Goal: Task Accomplishment & Management: Manage account settings

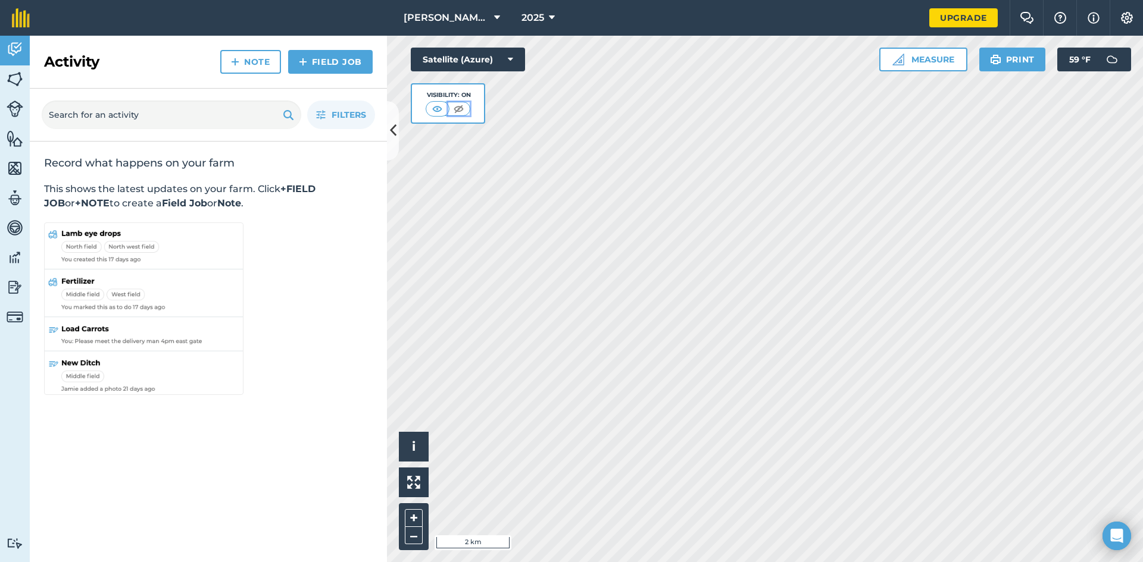
click at [462, 110] on img at bounding box center [458, 109] width 15 height 12
click at [446, 109] on button at bounding box center [437, 108] width 21 height 13
click at [512, 52] on button "Satellite (Azure)" at bounding box center [468, 60] width 114 height 24
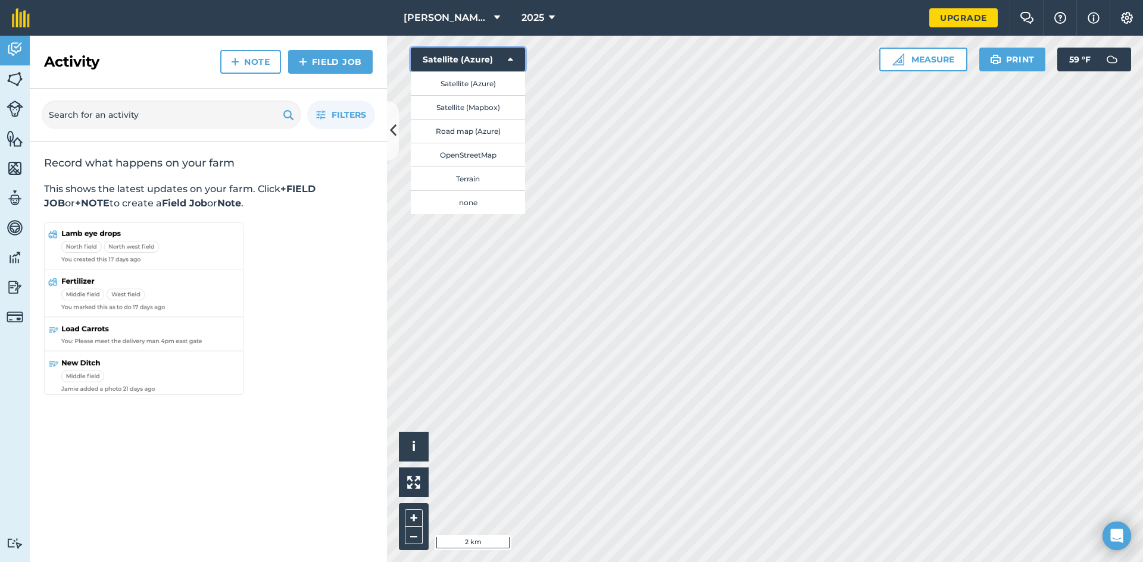
click at [511, 54] on button "Satellite (Azure)" at bounding box center [468, 60] width 114 height 24
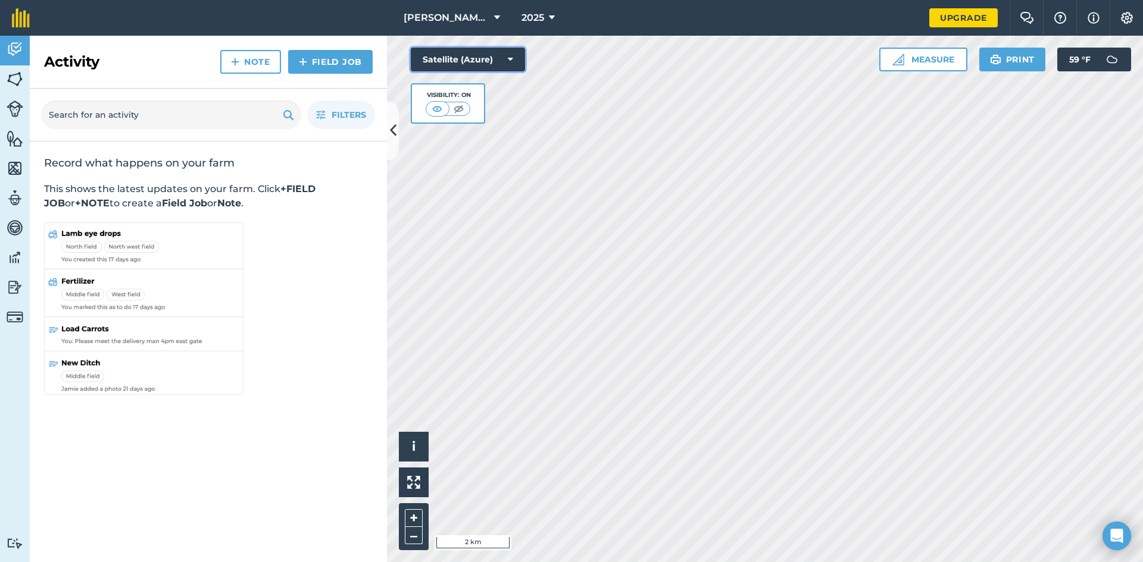
click at [509, 56] on icon at bounding box center [510, 60] width 5 height 12
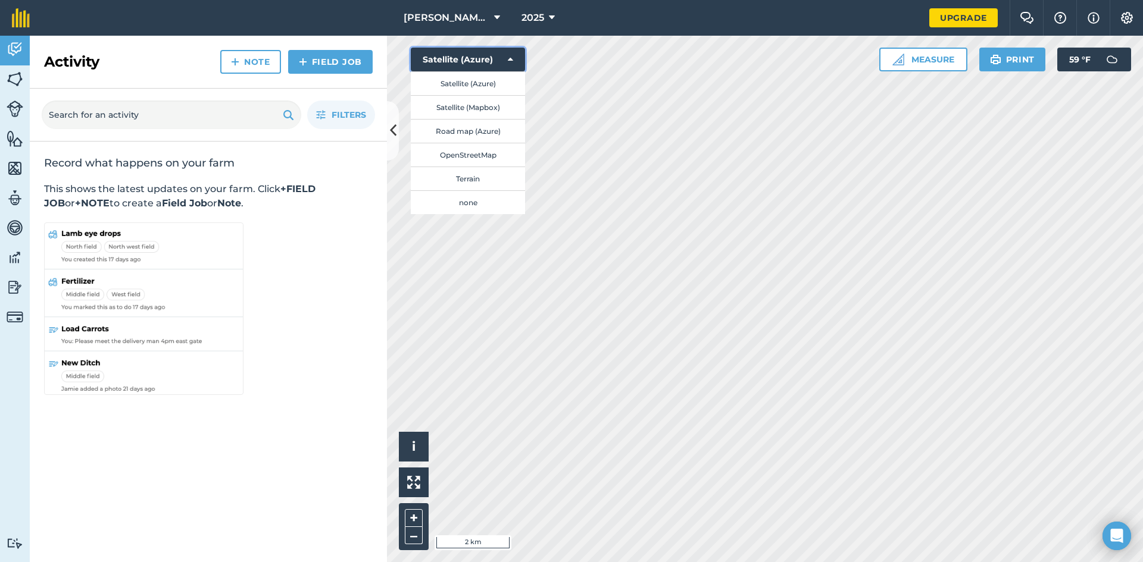
click at [508, 57] on icon at bounding box center [510, 60] width 5 height 12
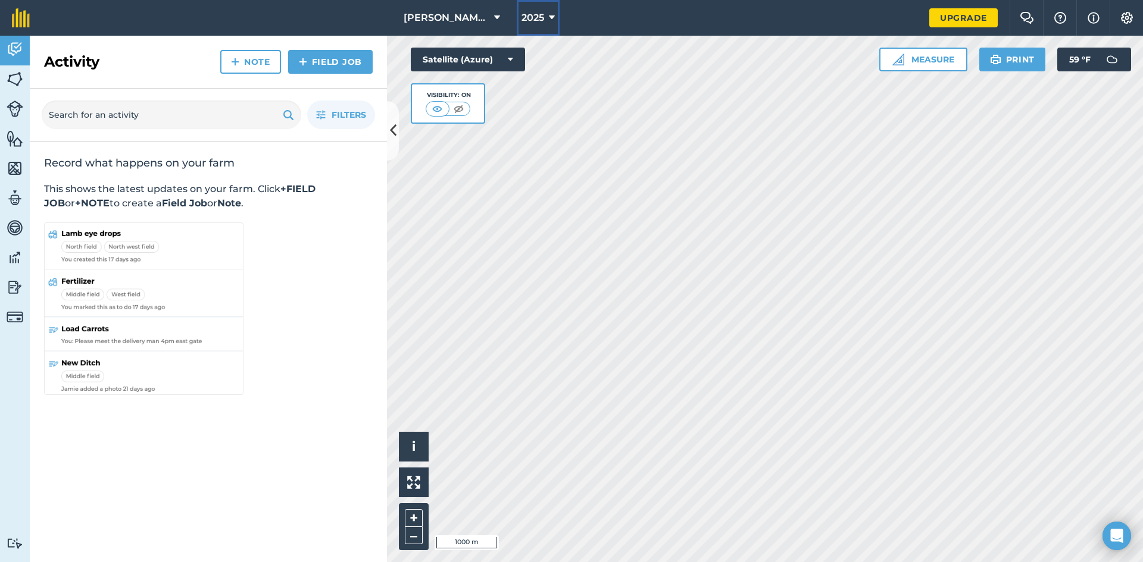
click at [546, 23] on button "2025" at bounding box center [538, 18] width 43 height 36
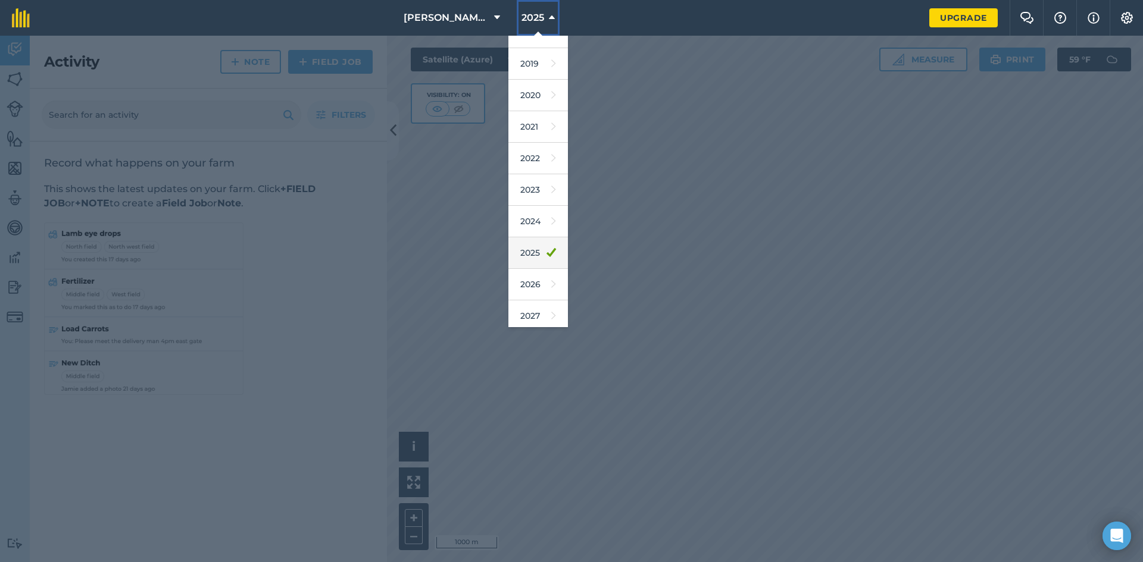
scroll to position [55, 0]
click at [537, 273] on link "2026" at bounding box center [538, 280] width 60 height 32
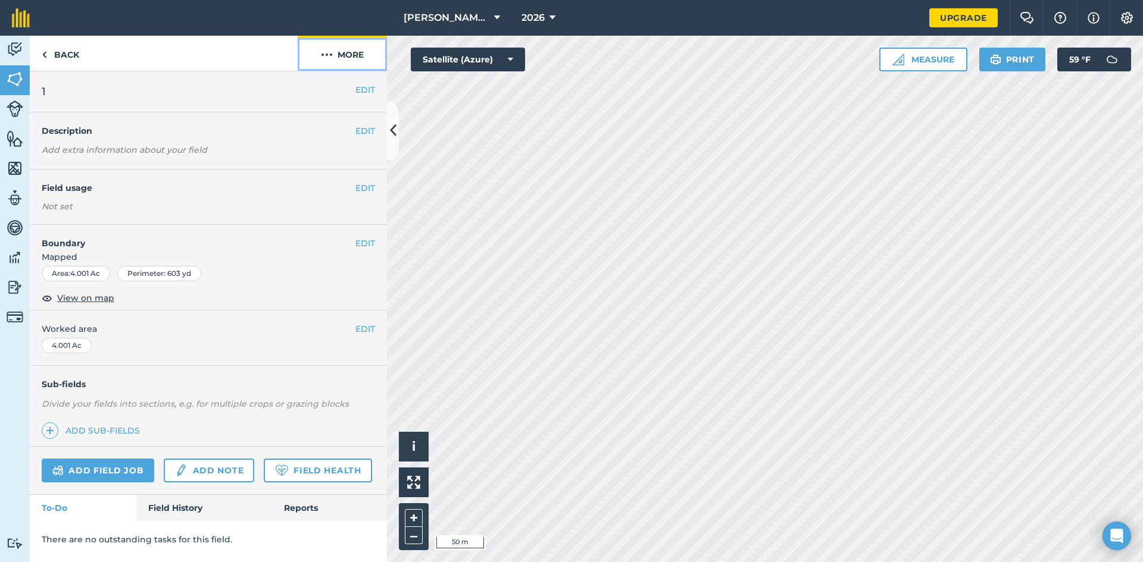
click at [334, 51] on button "More" at bounding box center [342, 53] width 89 height 35
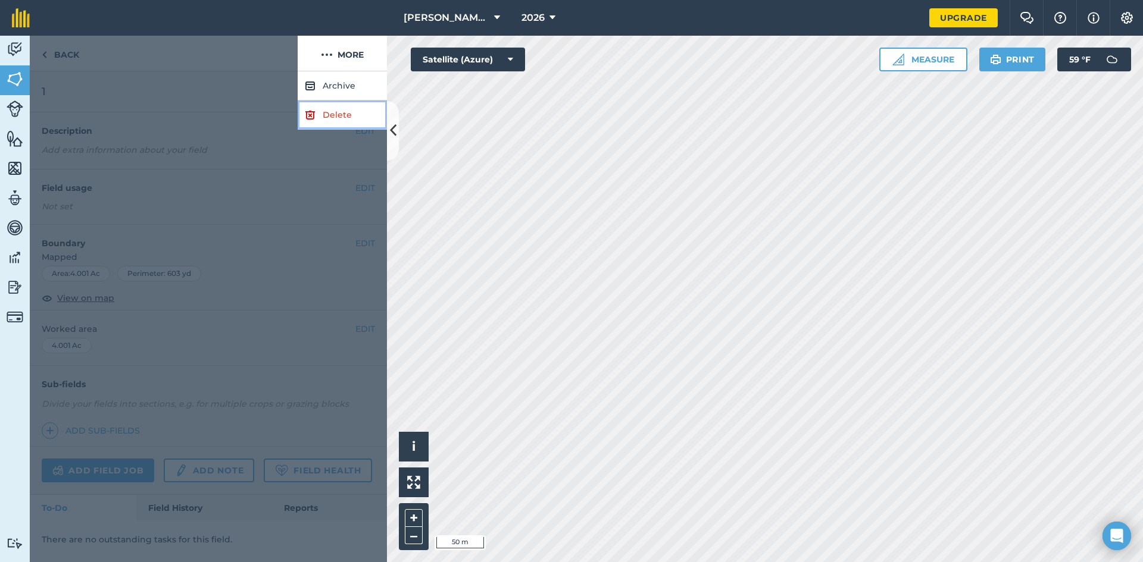
click at [339, 112] on link "Delete" at bounding box center [342, 115] width 89 height 29
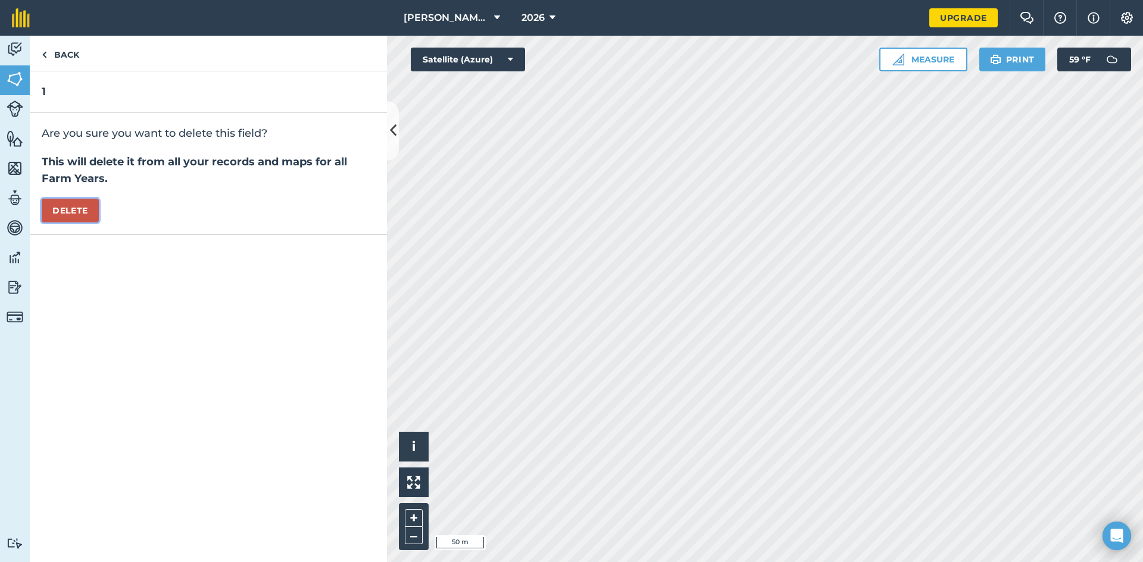
click at [65, 208] on button "Delete" at bounding box center [70, 211] width 57 height 24
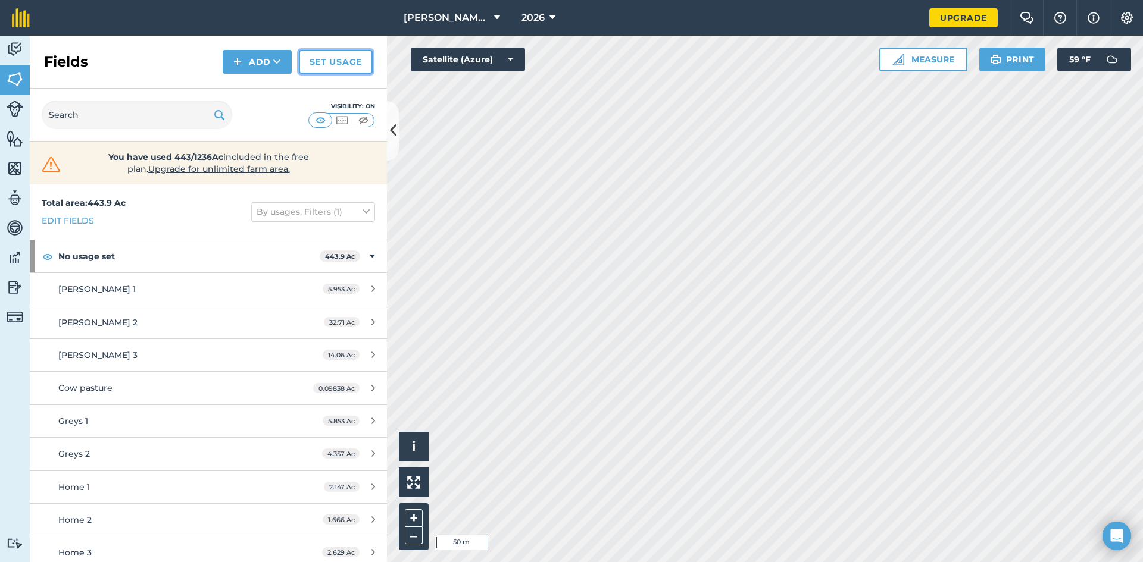
click at [342, 60] on link "Set usage" at bounding box center [336, 62] width 74 height 24
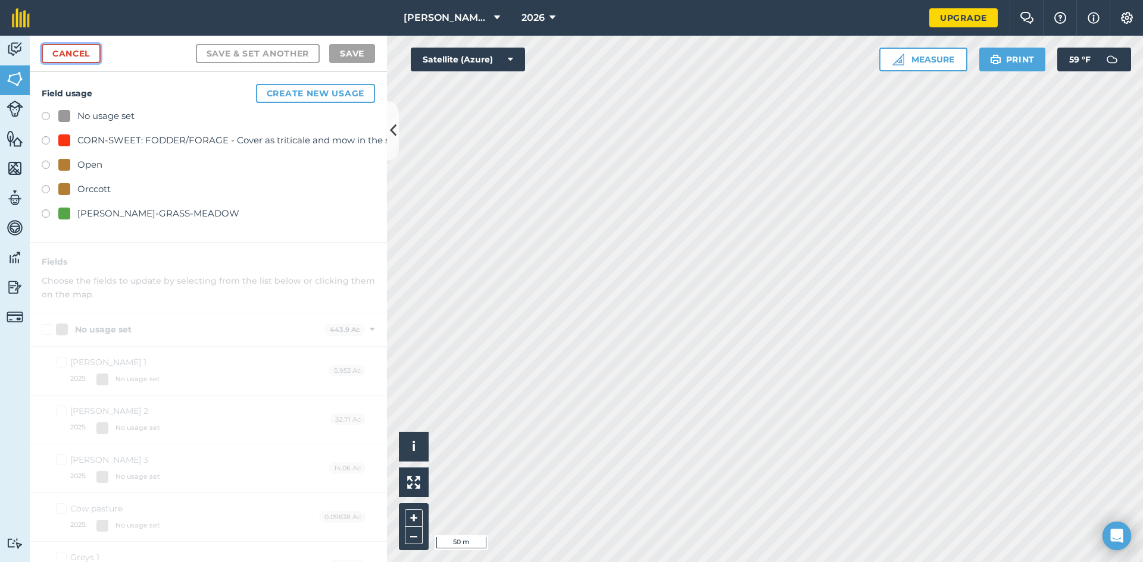
click at [70, 50] on link "Cancel" at bounding box center [71, 53] width 59 height 19
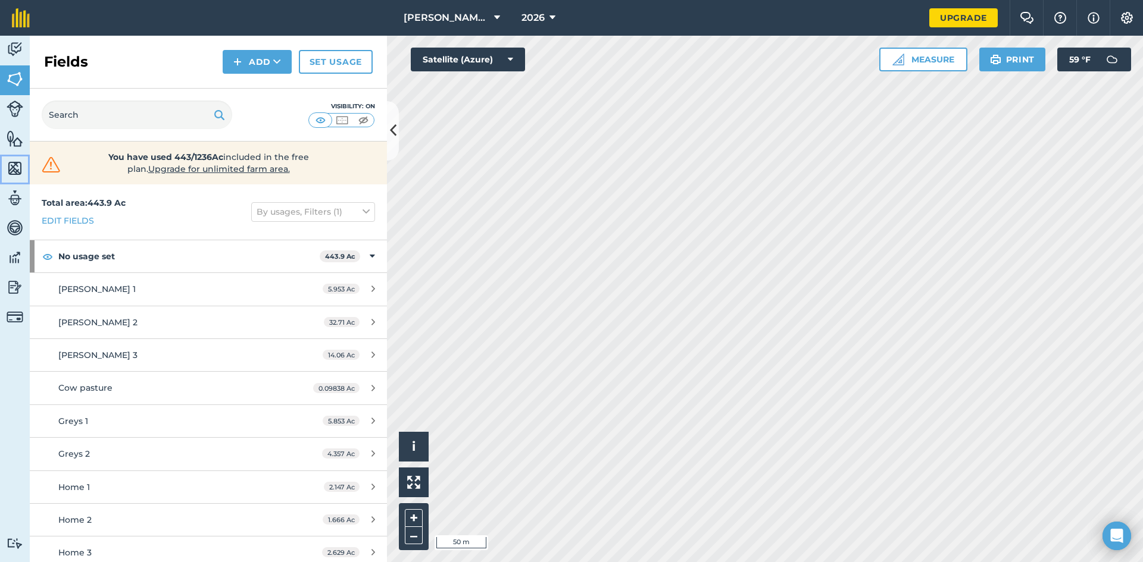
click at [16, 170] on img at bounding box center [15, 169] width 17 height 18
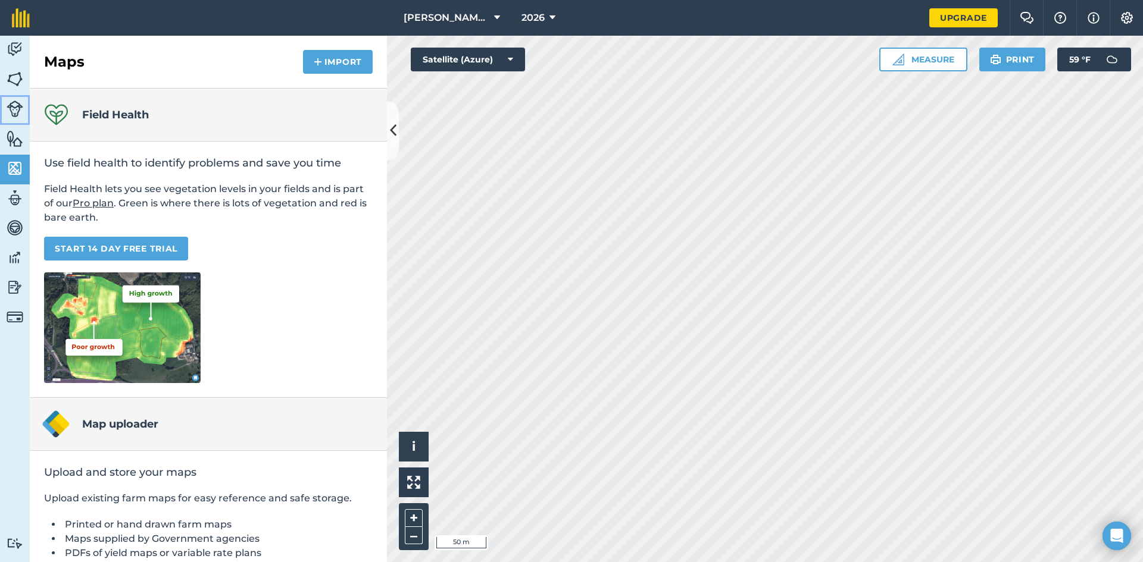
click at [8, 98] on link "Livestock" at bounding box center [15, 110] width 30 height 30
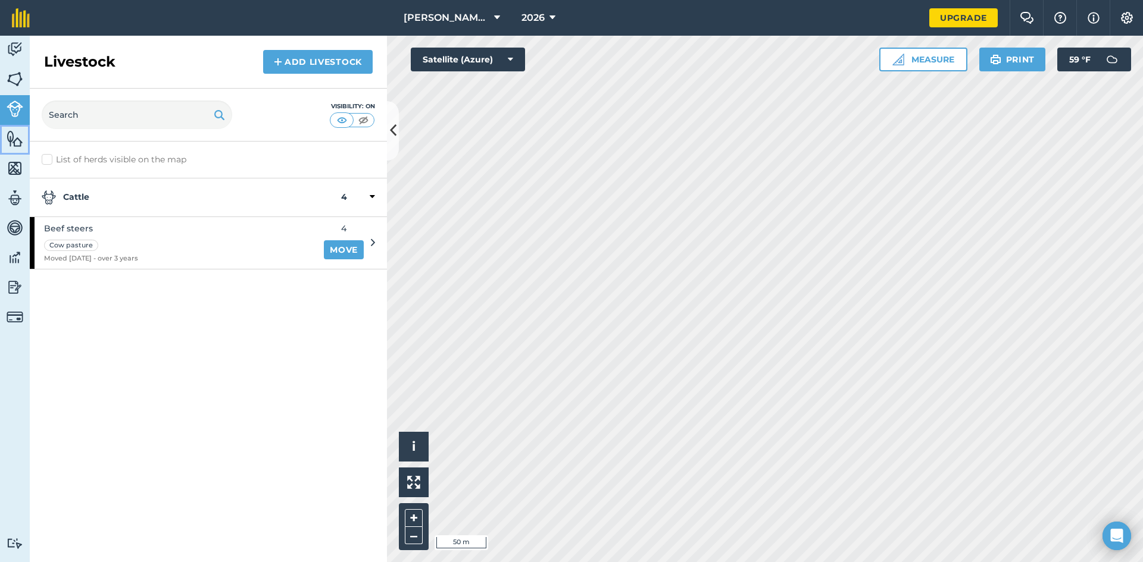
click at [13, 136] on img at bounding box center [15, 139] width 17 height 18
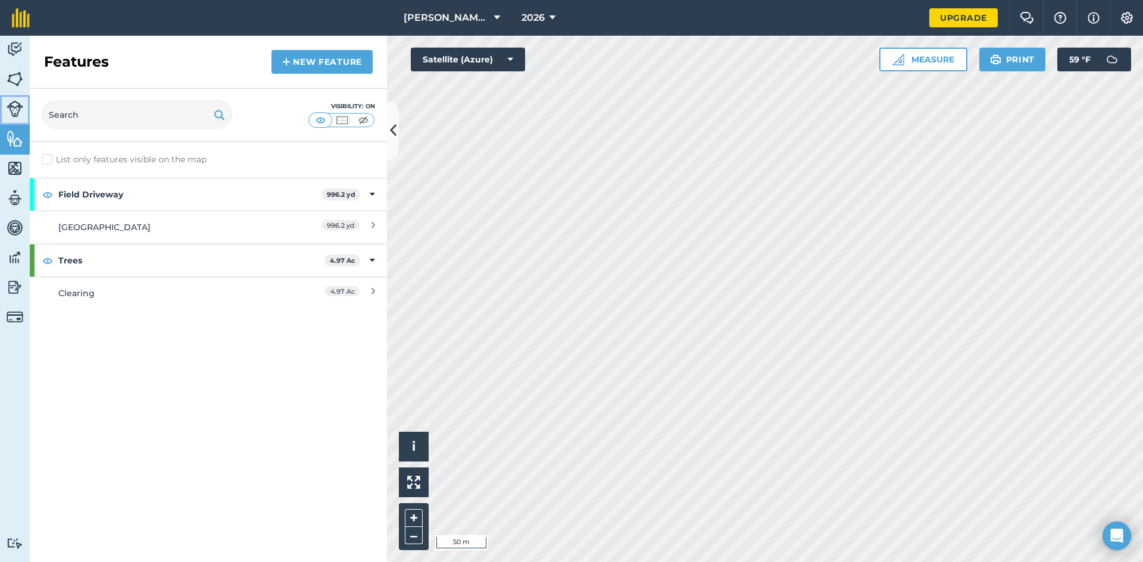
click at [23, 99] on link "Livestock" at bounding box center [15, 110] width 30 height 30
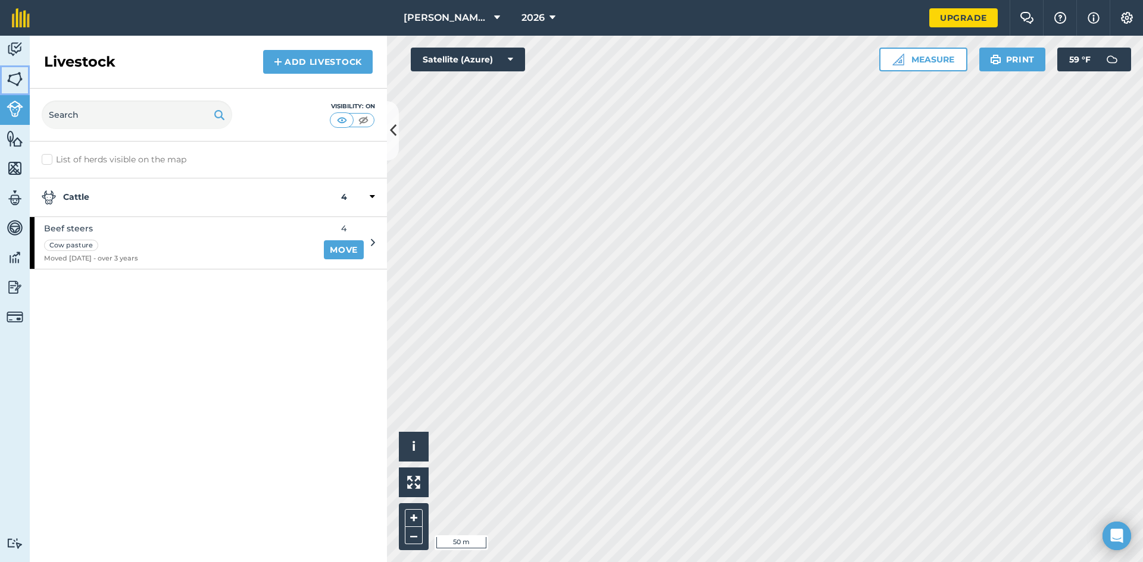
click at [20, 78] on img at bounding box center [15, 79] width 17 height 18
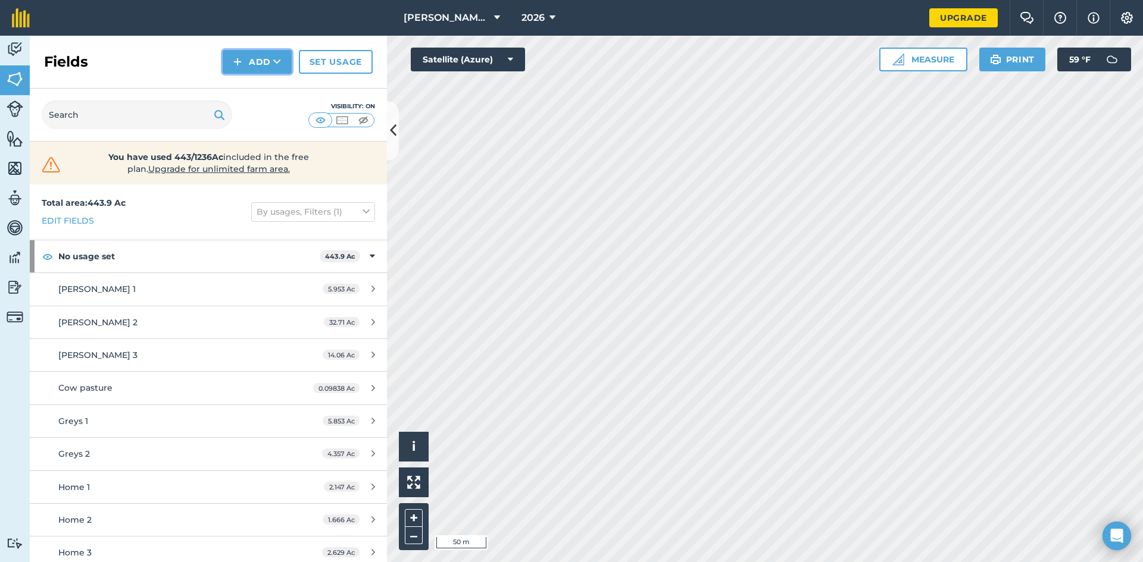
click at [252, 51] on button "Add" at bounding box center [257, 62] width 69 height 24
click at [265, 95] on link "Draw" at bounding box center [256, 89] width 65 height 26
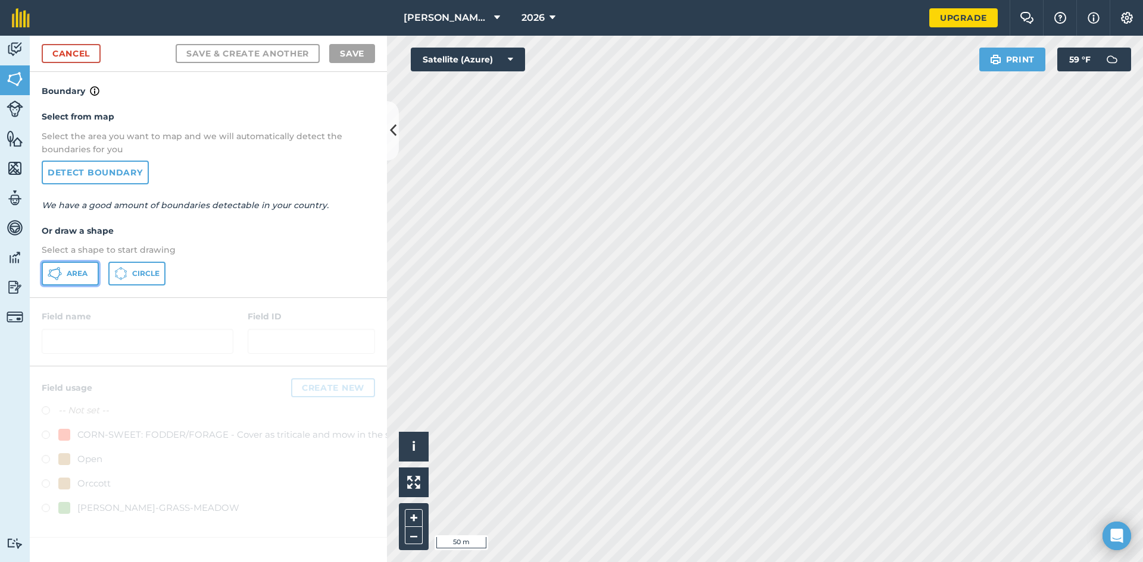
click at [79, 274] on span "Area" at bounding box center [77, 274] width 21 height 10
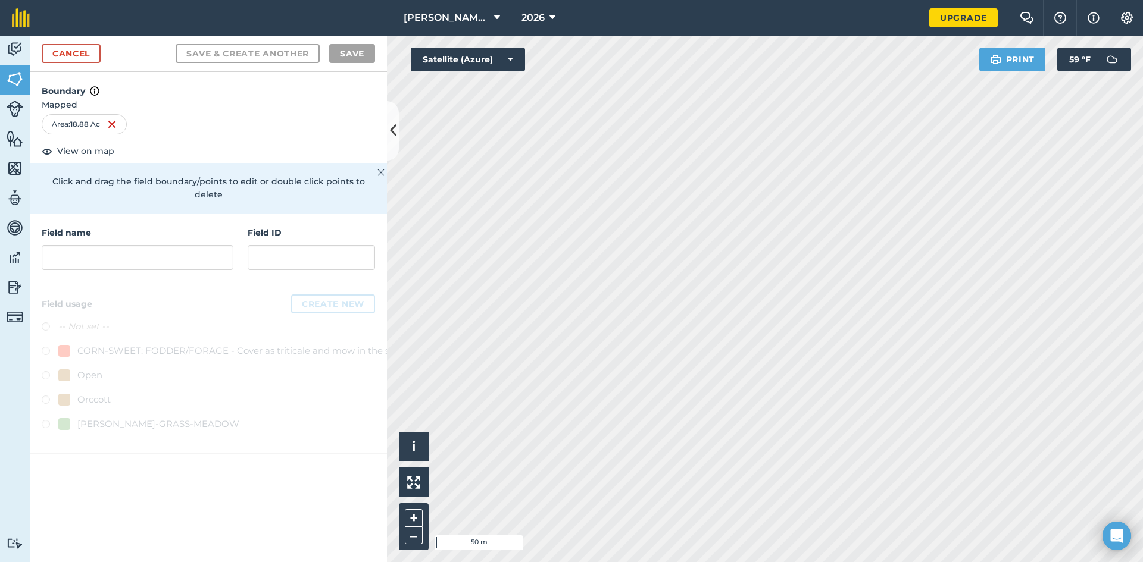
click at [379, 171] on img at bounding box center [380, 172] width 7 height 14
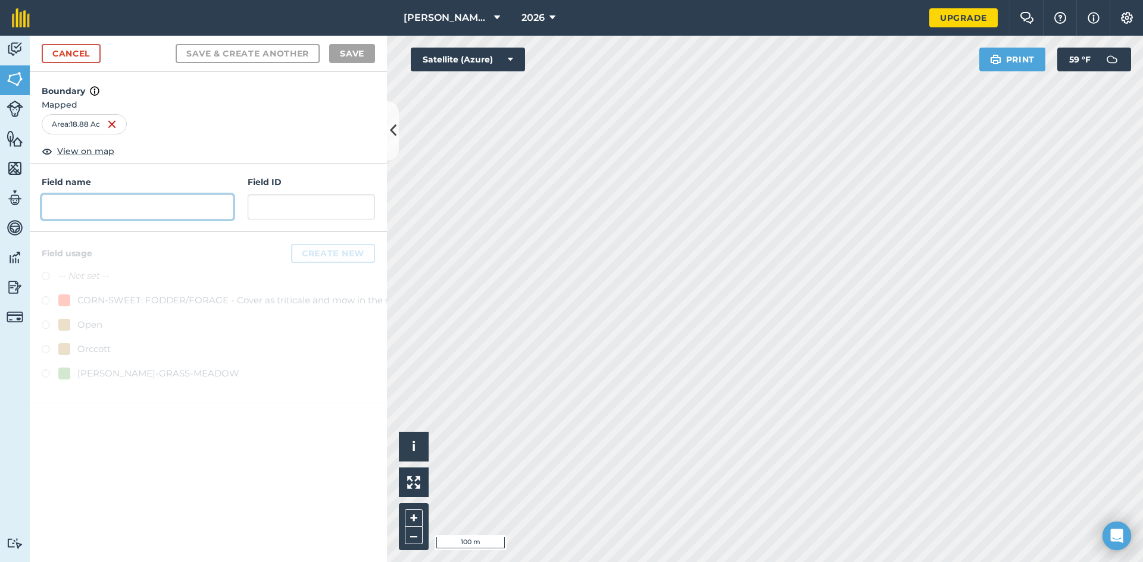
click at [135, 206] on input "text" at bounding box center [138, 207] width 192 height 25
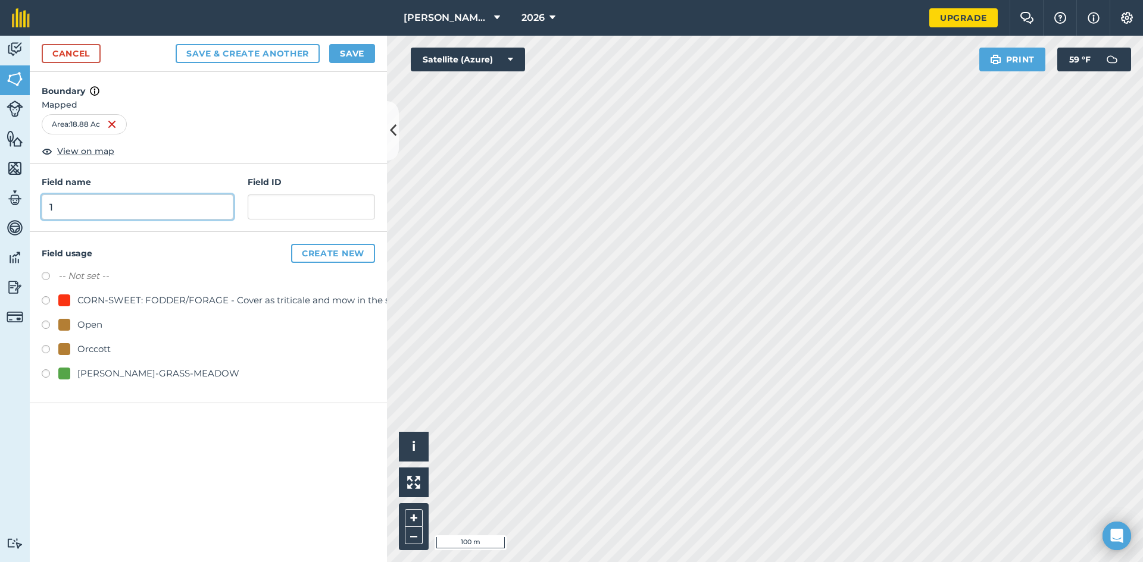
type input "1"
type input "Home"
click at [299, 202] on input "text" at bounding box center [311, 207] width 127 height 25
type input "1"
click at [334, 252] on button "Create new" at bounding box center [333, 253] width 84 height 19
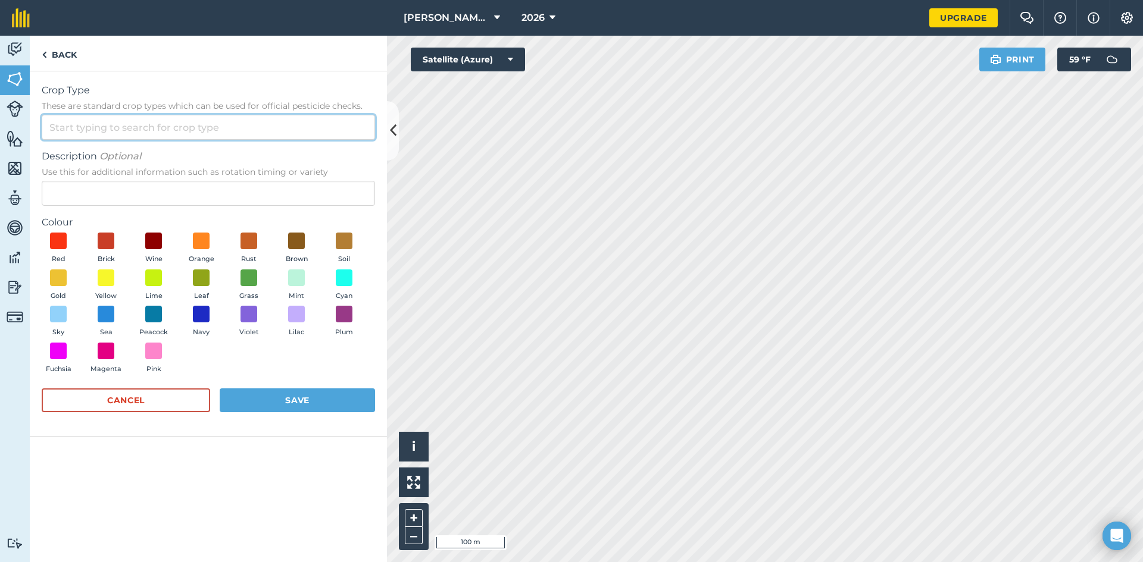
click at [148, 128] on input "Crop Type These are standard crop types which can be used for official pesticid…" at bounding box center [208, 127] width 333 height 25
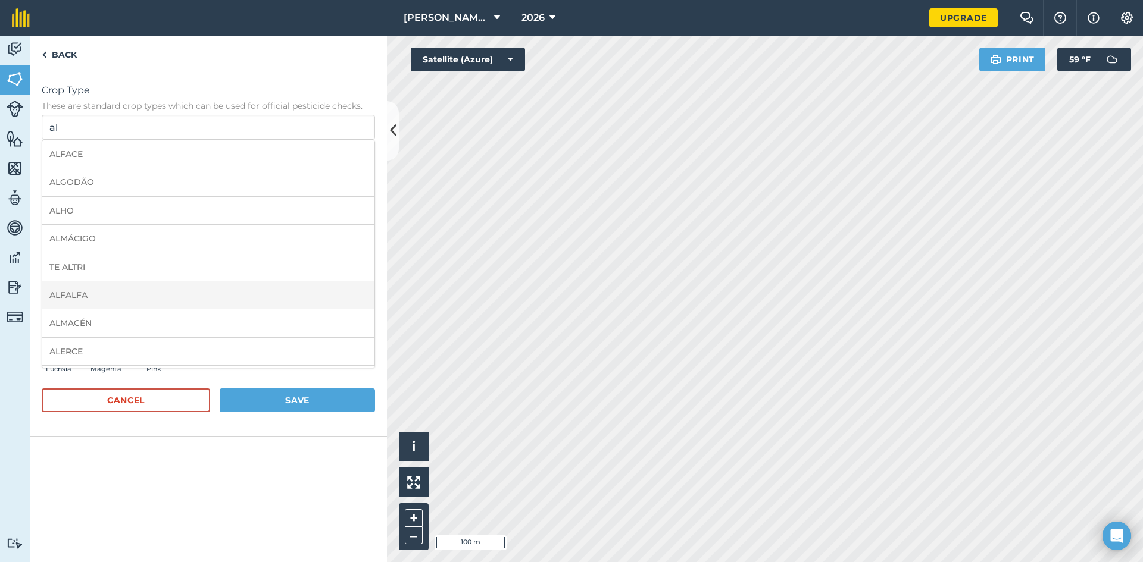
click at [116, 302] on li "ALFALFA" at bounding box center [208, 296] width 332 height 28
type input "ALFALFA"
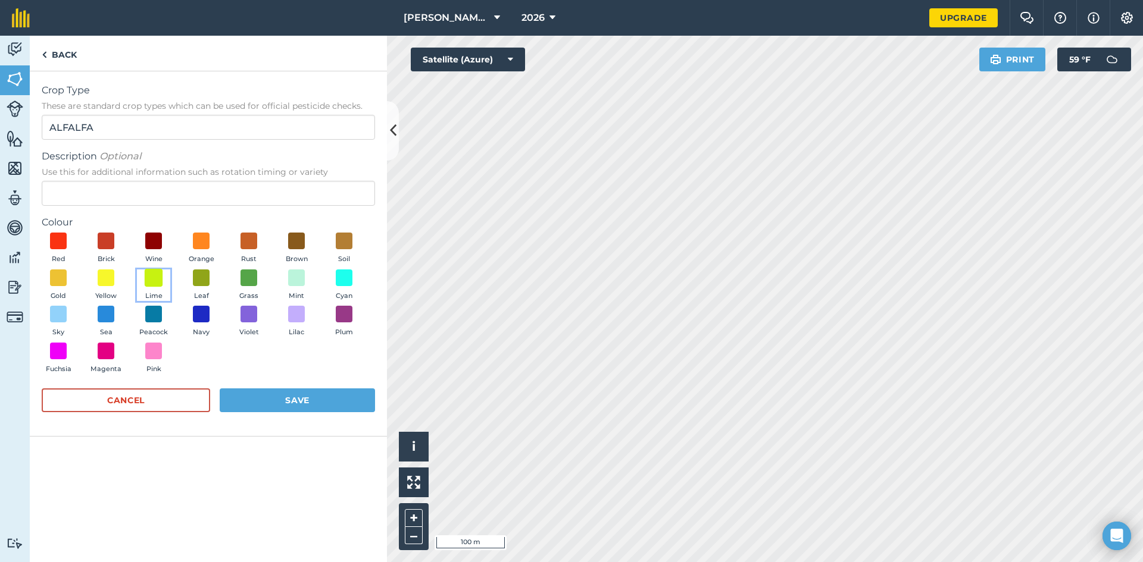
click at [154, 281] on span at bounding box center [154, 277] width 18 height 18
click at [279, 395] on button "Save" at bounding box center [297, 401] width 155 height 24
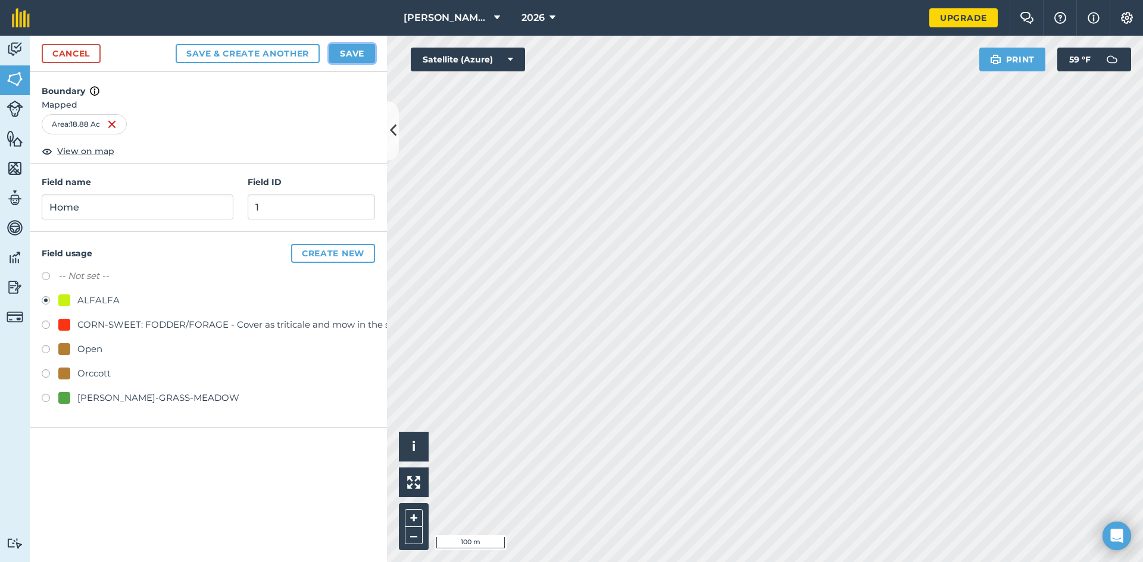
click at [365, 58] on button "Save" at bounding box center [352, 53] width 46 height 19
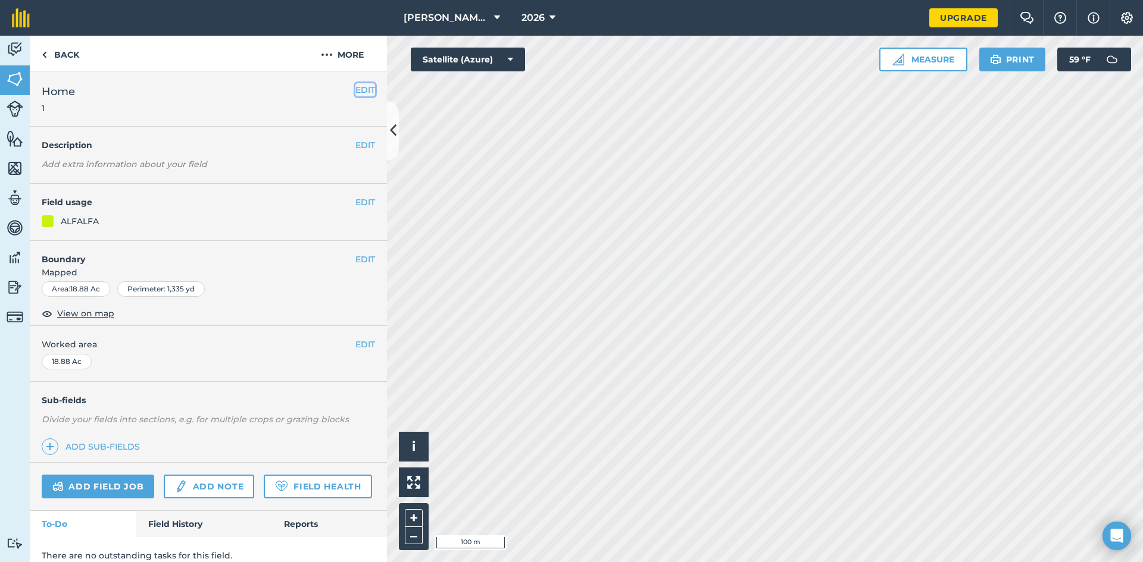
click at [355, 91] on button "EDIT" at bounding box center [365, 89] width 20 height 13
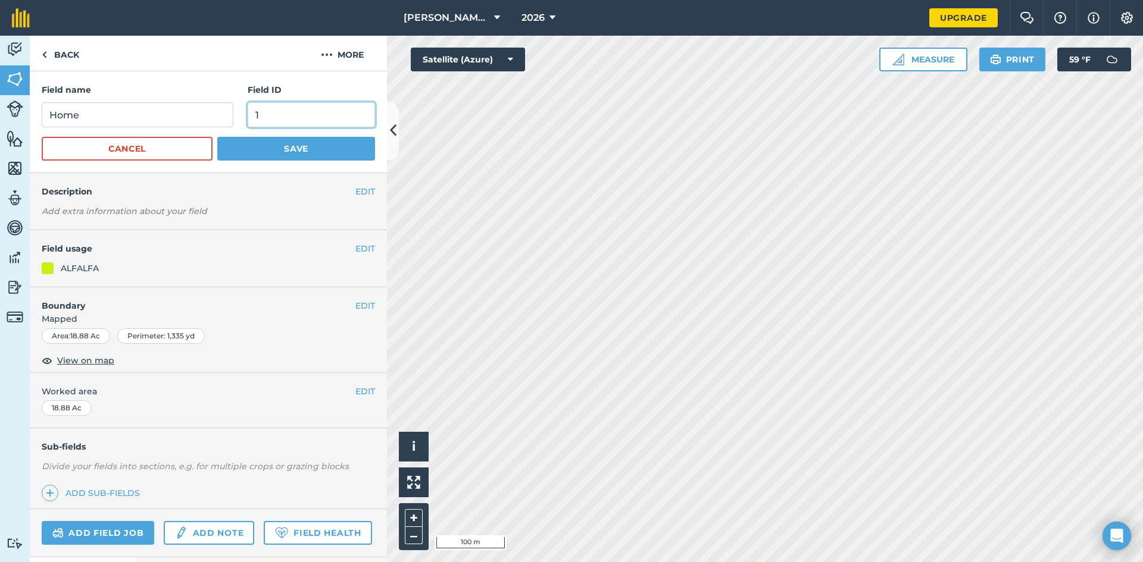
drag, startPoint x: 272, startPoint y: 114, endPoint x: 240, endPoint y: 118, distance: 31.7
click at [241, 118] on div "Field name Home Field ID 1" at bounding box center [208, 105] width 333 height 44
click at [117, 113] on input "Home" at bounding box center [138, 114] width 192 height 25
type input "Home 1"
click at [272, 147] on button "Save" at bounding box center [296, 149] width 158 height 24
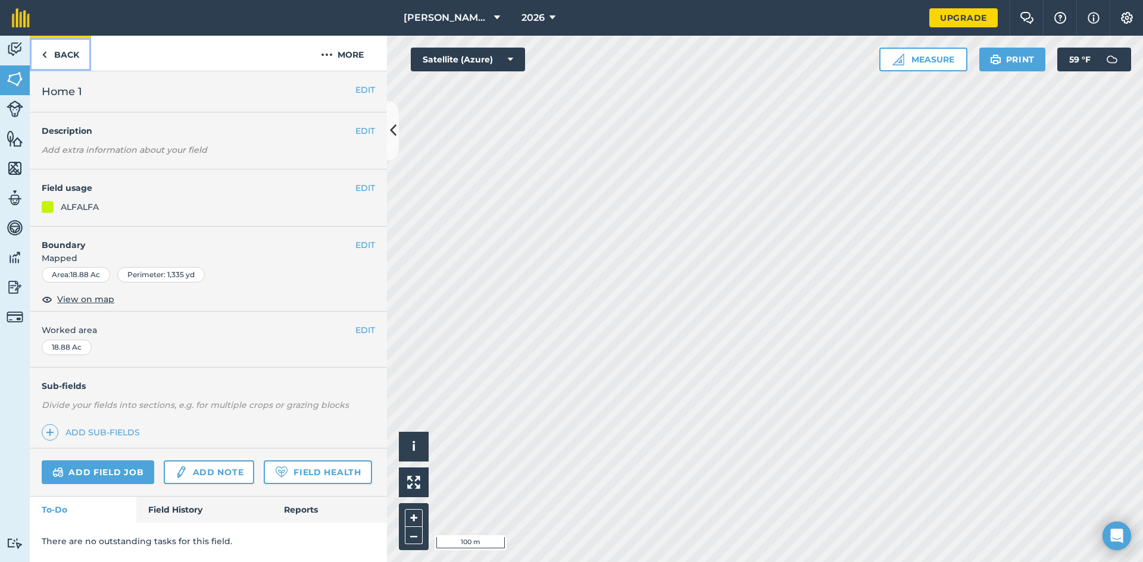
click at [52, 54] on link "Back" at bounding box center [60, 53] width 61 height 35
click at [59, 58] on link "Back" at bounding box center [60, 53] width 61 height 35
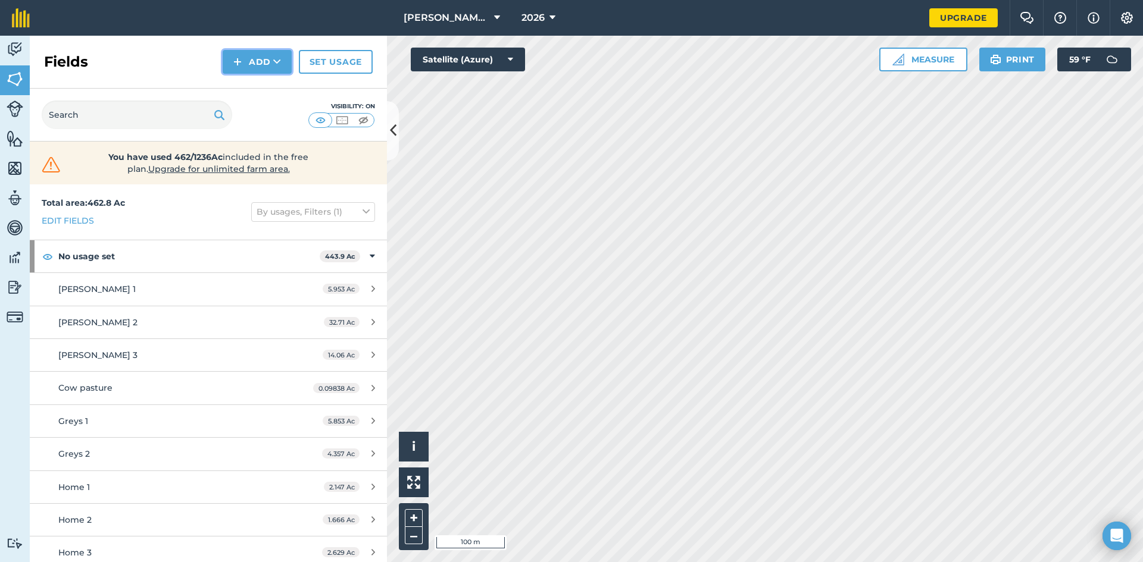
click at [275, 68] on button "Add" at bounding box center [257, 62] width 69 height 24
click at [266, 89] on link "Draw" at bounding box center [256, 89] width 65 height 26
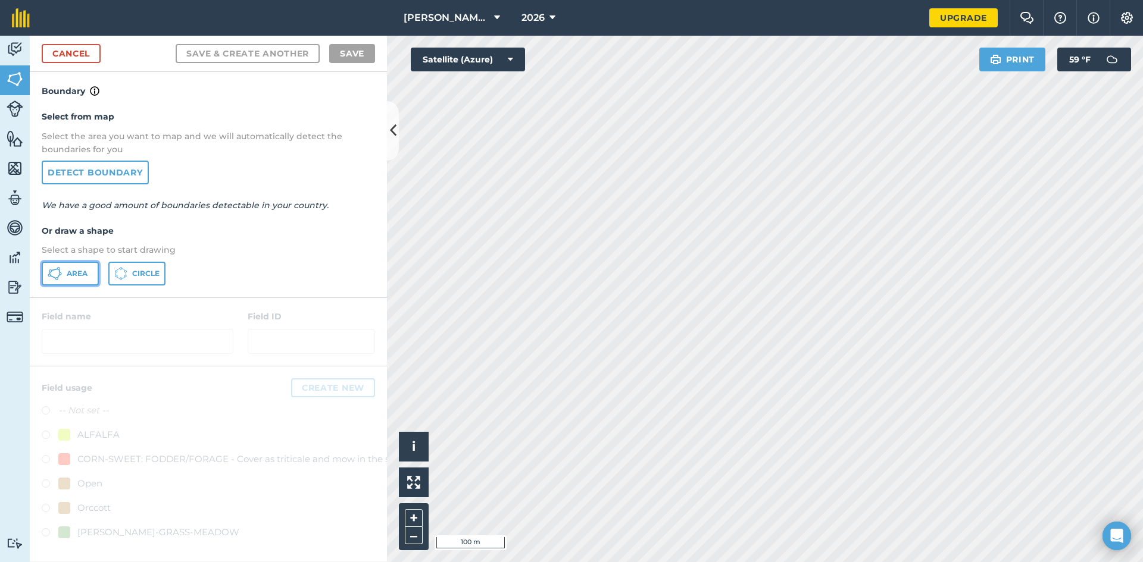
click at [76, 277] on span "Area" at bounding box center [77, 274] width 21 height 10
click at [80, 52] on link "Cancel" at bounding box center [71, 53] width 59 height 19
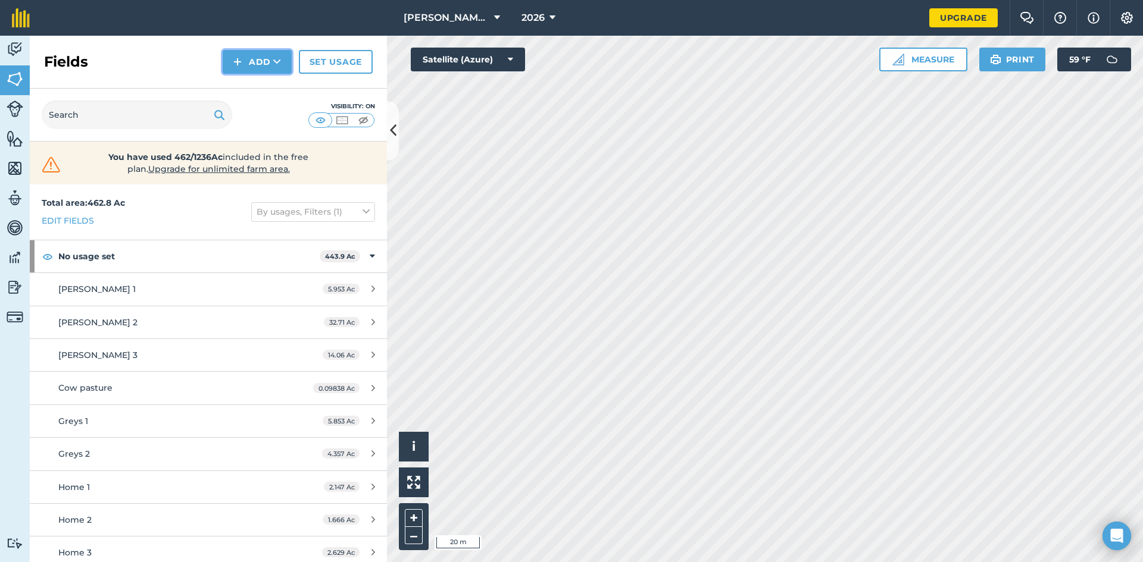
click at [276, 62] on icon at bounding box center [277, 62] width 8 height 12
click at [273, 85] on link "Draw" at bounding box center [256, 89] width 65 height 26
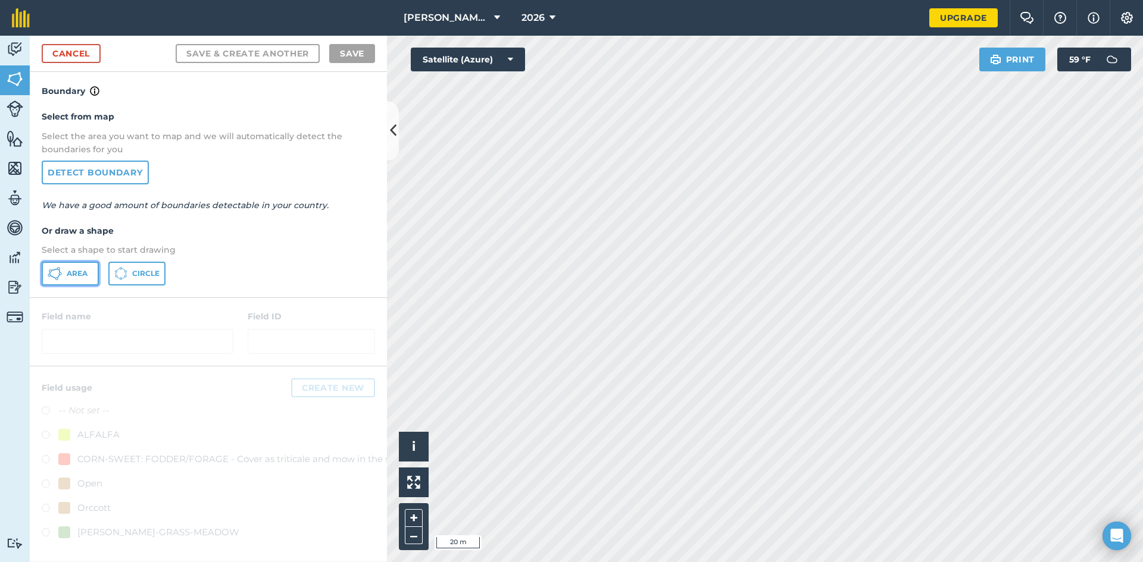
click at [70, 273] on span "Area" at bounding box center [77, 274] width 21 height 10
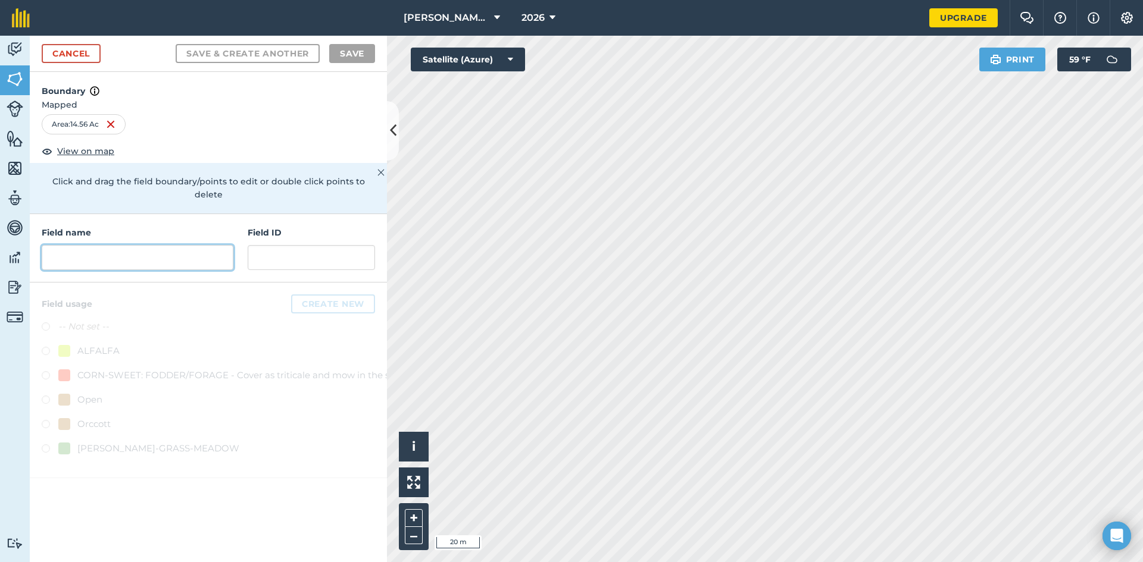
click at [118, 249] on input "text" at bounding box center [138, 257] width 192 height 25
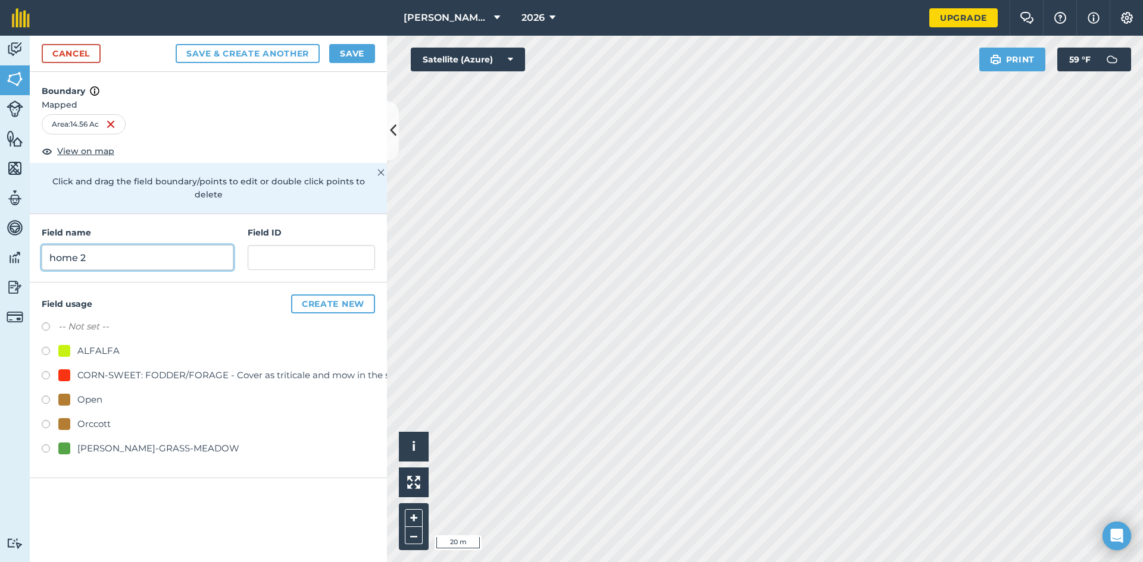
type input "home 2"
click at [43, 347] on label at bounding box center [50, 353] width 17 height 12
radio input "true"
click at [56, 245] on input "home 2" at bounding box center [138, 257] width 192 height 25
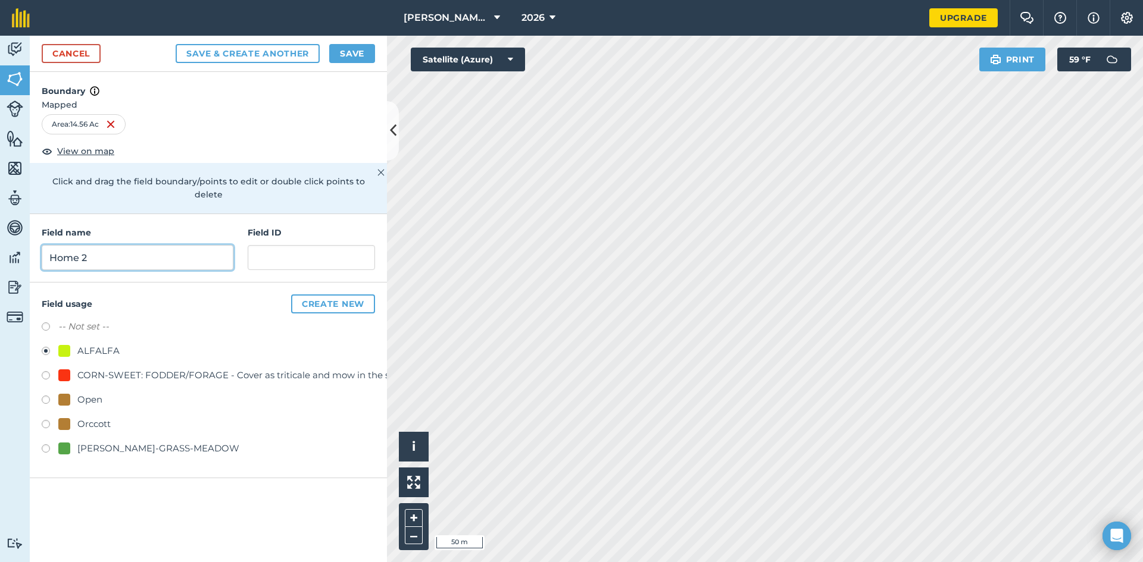
type input "Home 2"
click at [382, 168] on img at bounding box center [380, 172] width 7 height 14
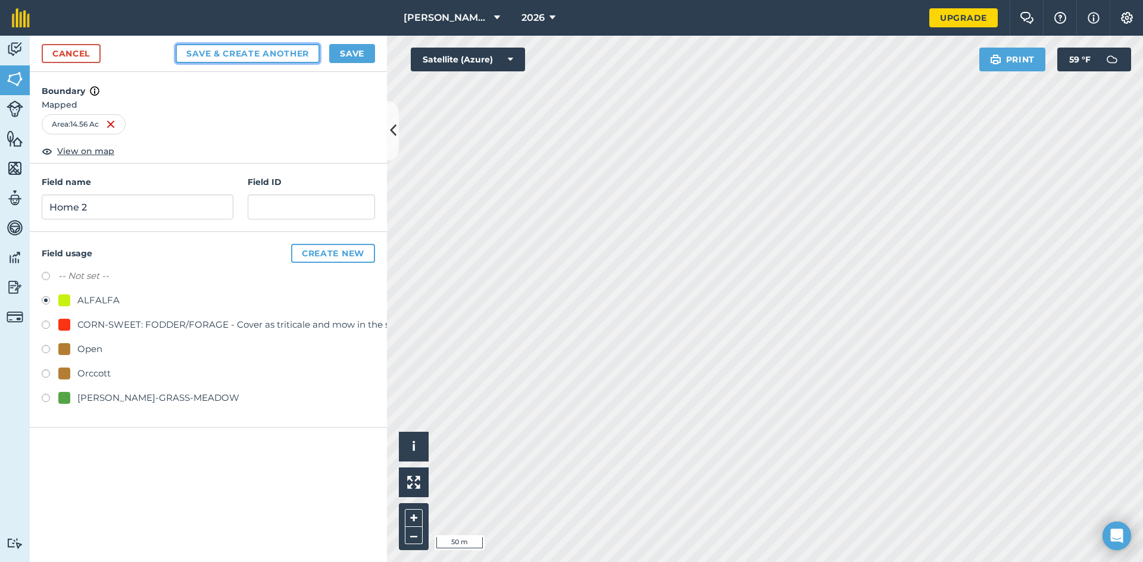
click at [302, 60] on button "Save & Create Another" at bounding box center [248, 53] width 144 height 19
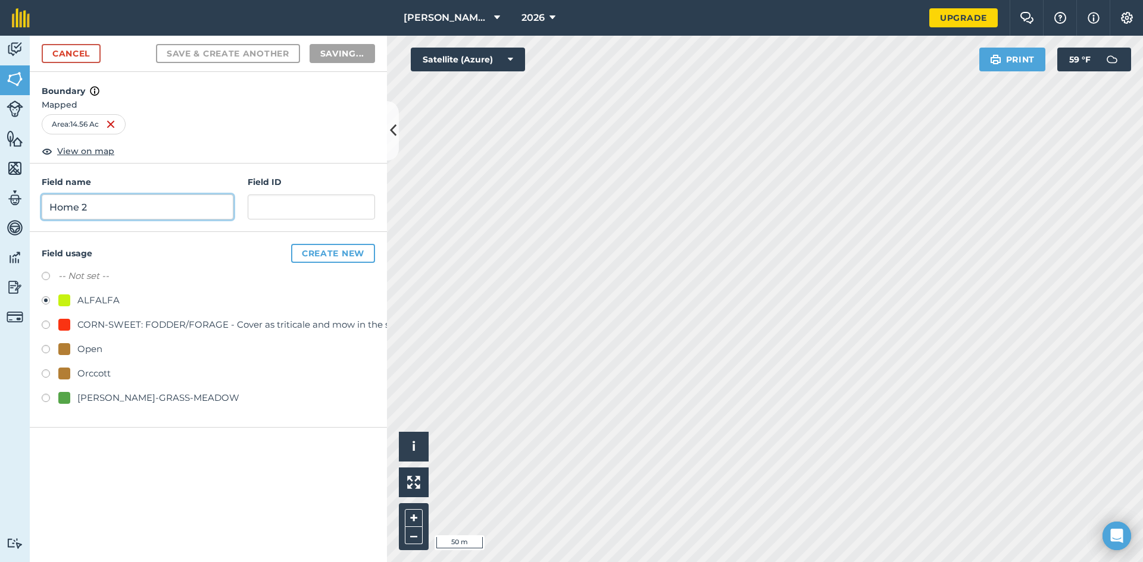
radio input "false"
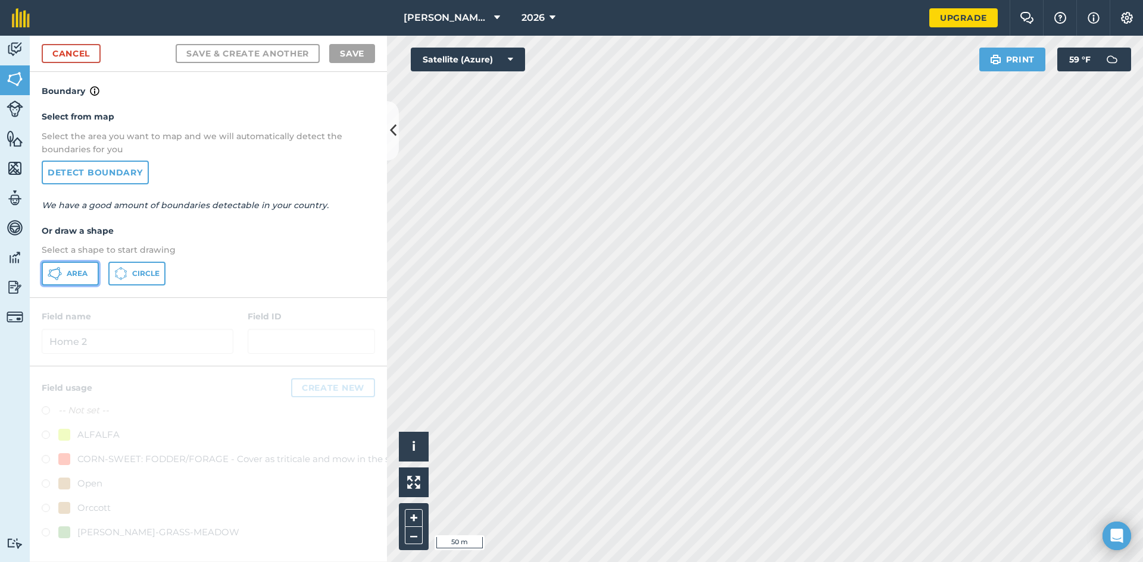
click at [77, 280] on button "Area" at bounding box center [70, 274] width 57 height 24
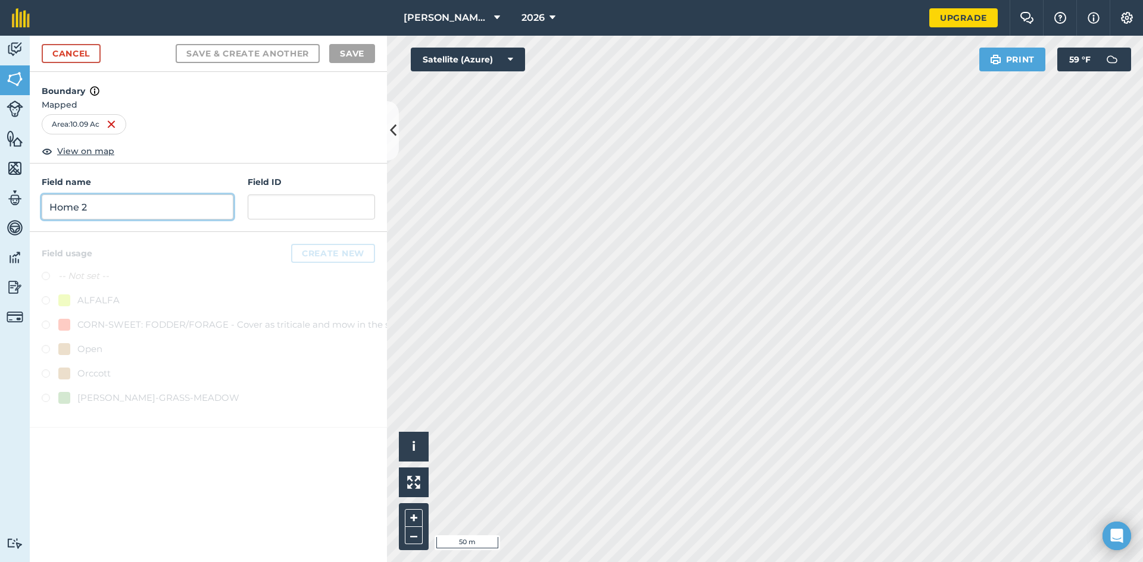
click at [155, 207] on input "Home 2" at bounding box center [138, 207] width 192 height 25
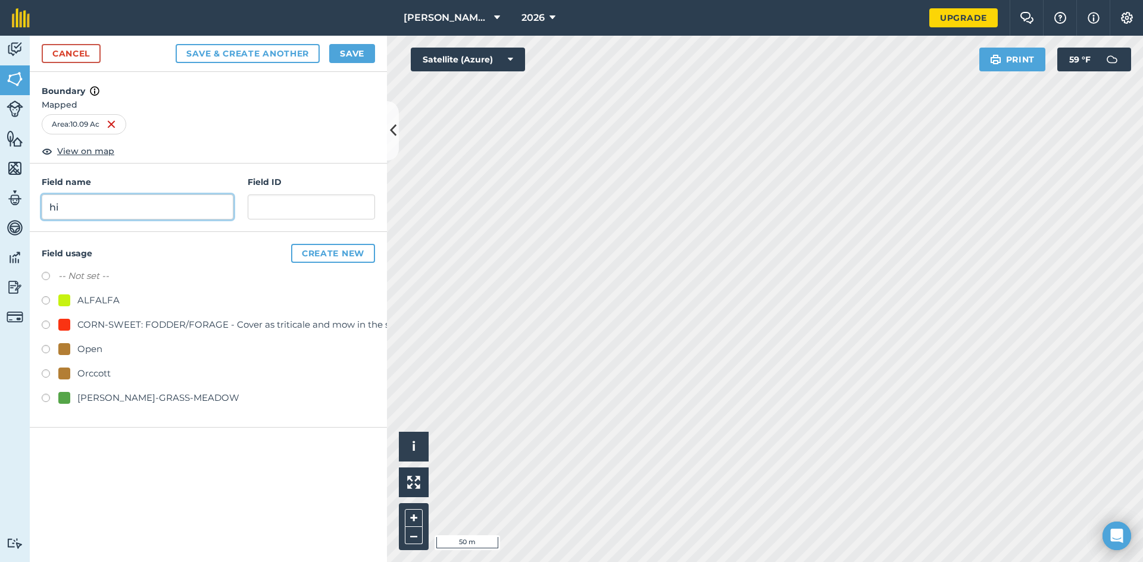
type input "h"
type input "Home 3"
click at [333, 255] on button "Create new" at bounding box center [333, 253] width 84 height 19
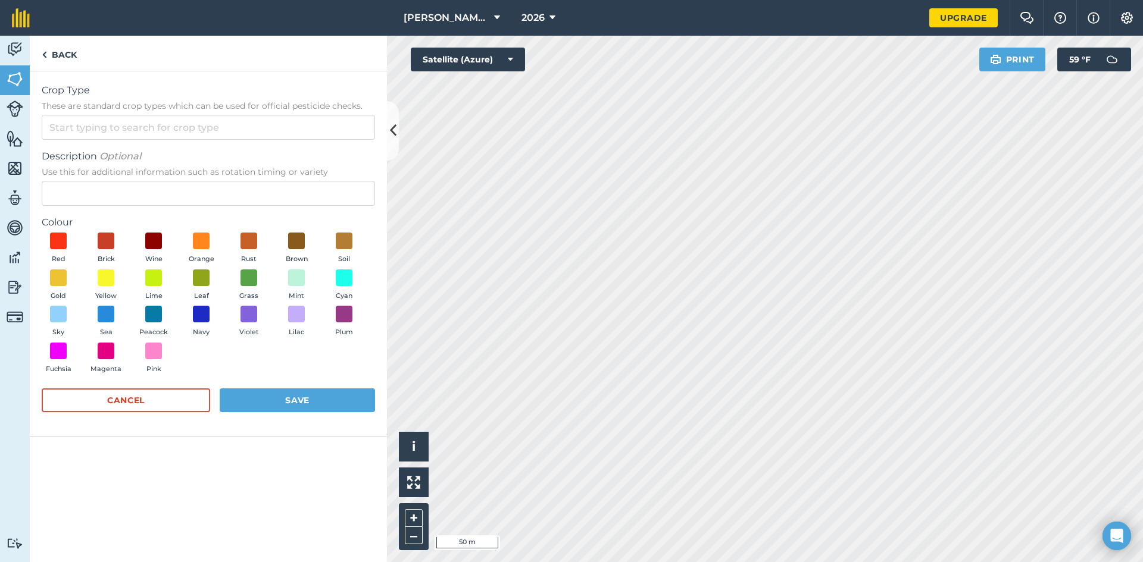
click at [184, 114] on div "Crop Type These are standard crop types which can be used for official pesticid…" at bounding box center [208, 111] width 333 height 57
click at [190, 123] on input "Crop Type These are standard crop types which can be used for official pesticid…" at bounding box center [208, 127] width 333 height 25
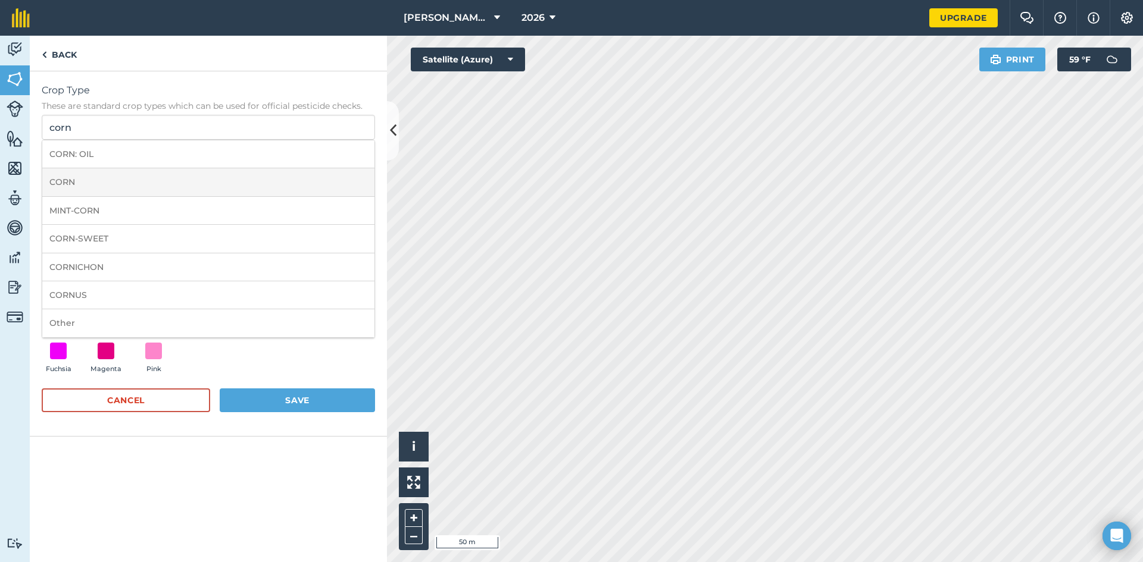
click at [171, 182] on li "CORN" at bounding box center [208, 182] width 332 height 28
type input "CORN"
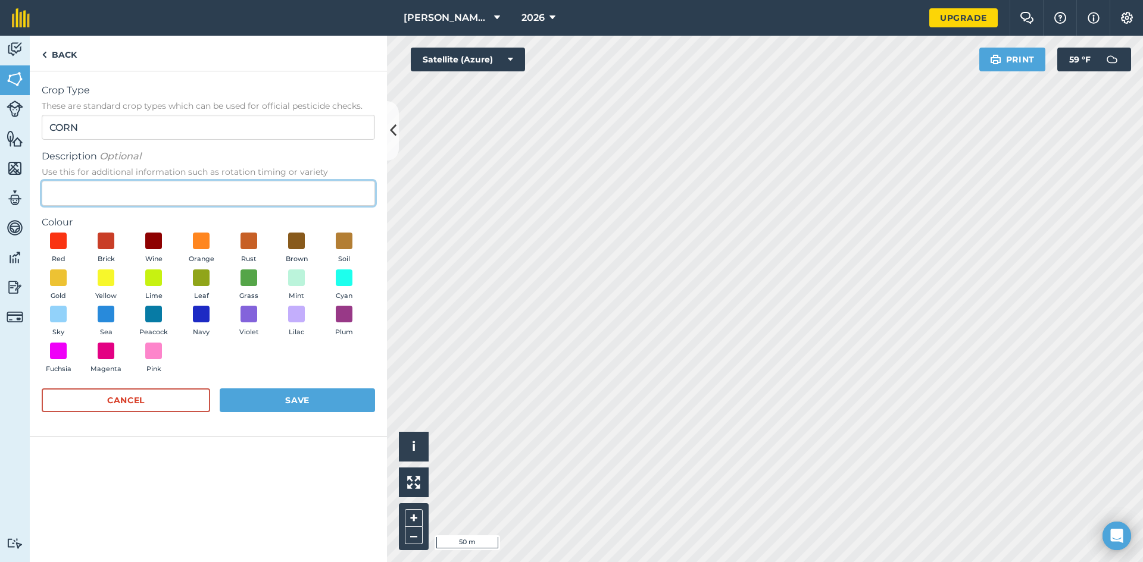
click at [203, 189] on input "Description Optional Use this for additional information such as rotation timin…" at bounding box center [208, 193] width 333 height 25
click at [57, 240] on span at bounding box center [58, 241] width 18 height 18
click at [218, 192] on input "Description Optional Use this for additional information such as rotation timin…" at bounding box center [208, 193] width 333 height 25
click at [207, 196] on input "Description Optional Use this for additional information such as rotation timin…" at bounding box center [208, 193] width 333 height 25
type input "Chopping"
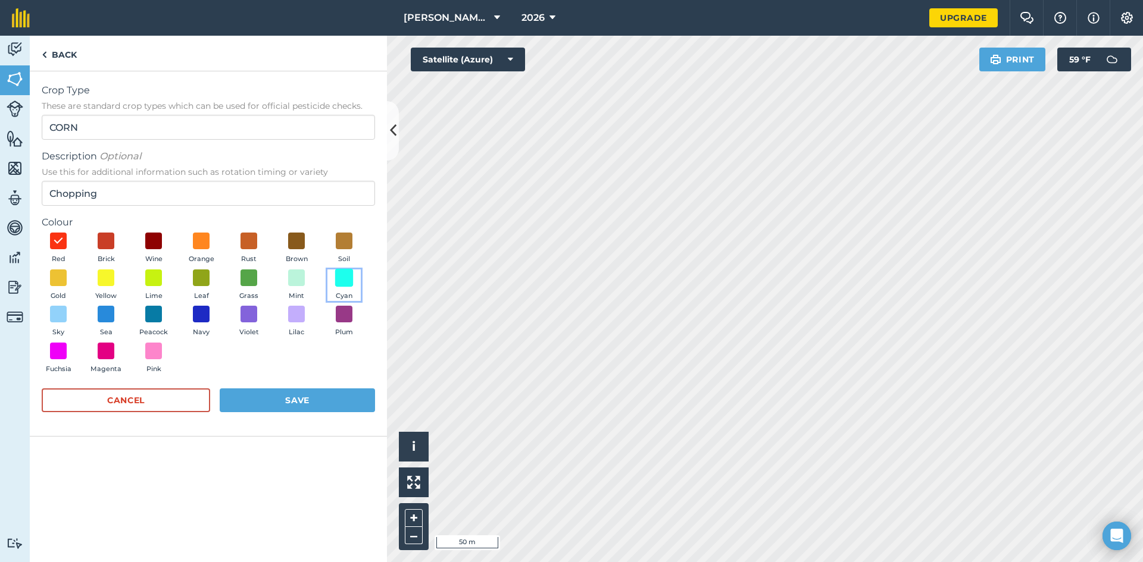
click at [343, 275] on span at bounding box center [344, 277] width 18 height 18
click at [324, 389] on button "Save" at bounding box center [297, 401] width 155 height 24
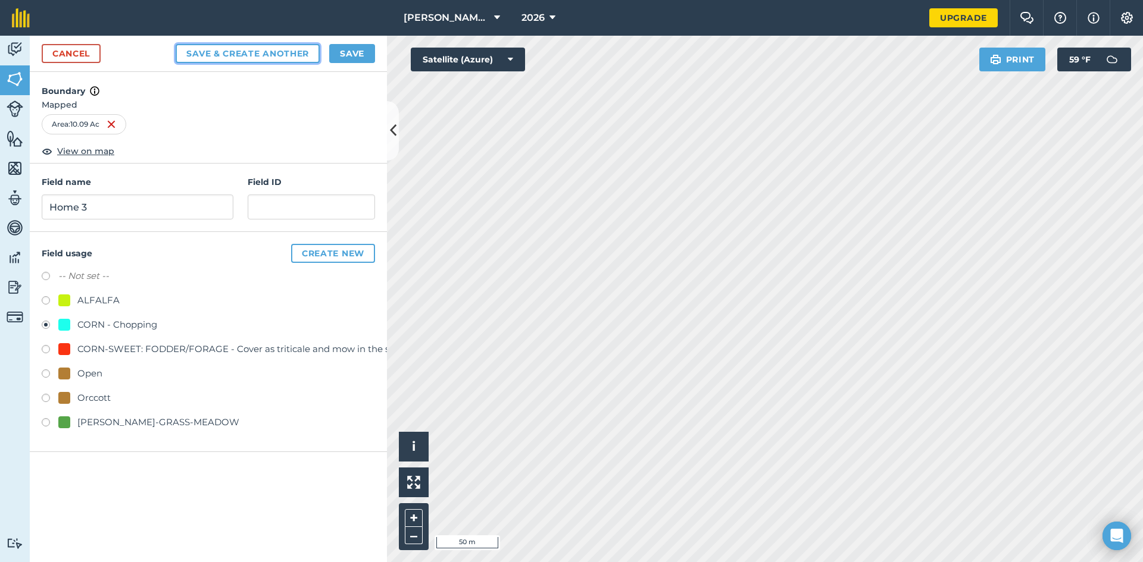
click at [257, 56] on button "Save & Create Another" at bounding box center [248, 53] width 144 height 19
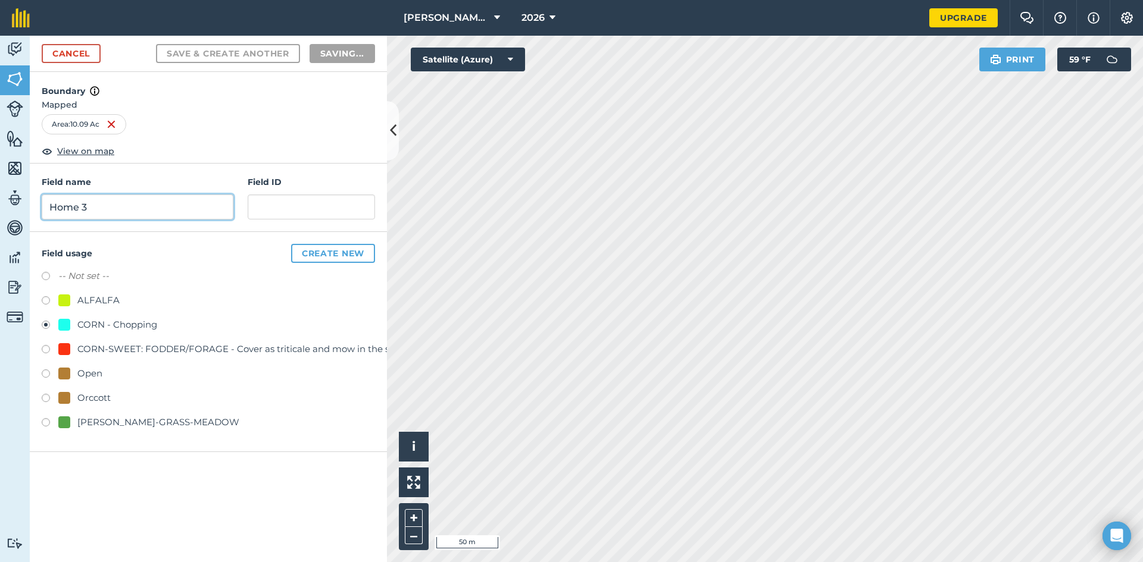
radio input "false"
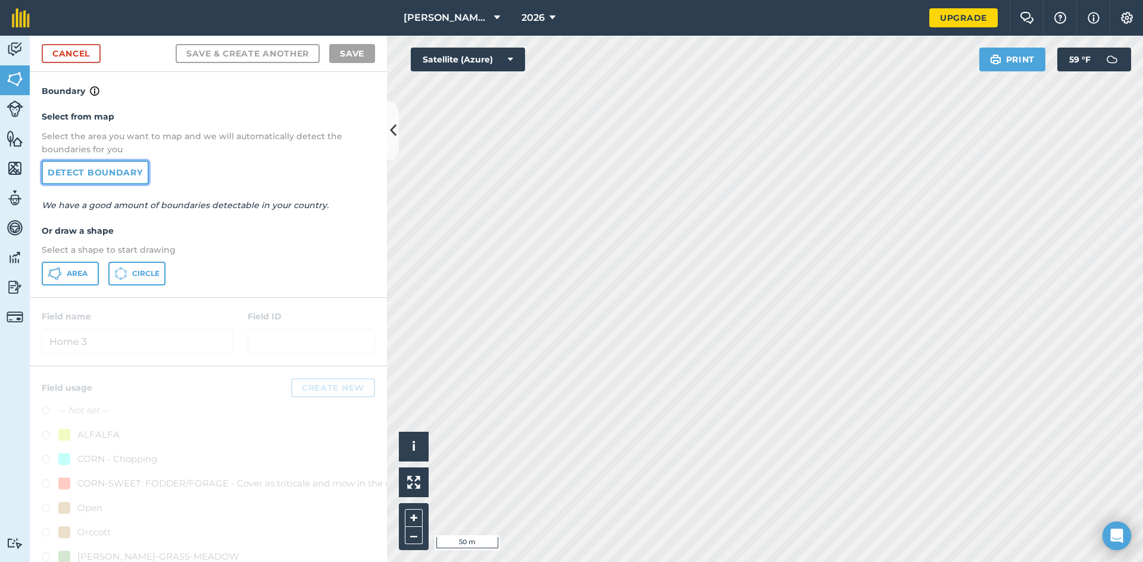
click at [125, 175] on link "Detect boundary" at bounding box center [95, 173] width 107 height 24
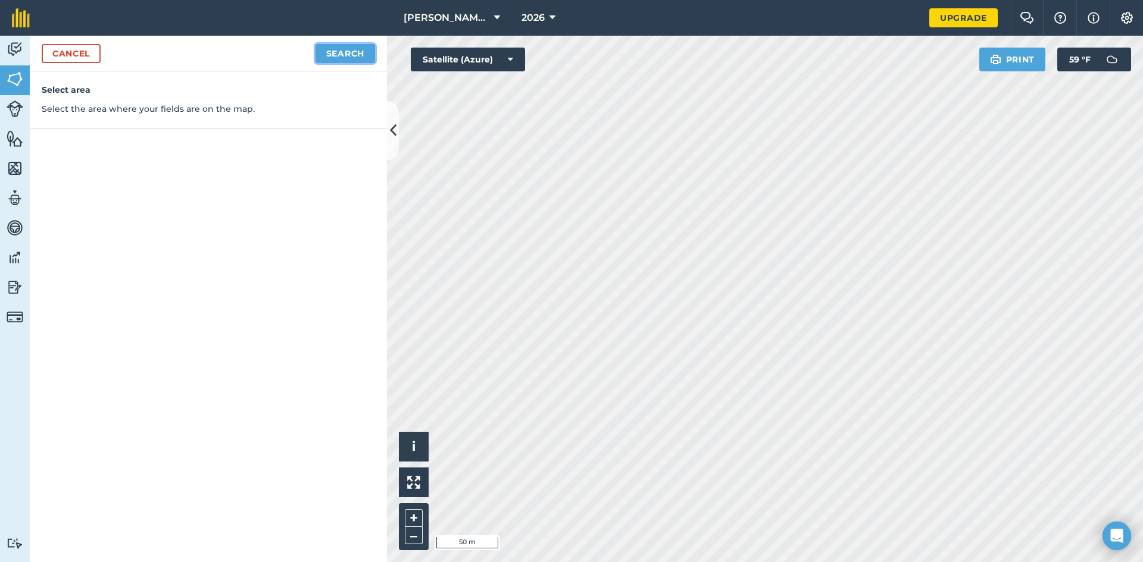
click at [356, 55] on button "Search" at bounding box center [345, 53] width 60 height 19
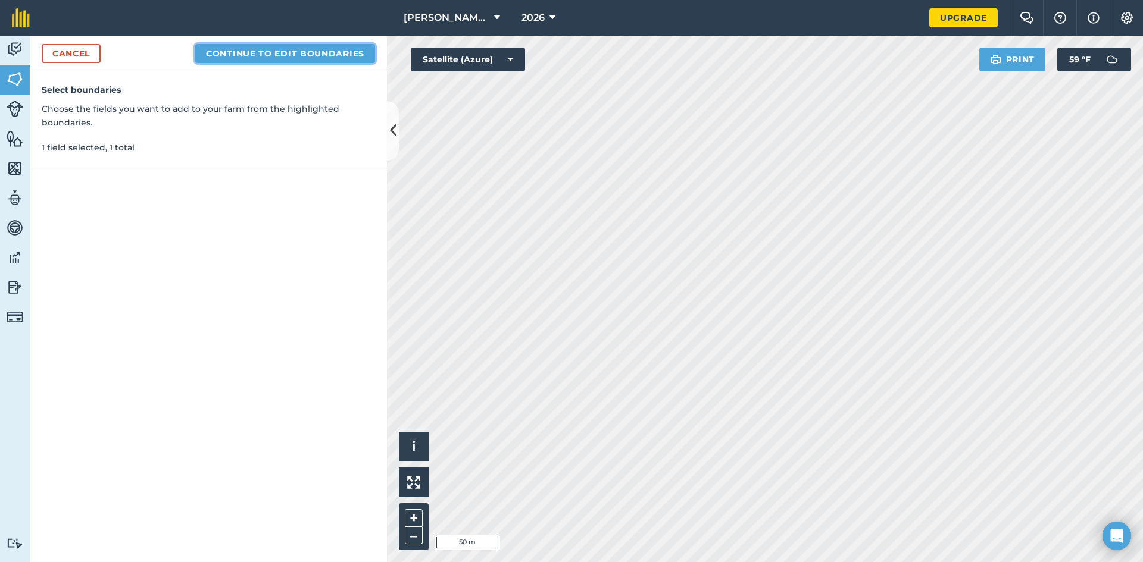
click at [291, 50] on button "Continue to edit boundaries" at bounding box center [285, 53] width 180 height 19
click at [347, 48] on button "Continue to name fields" at bounding box center [298, 53] width 154 height 19
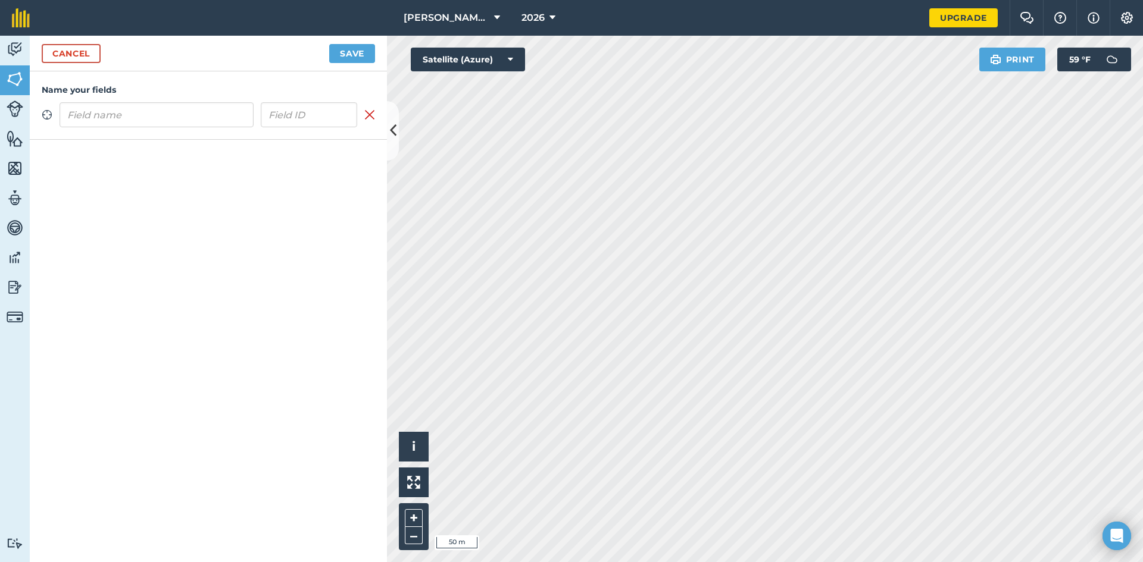
click at [152, 114] on input "text" at bounding box center [157, 114] width 194 height 25
type input "Home 4"
click at [351, 57] on button "Save" at bounding box center [352, 53] width 46 height 19
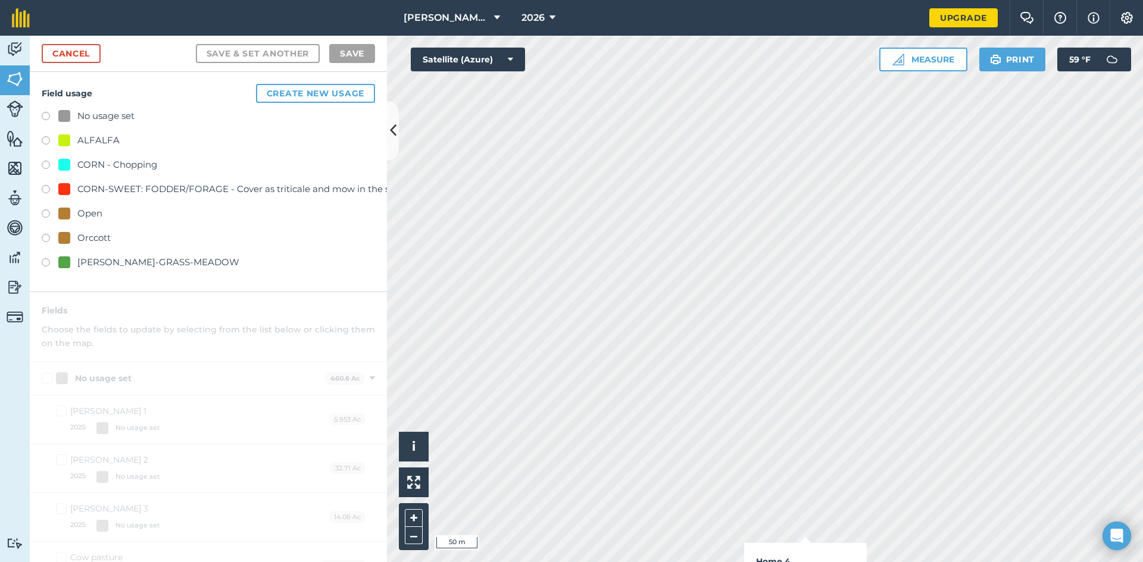
checkbox input "true"
click at [46, 142] on label at bounding box center [50, 142] width 17 height 12
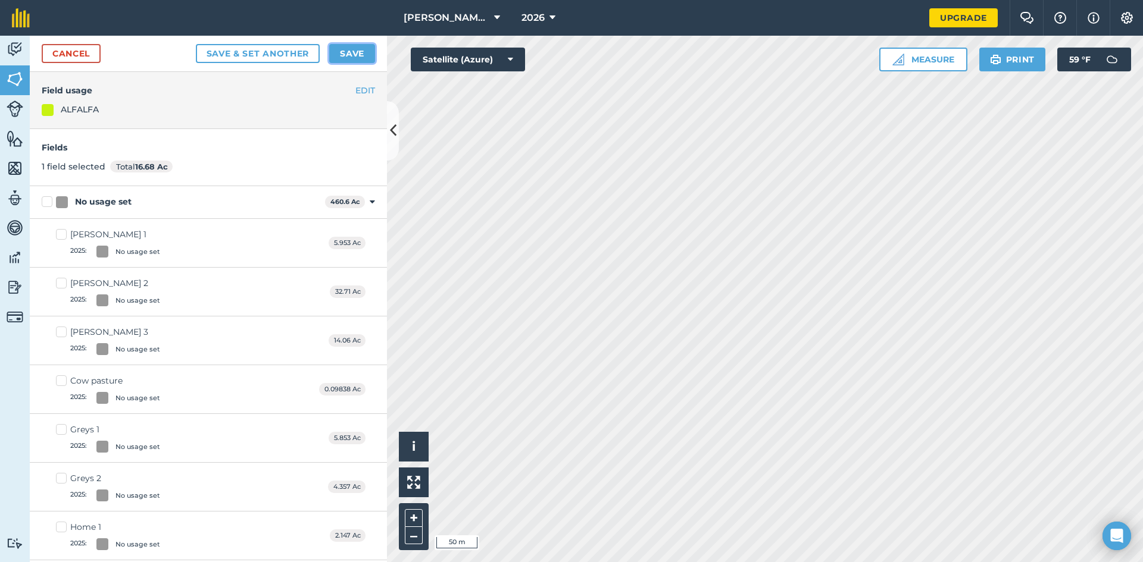
click at [357, 54] on button "Save" at bounding box center [352, 53] width 46 height 19
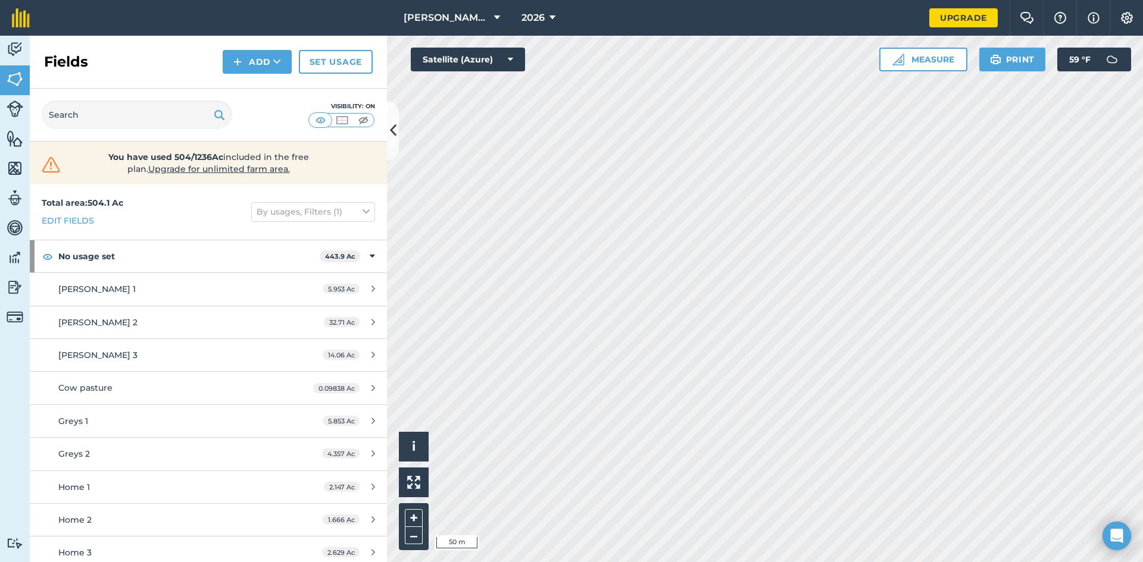
click at [253, 45] on div "Fields Add Set usage" at bounding box center [208, 62] width 357 height 53
drag, startPoint x: 256, startPoint y: 52, endPoint x: 265, endPoint y: 67, distance: 17.4
click at [257, 53] on button "Add" at bounding box center [257, 62] width 69 height 24
click at [267, 91] on link "Draw" at bounding box center [256, 89] width 65 height 26
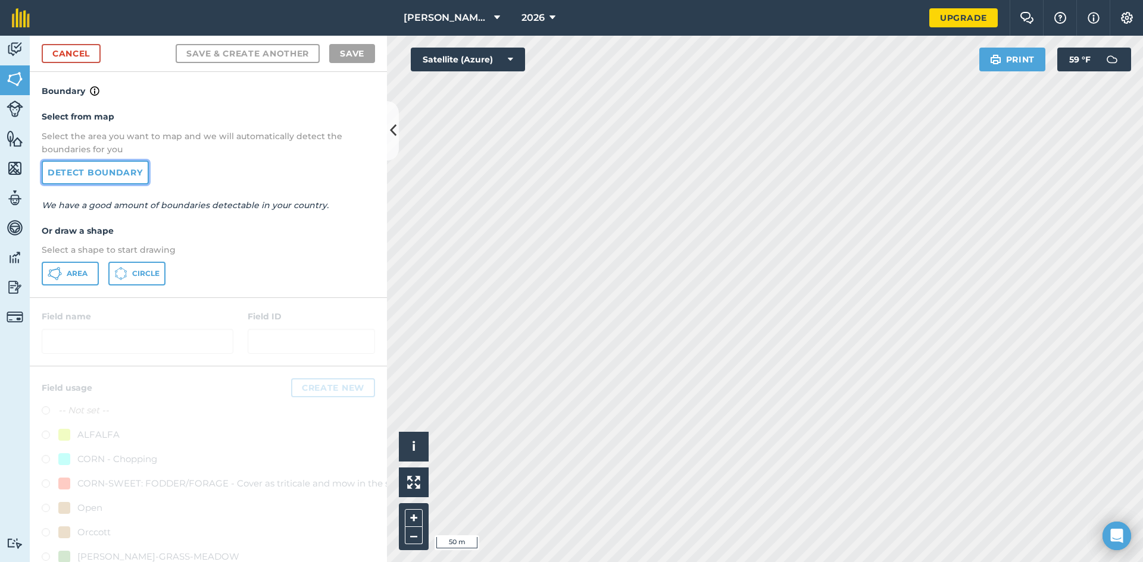
click at [120, 178] on link "Detect boundary" at bounding box center [95, 173] width 107 height 24
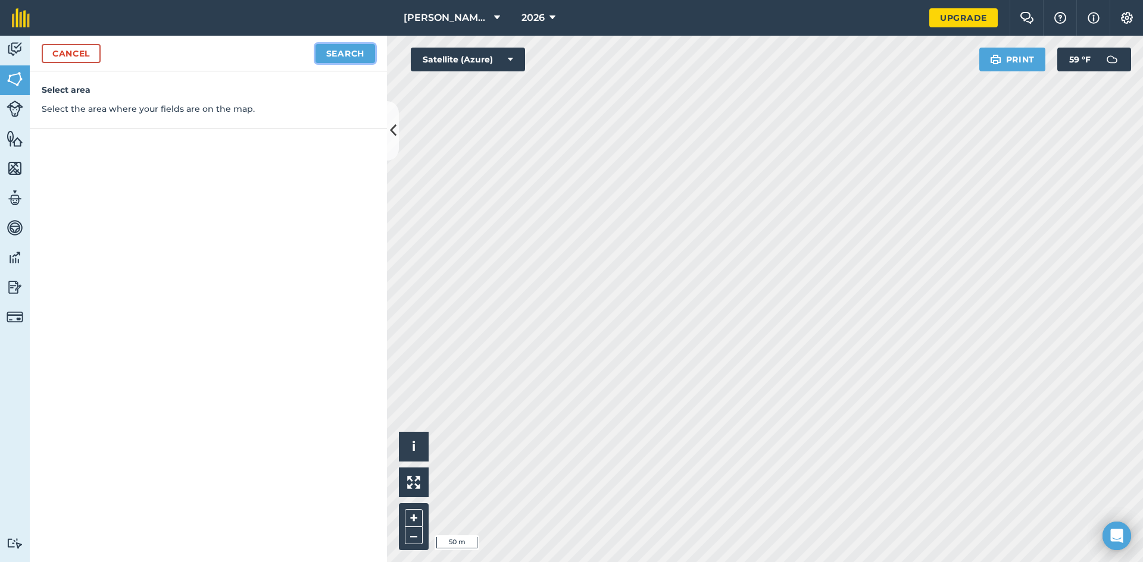
click at [329, 48] on button "Search" at bounding box center [345, 53] width 60 height 19
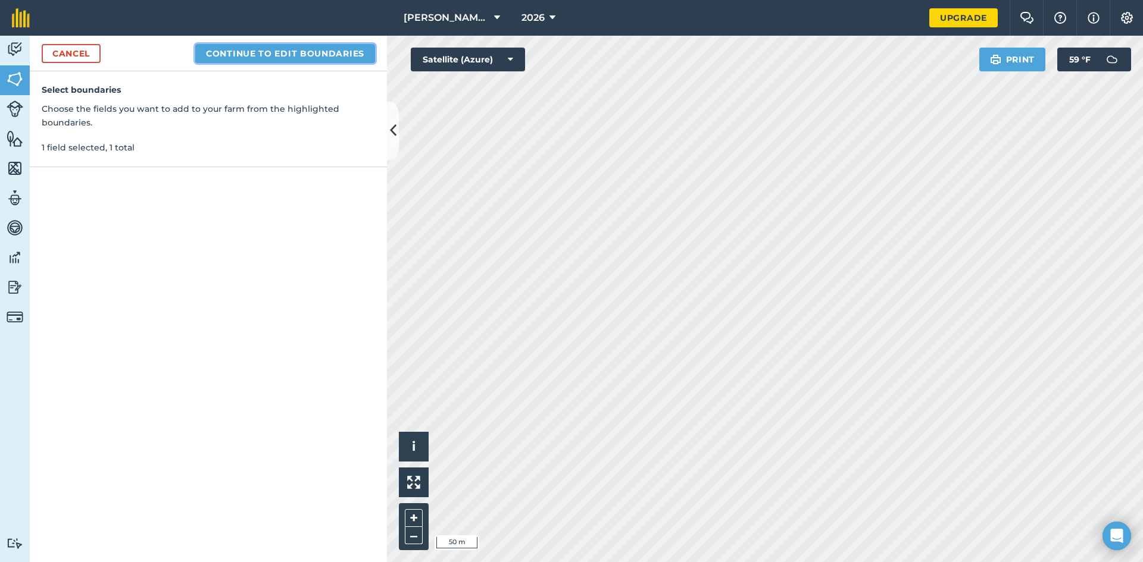
click at [323, 52] on button "Continue to edit boundaries" at bounding box center [285, 53] width 180 height 19
click at [293, 49] on button "Continue to name fields" at bounding box center [298, 53] width 154 height 19
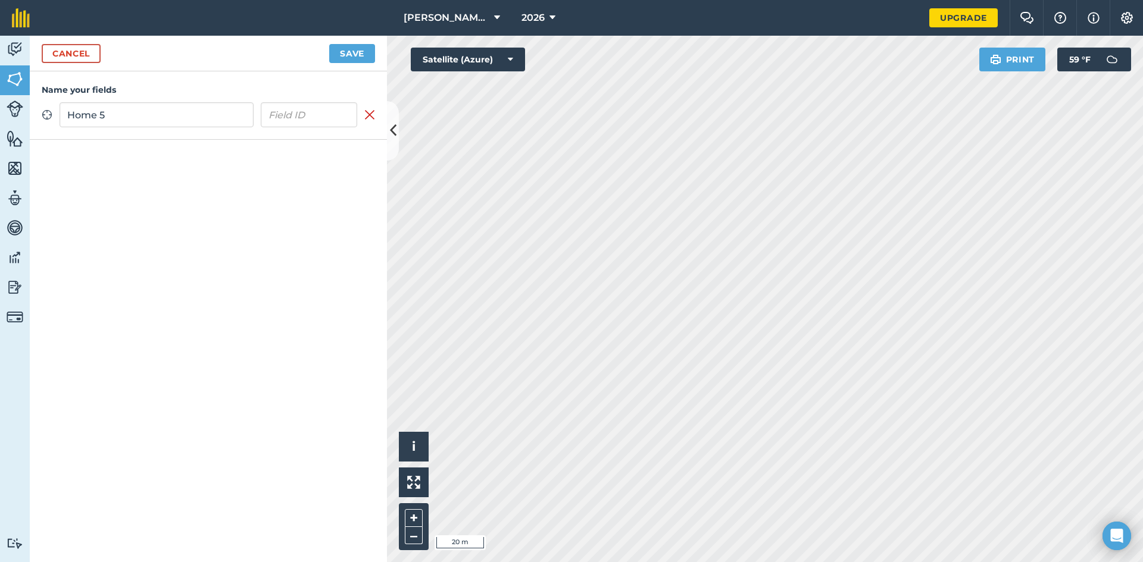
type input "Home 5"
click at [352, 56] on button "Save" at bounding box center [352, 53] width 46 height 19
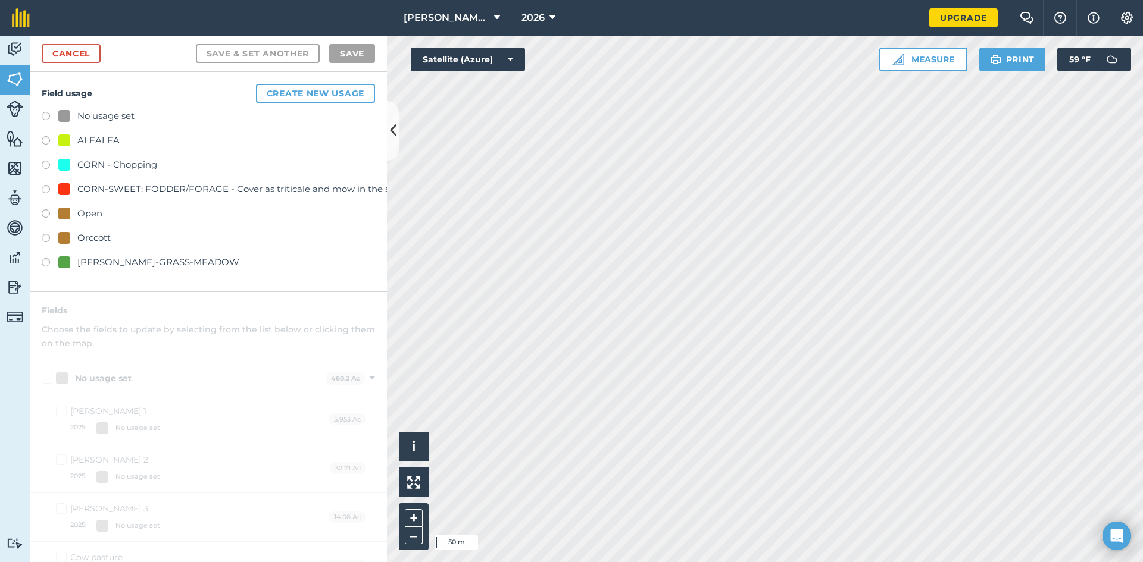
click at [48, 161] on label at bounding box center [50, 167] width 17 height 12
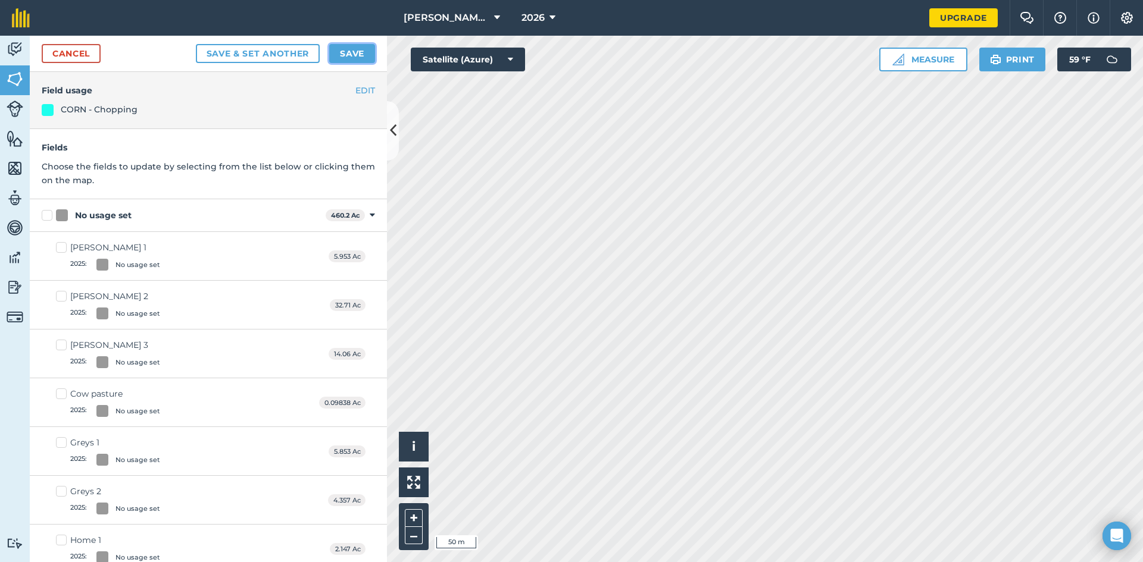
click at [351, 47] on button "Save" at bounding box center [352, 53] width 46 height 19
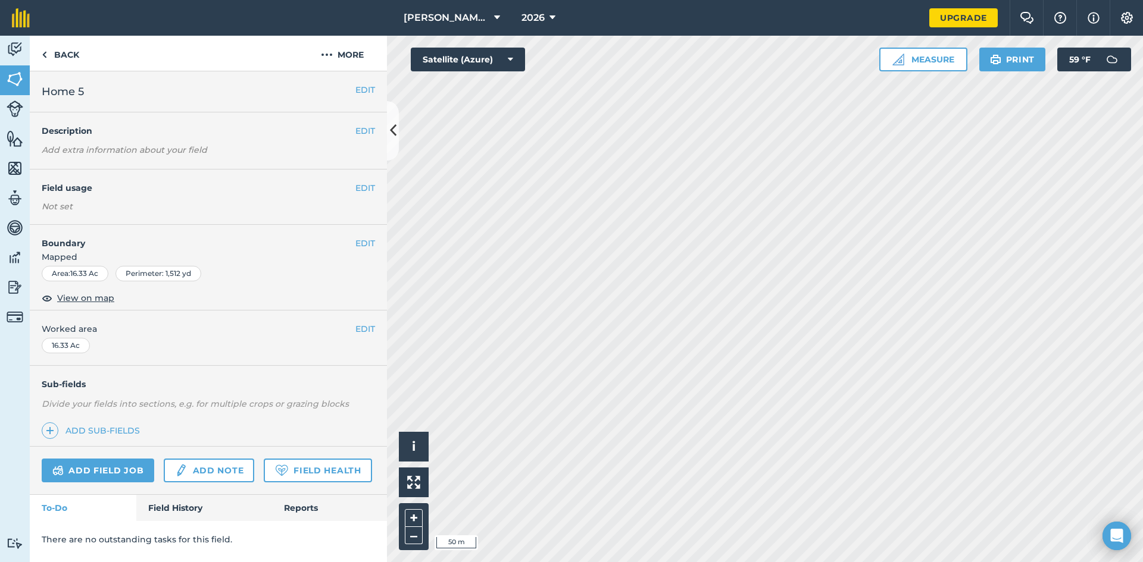
click at [354, 180] on div "EDIT Field usage Not set" at bounding box center [208, 197] width 357 height 55
click at [357, 185] on button "EDIT" at bounding box center [365, 188] width 20 height 13
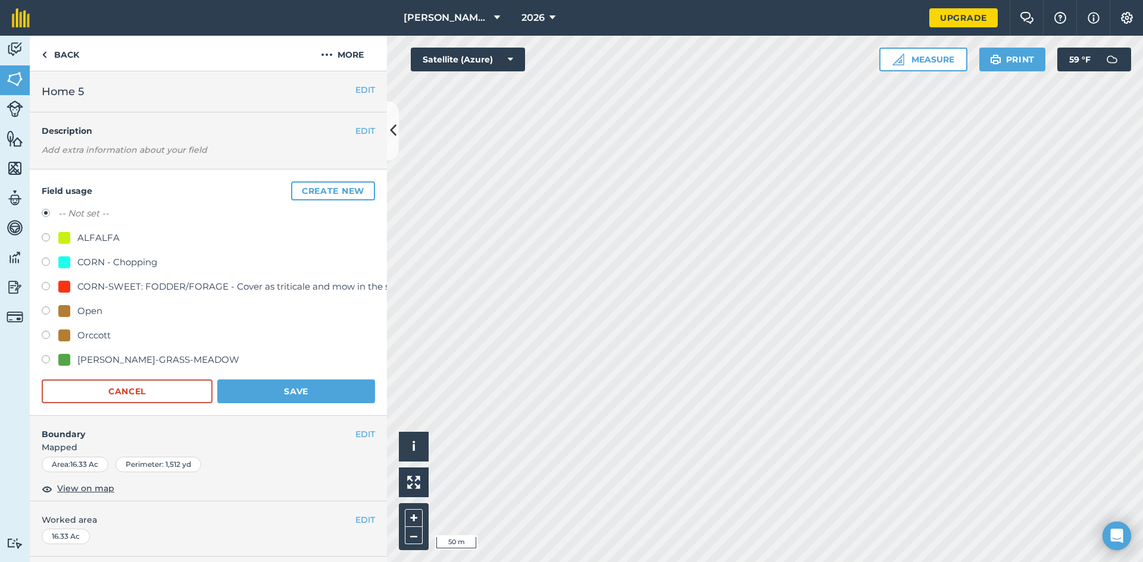
click at [48, 262] on label at bounding box center [50, 264] width 17 height 12
radio input "true"
radio input "false"
click at [289, 392] on button "Save" at bounding box center [296, 392] width 158 height 24
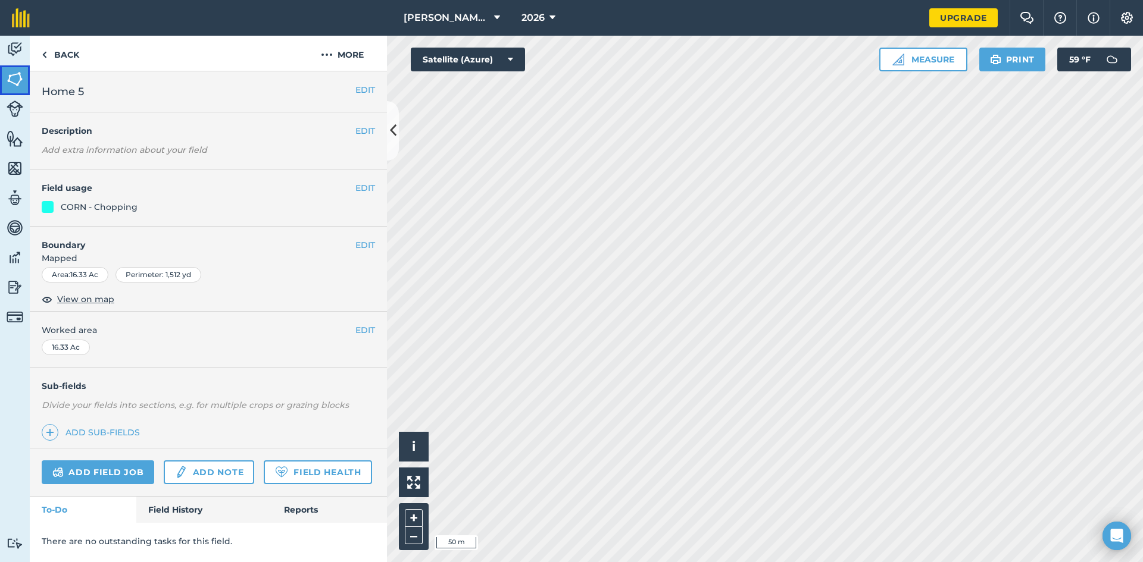
click at [14, 84] on img at bounding box center [15, 79] width 17 height 18
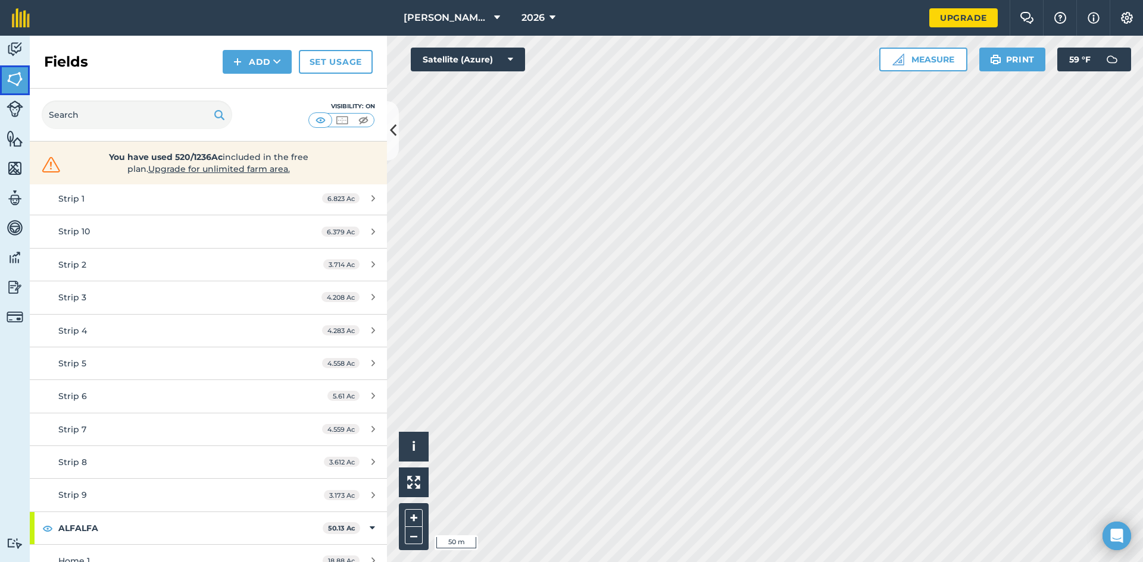
scroll to position [857, 0]
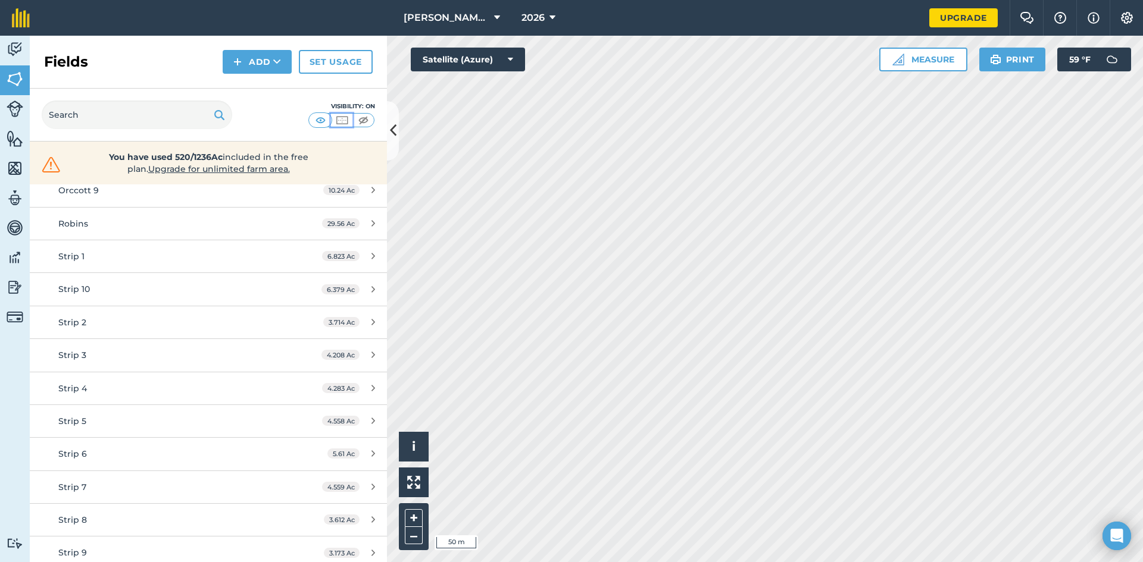
click at [343, 123] on img at bounding box center [341, 120] width 15 height 12
click at [314, 124] on img at bounding box center [320, 120] width 15 height 12
click at [276, 66] on icon at bounding box center [277, 62] width 8 height 12
click at [270, 82] on link "Draw" at bounding box center [256, 89] width 65 height 26
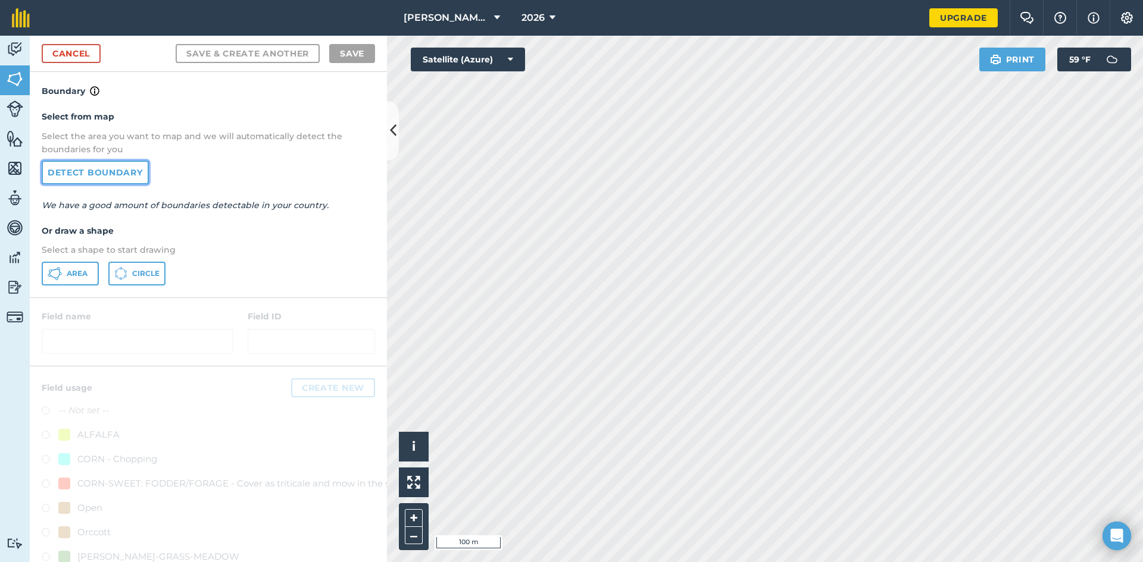
click at [126, 164] on link "Detect boundary" at bounding box center [95, 173] width 107 height 24
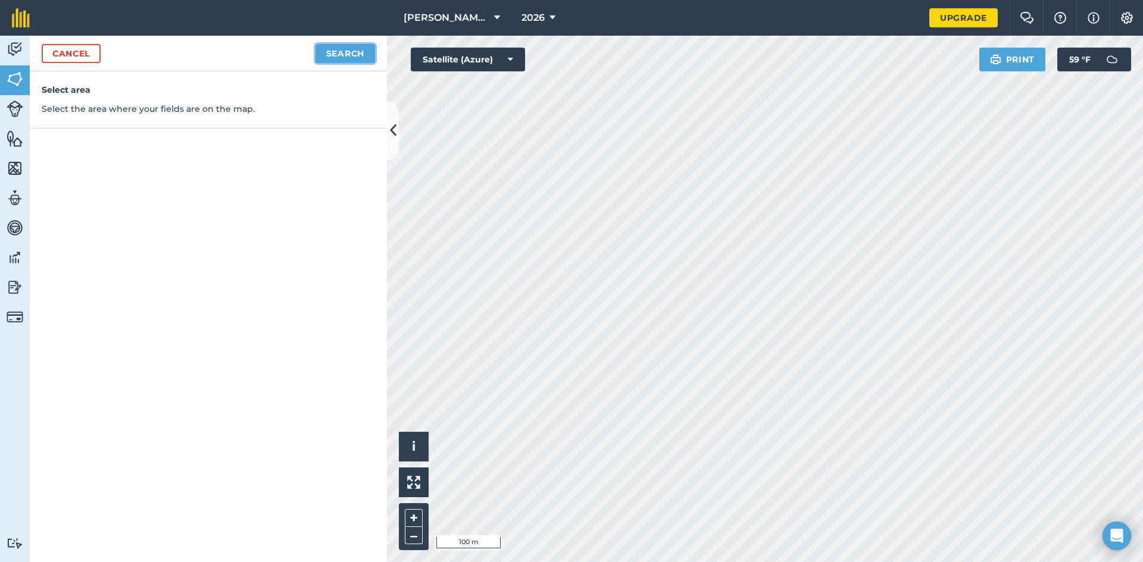
click at [344, 54] on button "Search" at bounding box center [345, 53] width 60 height 19
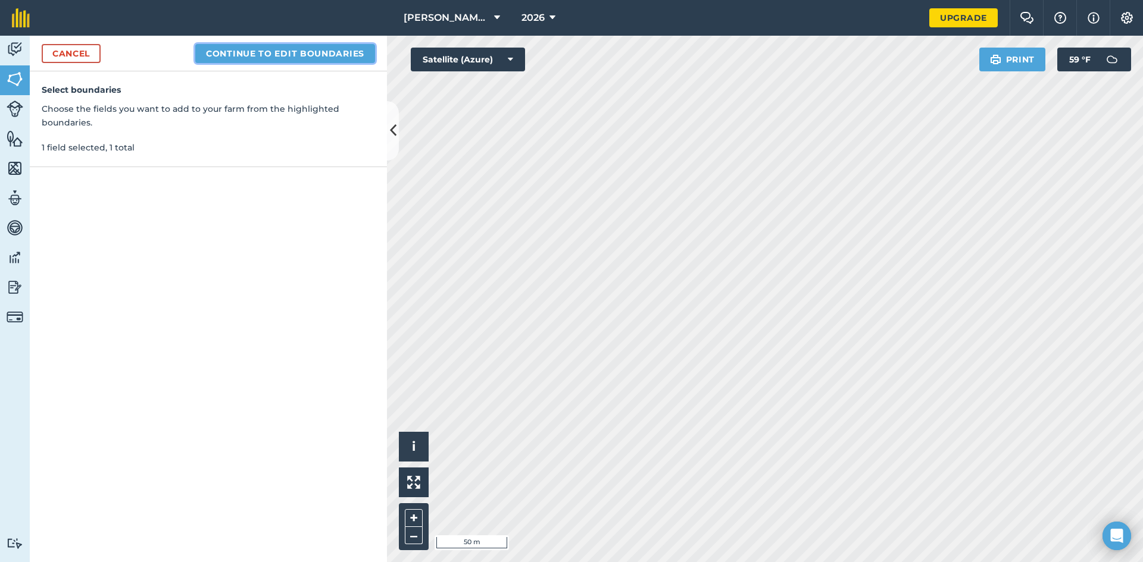
click at [350, 57] on button "Continue to edit boundaries" at bounding box center [285, 53] width 180 height 19
click at [355, 54] on button "Continue to name fields" at bounding box center [298, 53] width 154 height 19
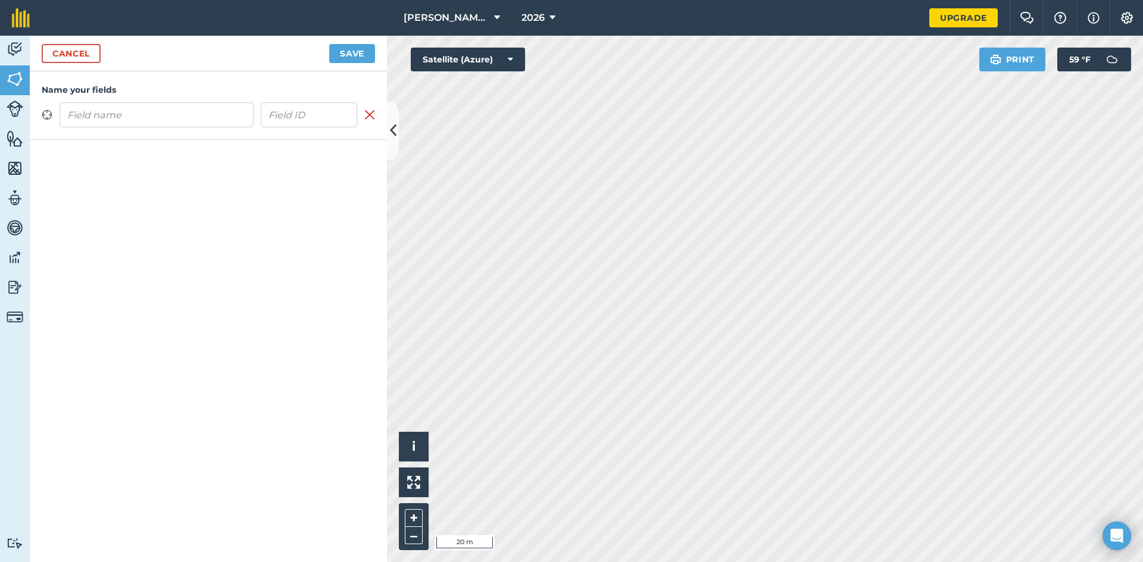
click at [177, 118] on input "text" at bounding box center [157, 114] width 194 height 25
click at [858, 8] on div "[PERSON_NAME] Family Farm 2026 Upgrade Farm Chat Help Info Settings Map printin…" at bounding box center [571, 281] width 1143 height 562
click at [103, 117] on input "Home" at bounding box center [157, 114] width 194 height 25
click at [179, 114] on input "Home" at bounding box center [157, 114] width 194 height 25
type input "Home 6"
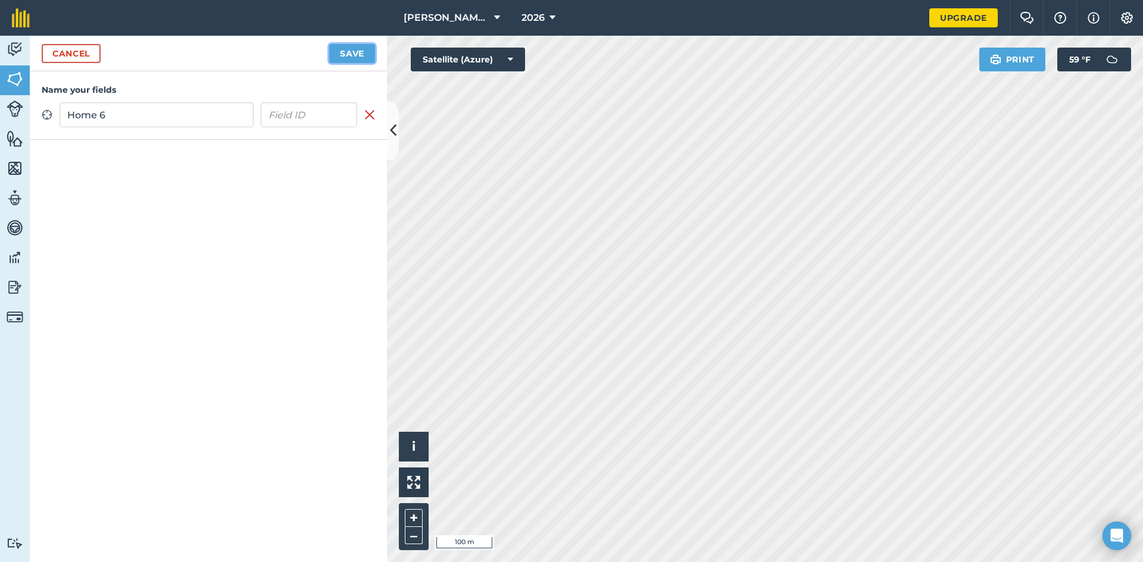
click at [343, 60] on button "Save" at bounding box center [352, 53] width 46 height 19
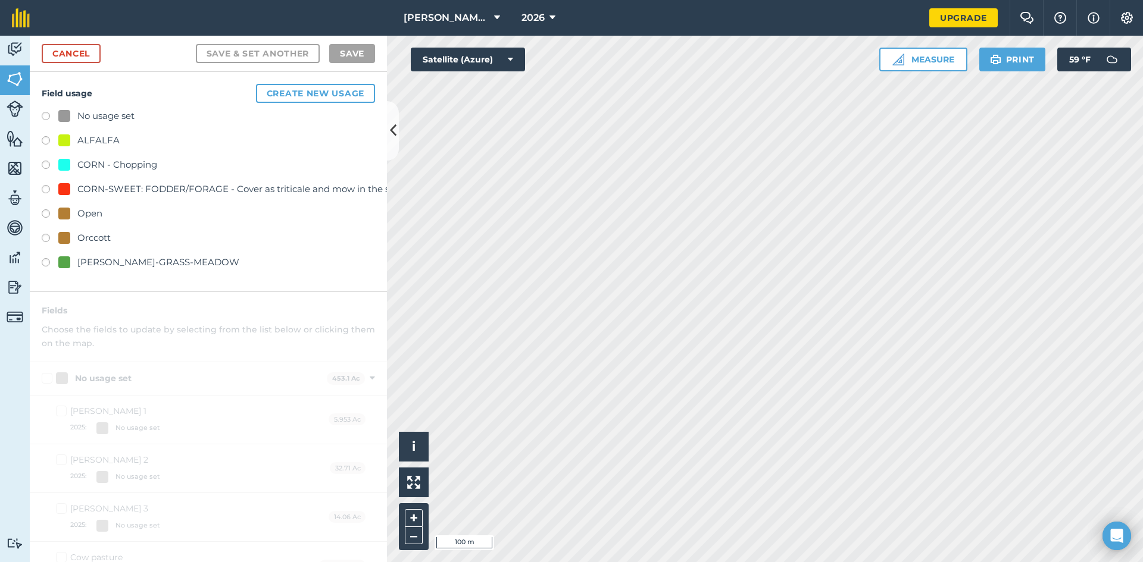
click at [48, 142] on label at bounding box center [50, 142] width 17 height 12
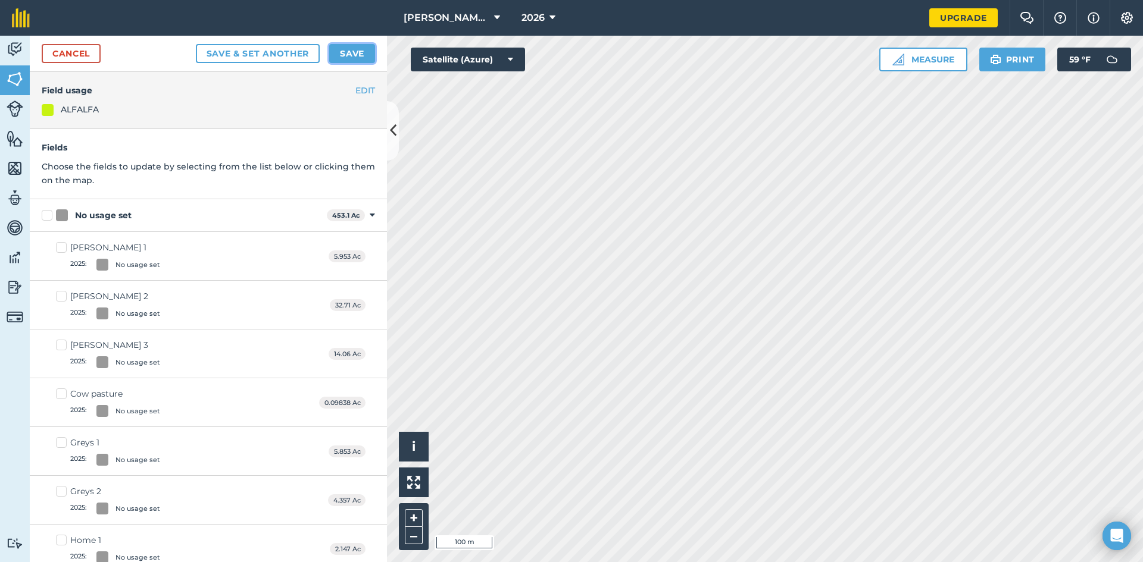
click at [355, 54] on button "Save" at bounding box center [352, 53] width 46 height 19
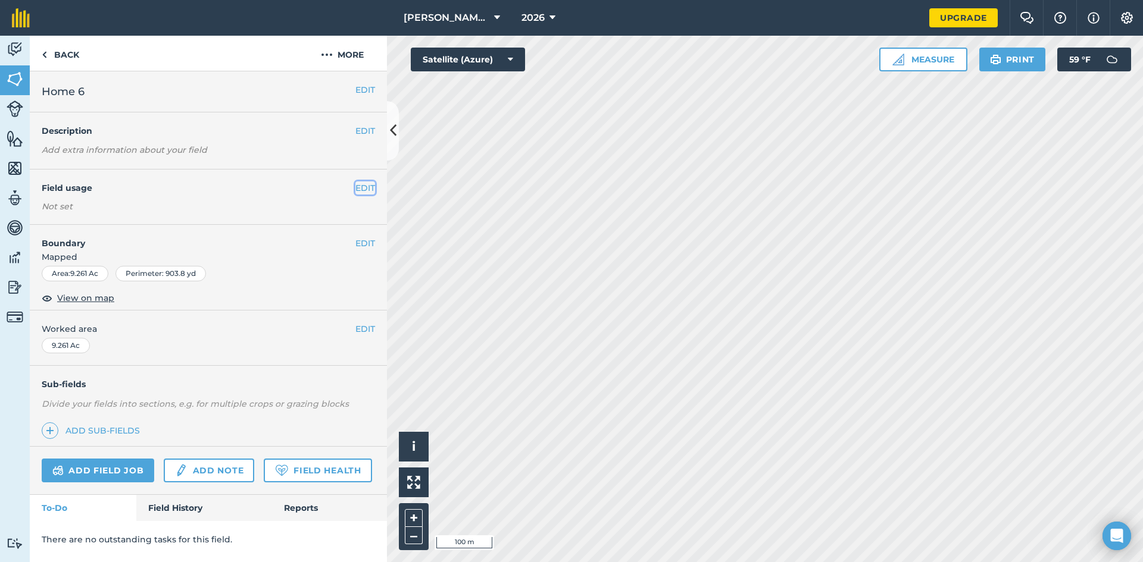
click at [371, 189] on button "EDIT" at bounding box center [365, 188] width 20 height 13
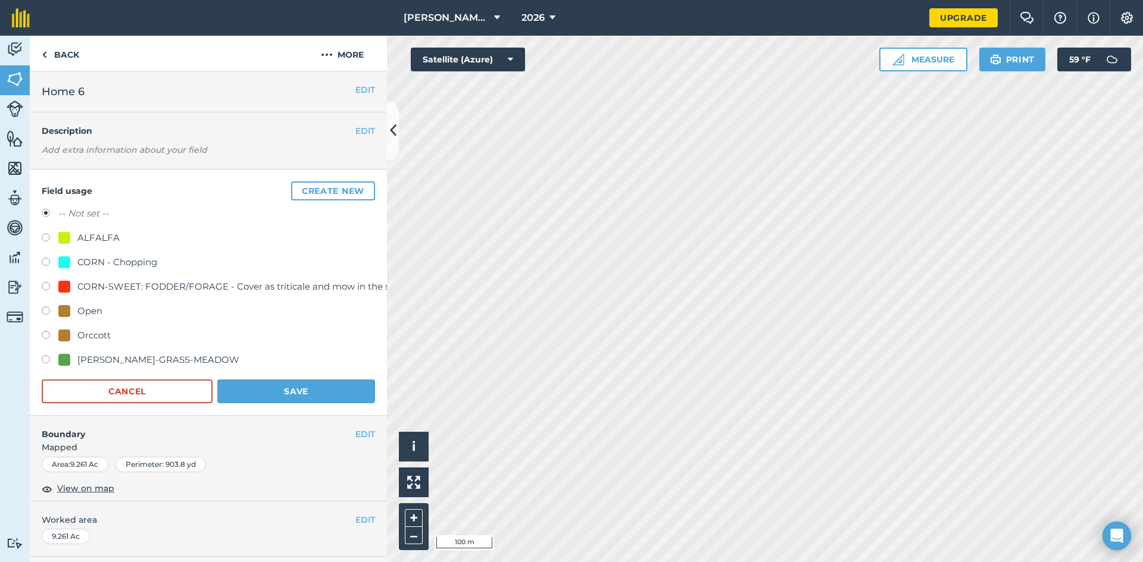
click at [96, 234] on div "ALFALFA" at bounding box center [98, 238] width 42 height 14
radio input "true"
radio input "false"
click at [262, 390] on button "Save" at bounding box center [296, 392] width 158 height 24
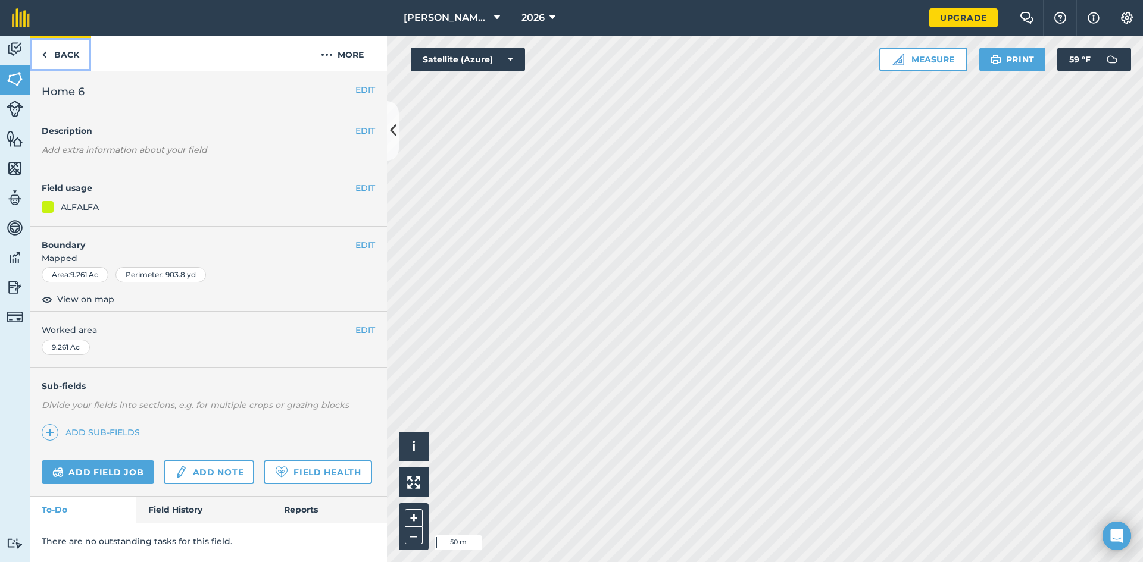
click at [62, 55] on link "Back" at bounding box center [60, 53] width 61 height 35
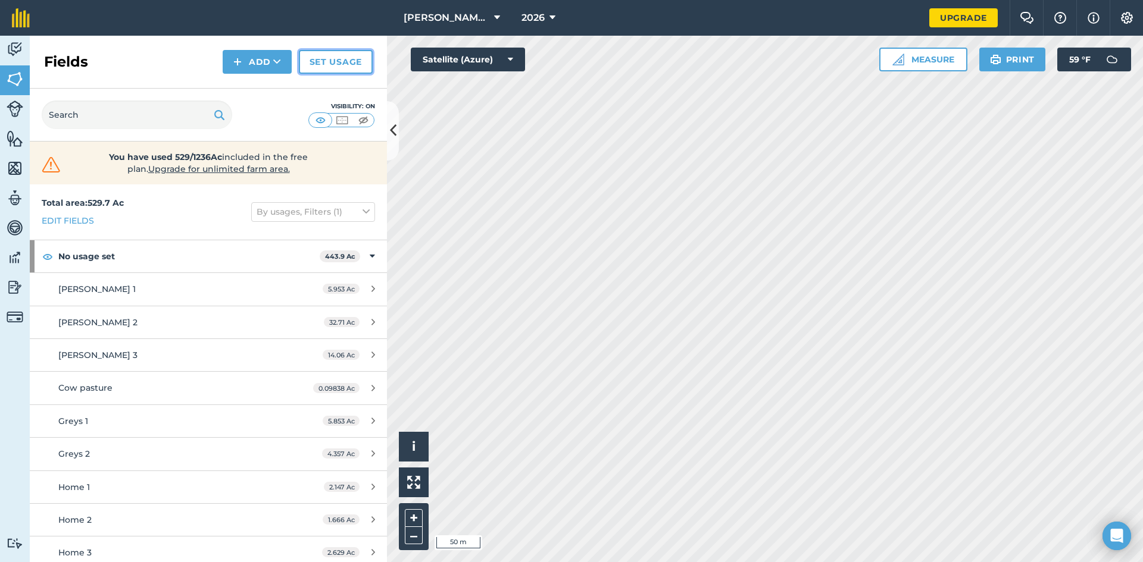
click at [305, 65] on link "Set usage" at bounding box center [336, 62] width 74 height 24
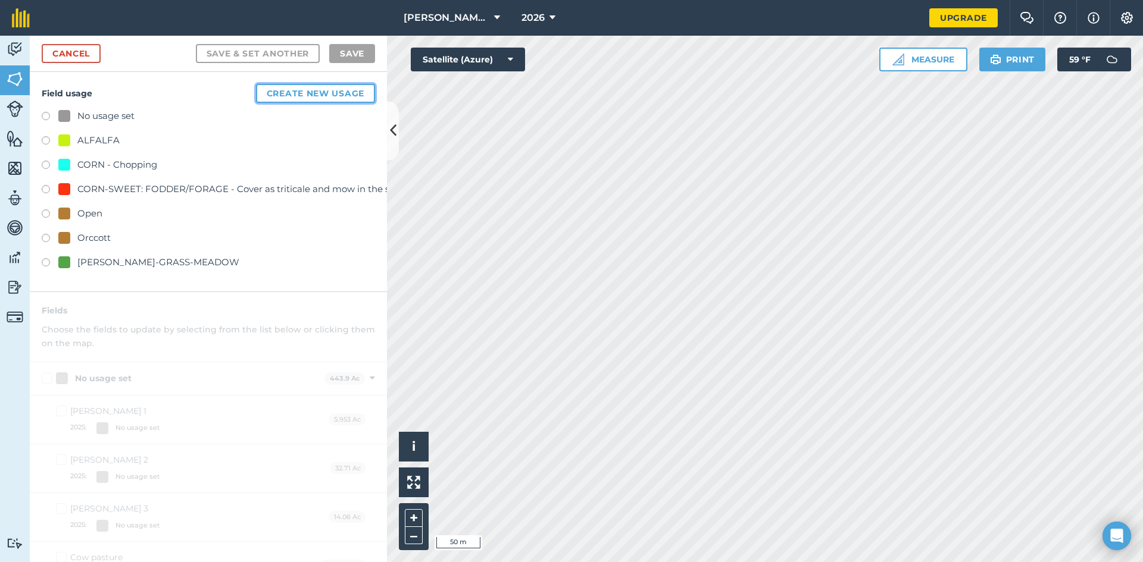
click at [304, 95] on button "Create new usage" at bounding box center [315, 93] width 119 height 19
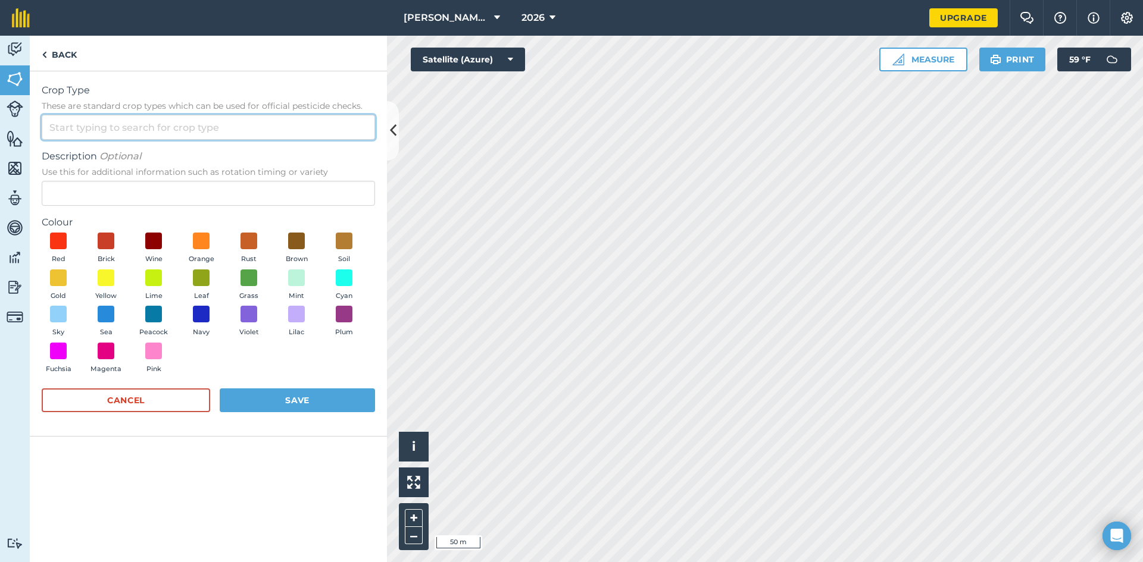
click at [168, 126] on input "Crop Type These are standard crop types which can be used for official pesticid…" at bounding box center [208, 127] width 333 height 25
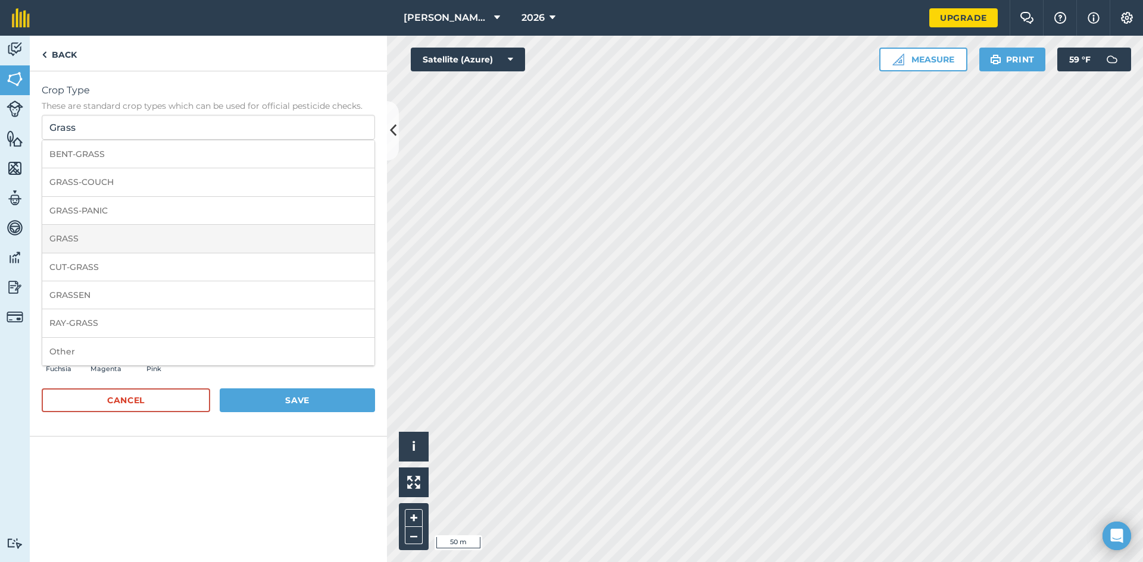
click at [193, 237] on li "GRASS" at bounding box center [208, 239] width 332 height 28
type input "GRASS"
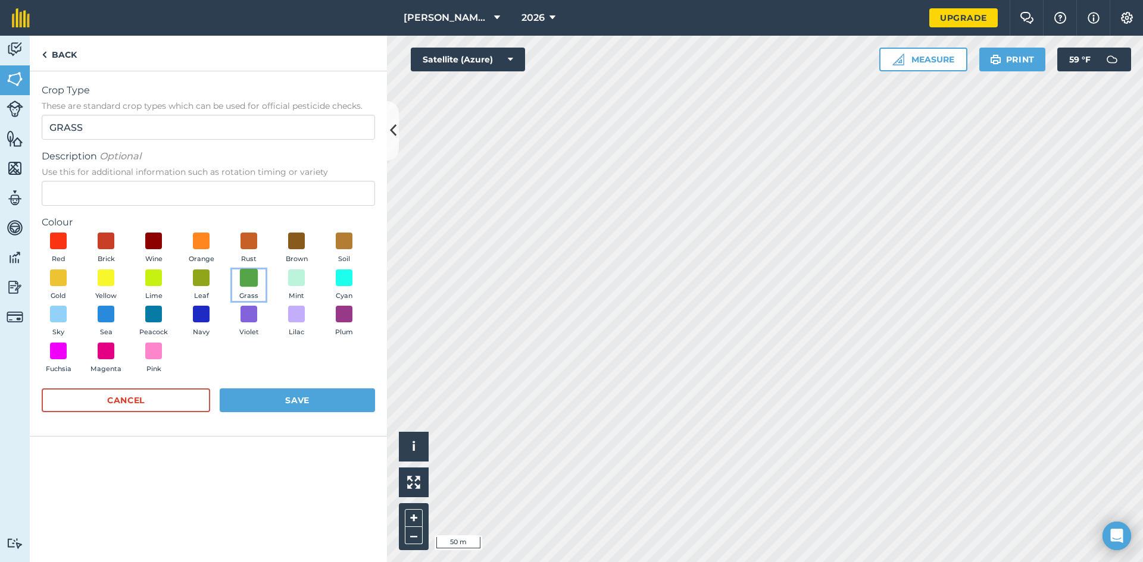
click at [246, 275] on span at bounding box center [249, 277] width 18 height 18
click at [275, 395] on button "Save" at bounding box center [297, 401] width 155 height 24
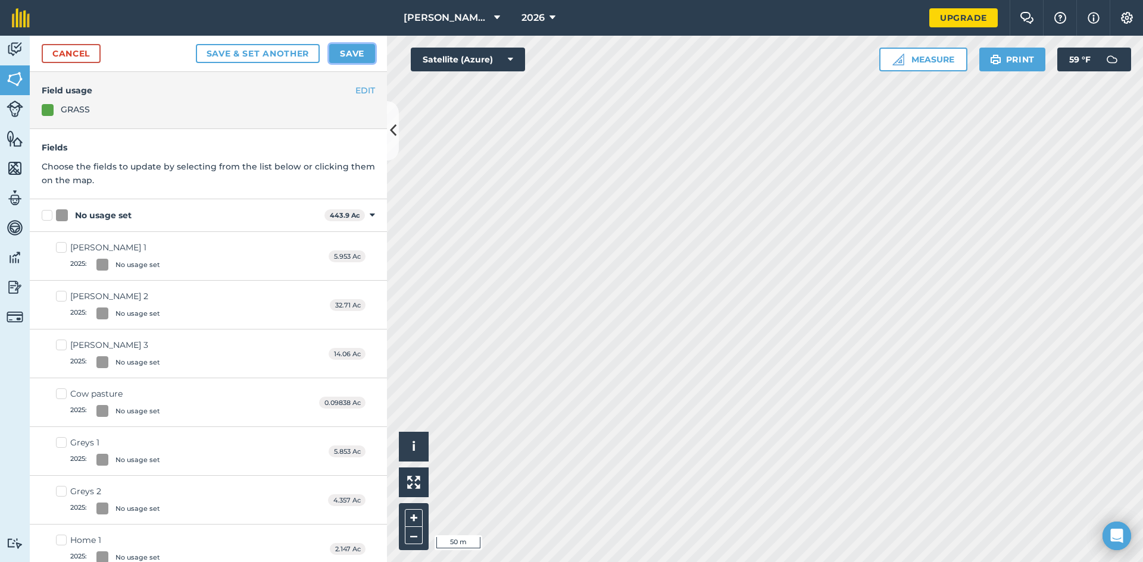
click at [351, 55] on button "Save" at bounding box center [352, 53] width 46 height 19
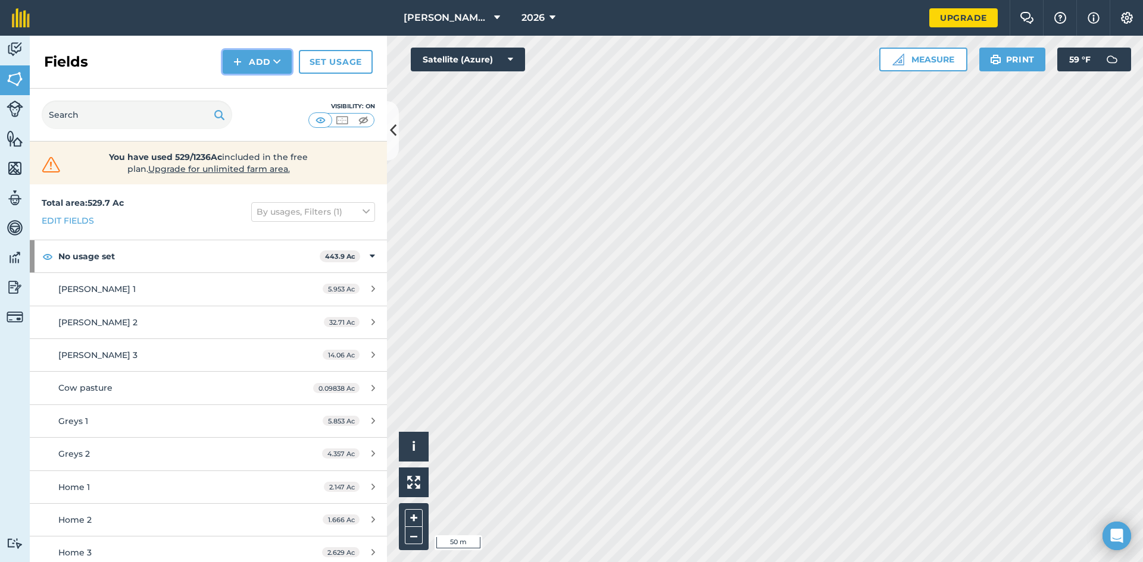
drag, startPoint x: 227, startPoint y: 57, endPoint x: 243, endPoint y: 65, distance: 18.4
click at [229, 57] on button "Add" at bounding box center [257, 62] width 69 height 24
click at [252, 86] on link "Draw" at bounding box center [256, 89] width 65 height 26
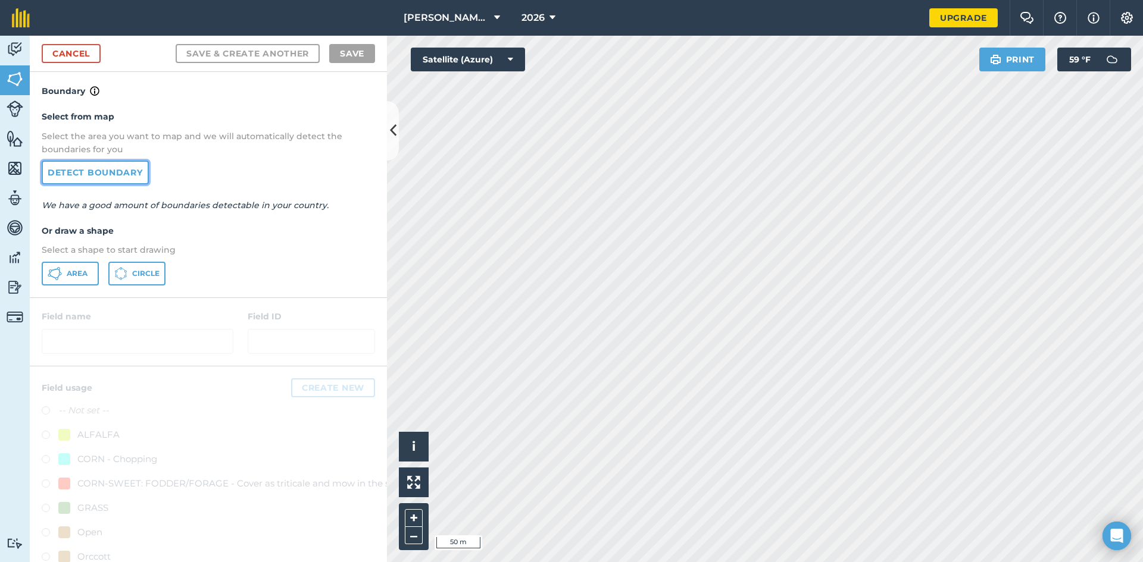
click at [118, 173] on link "Detect boundary" at bounding box center [95, 173] width 107 height 24
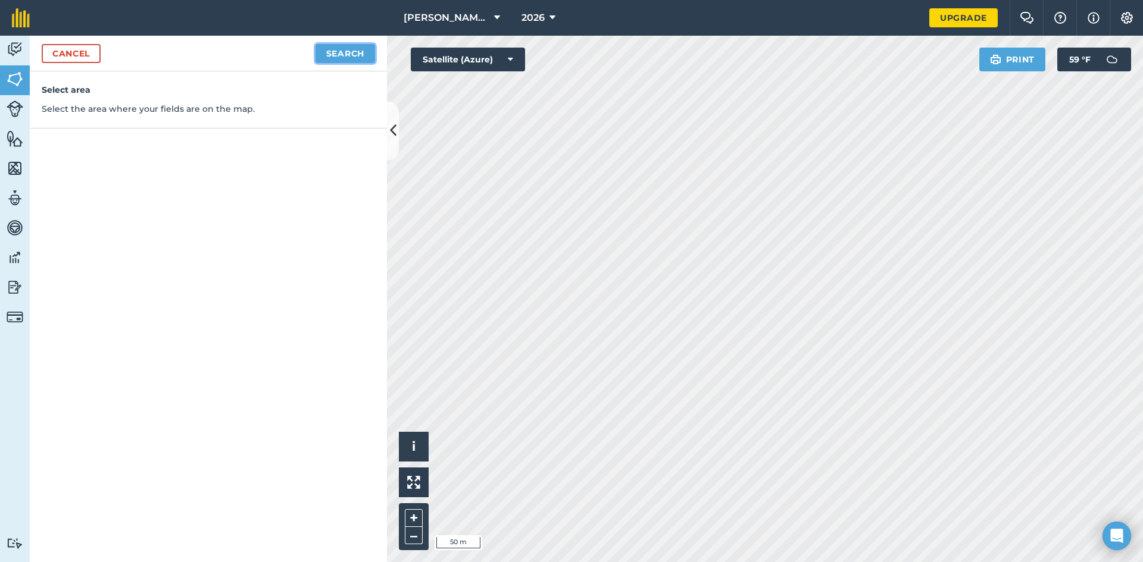
click at [345, 59] on button "Search" at bounding box center [345, 53] width 60 height 19
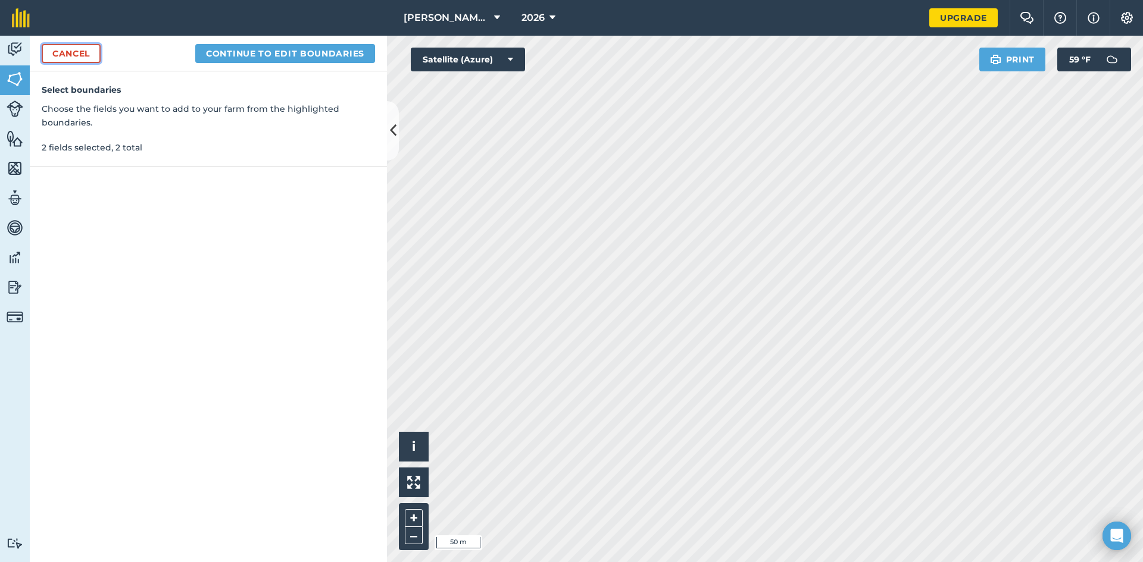
click at [83, 58] on link "Cancel" at bounding box center [71, 53] width 59 height 19
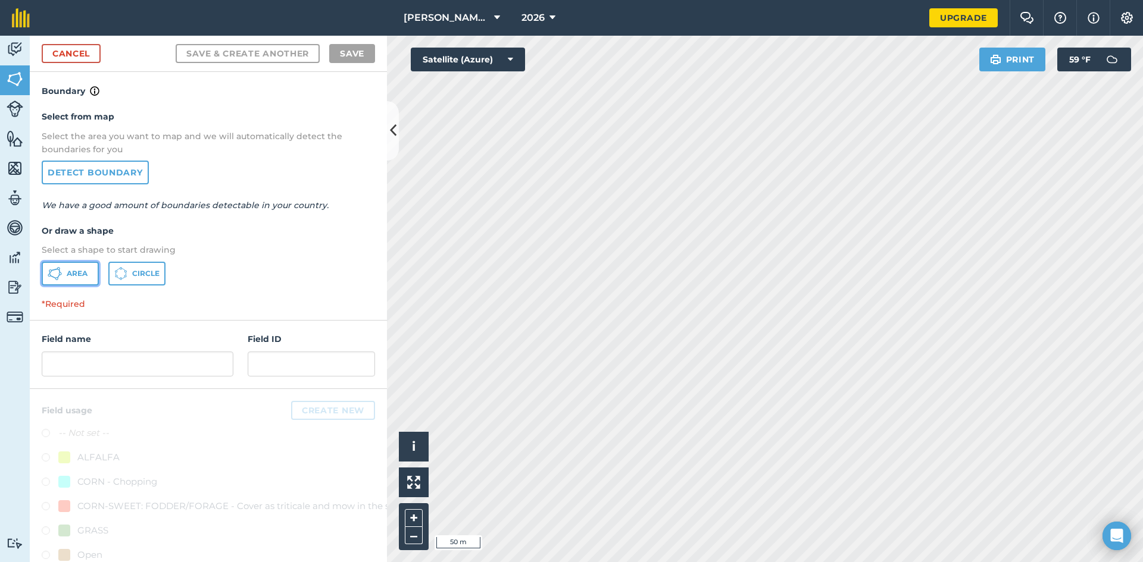
click at [72, 270] on span "Area" at bounding box center [77, 274] width 21 height 10
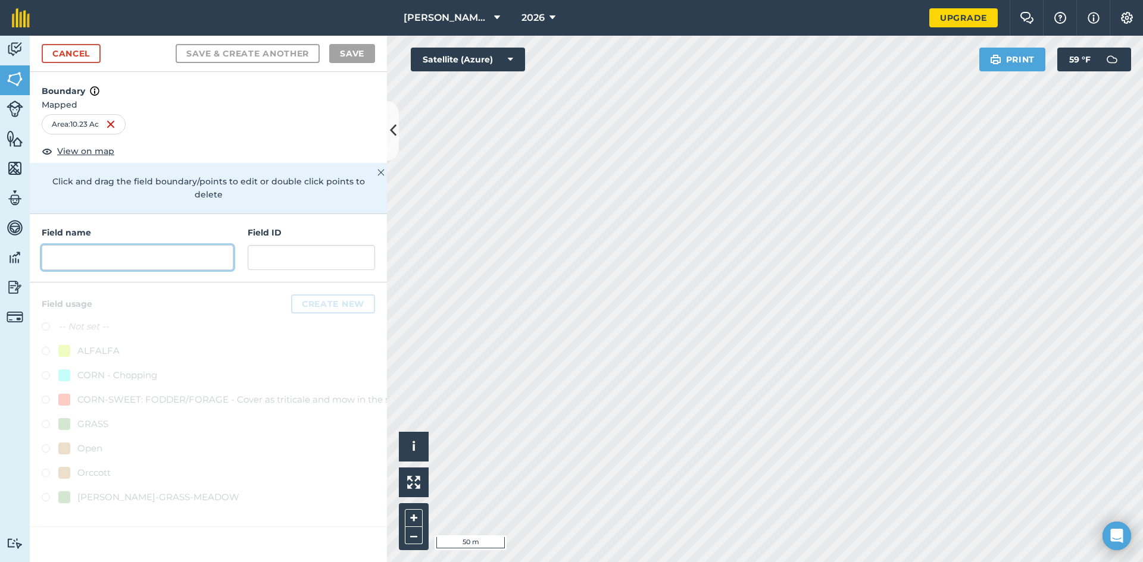
click at [155, 245] on input "text" at bounding box center [138, 257] width 192 height 25
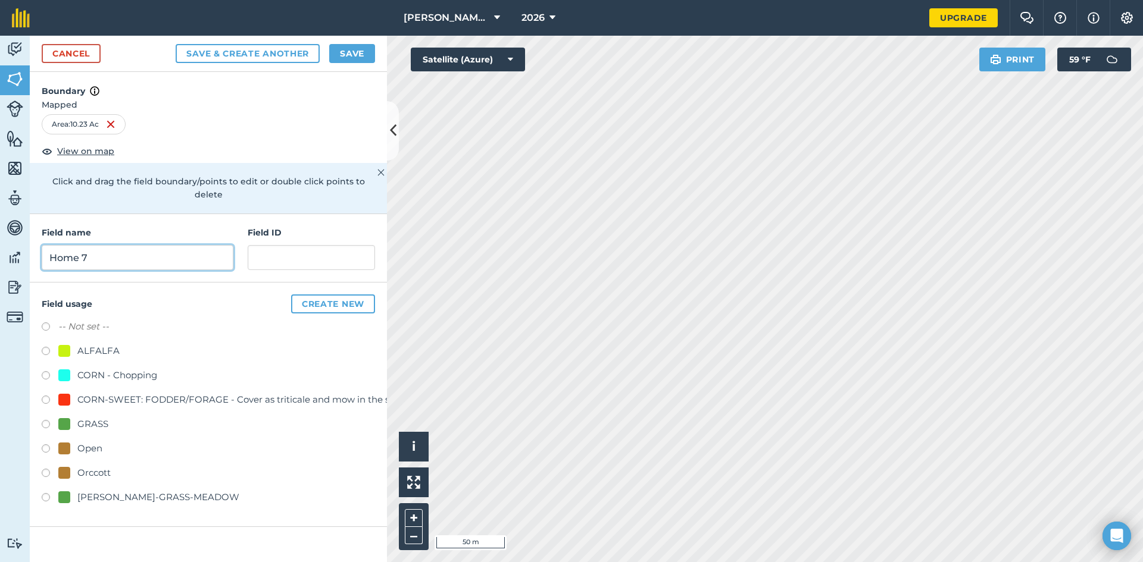
type input "Home 7"
click at [49, 420] on label at bounding box center [50, 426] width 17 height 12
radio input "true"
click at [351, 48] on button "Save" at bounding box center [352, 53] width 46 height 19
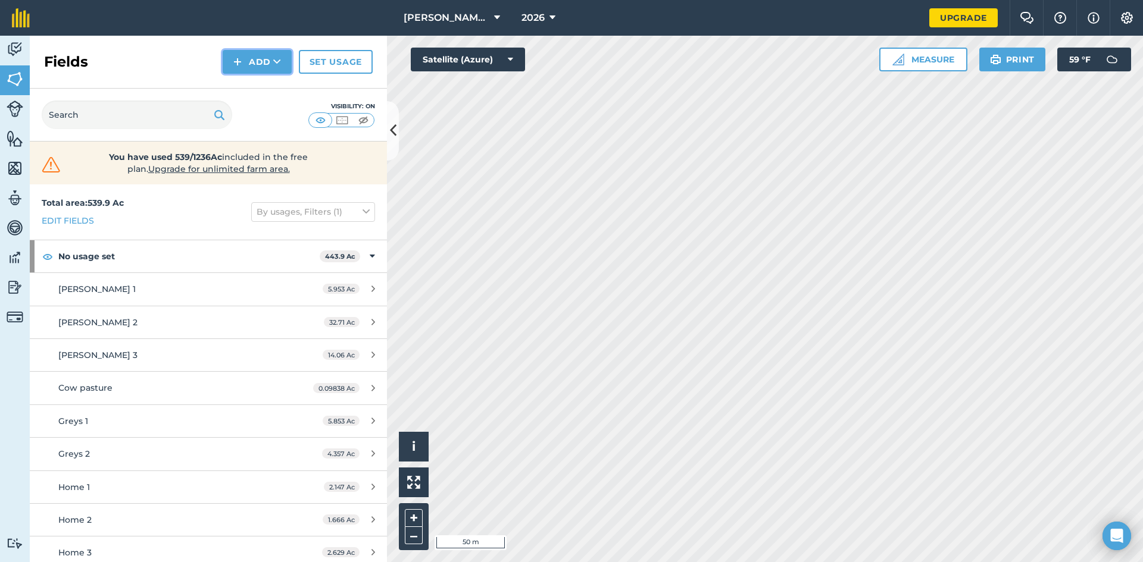
click at [262, 50] on button "Add" at bounding box center [257, 62] width 69 height 24
click at [254, 83] on link "Draw" at bounding box center [256, 89] width 65 height 26
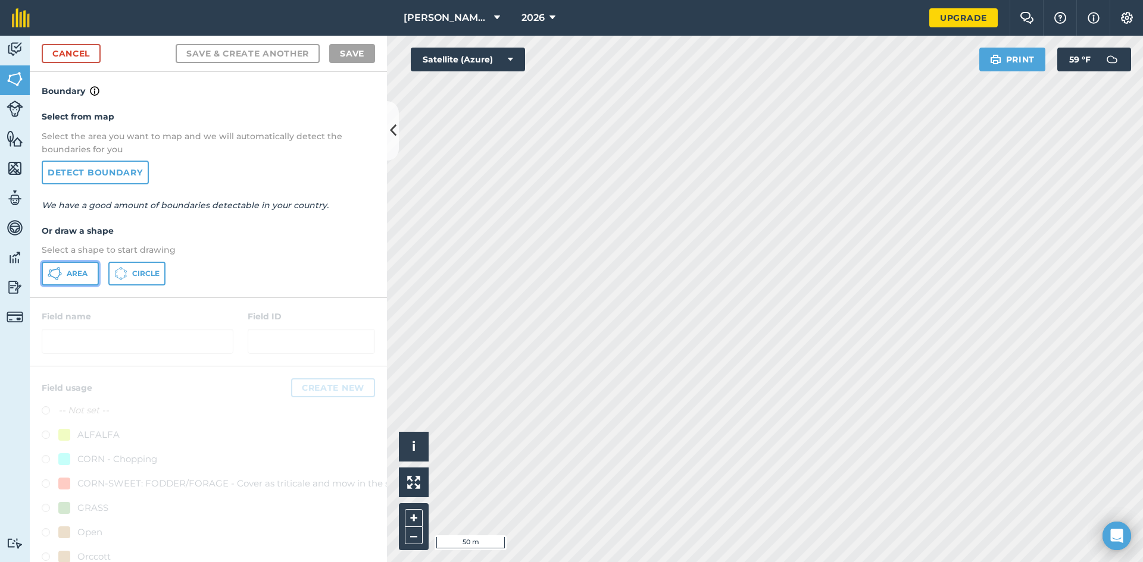
click at [66, 271] on button "Area" at bounding box center [70, 274] width 57 height 24
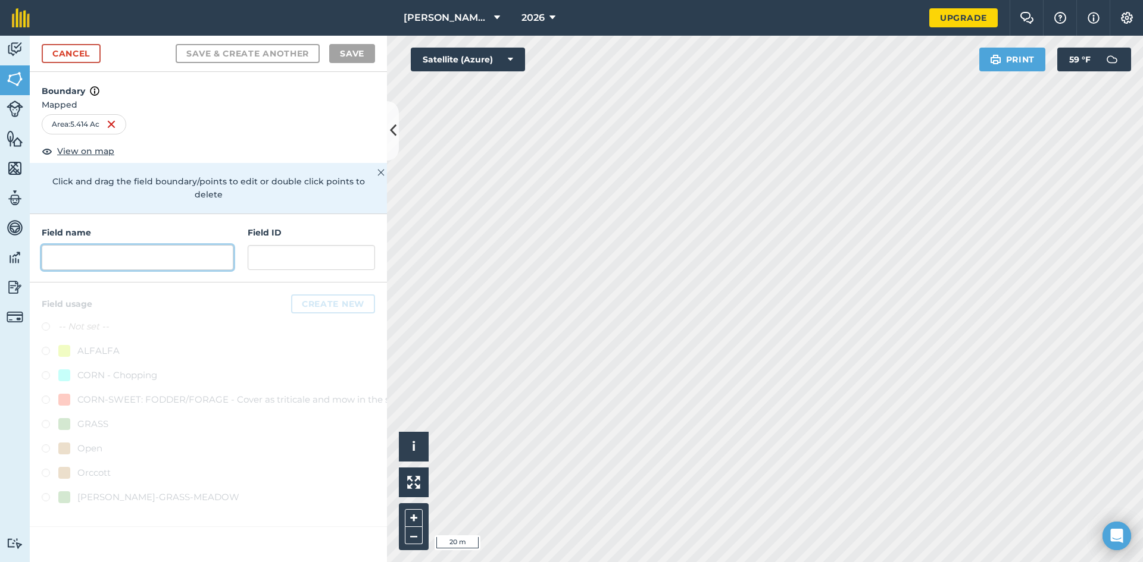
click at [173, 245] on input "text" at bounding box center [138, 257] width 192 height 25
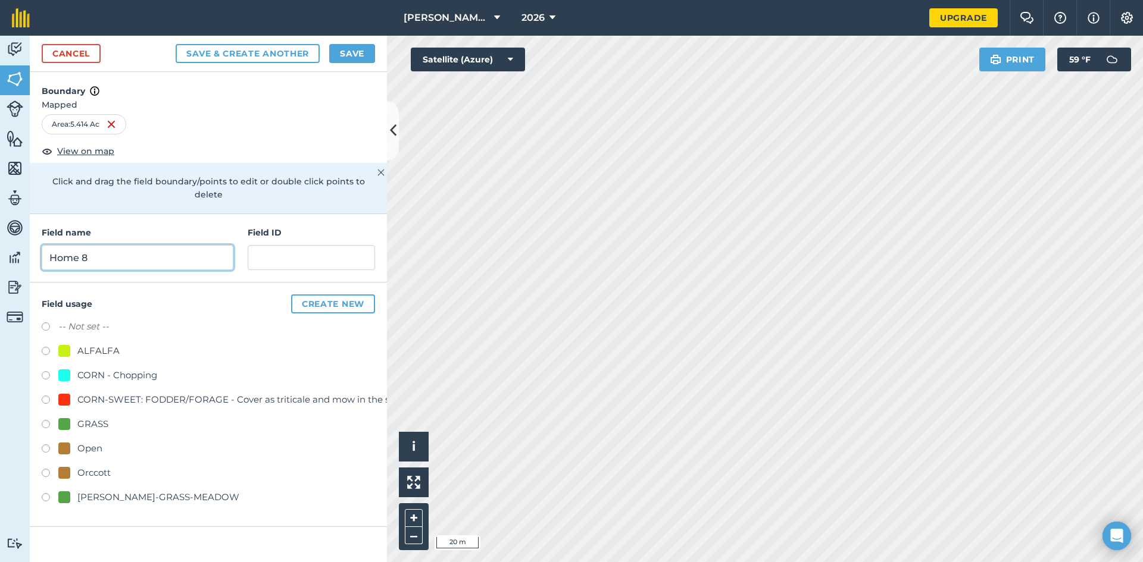
type input "Home 8"
click at [43, 420] on label at bounding box center [50, 426] width 17 height 12
radio input "true"
click at [352, 55] on button "Save" at bounding box center [352, 53] width 46 height 19
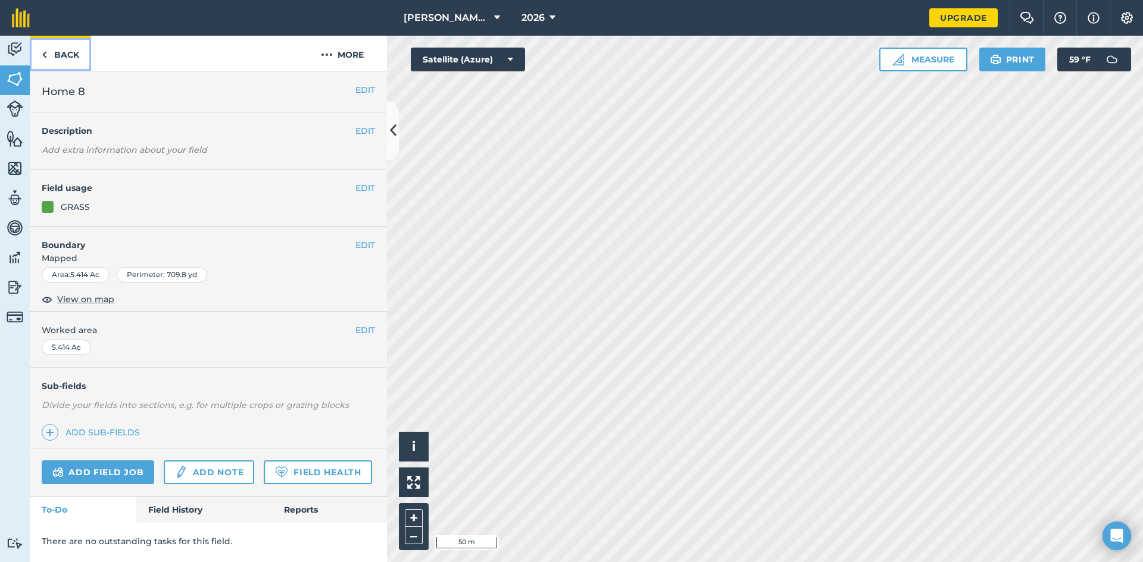
click at [51, 55] on link "Back" at bounding box center [60, 53] width 61 height 35
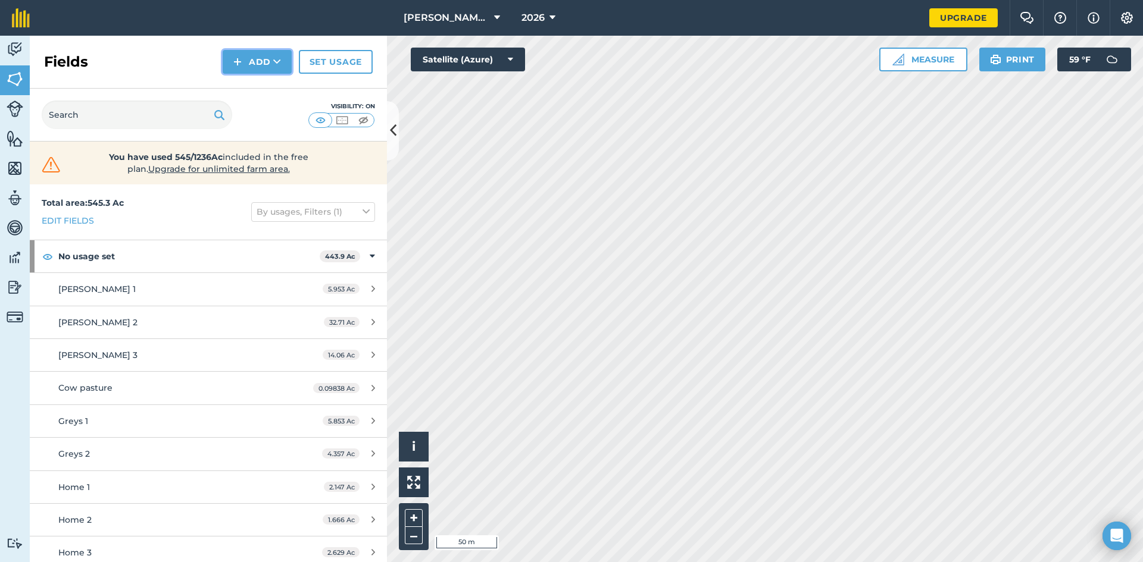
click at [252, 55] on button "Add" at bounding box center [257, 62] width 69 height 24
click at [255, 81] on link "Draw" at bounding box center [256, 89] width 65 height 26
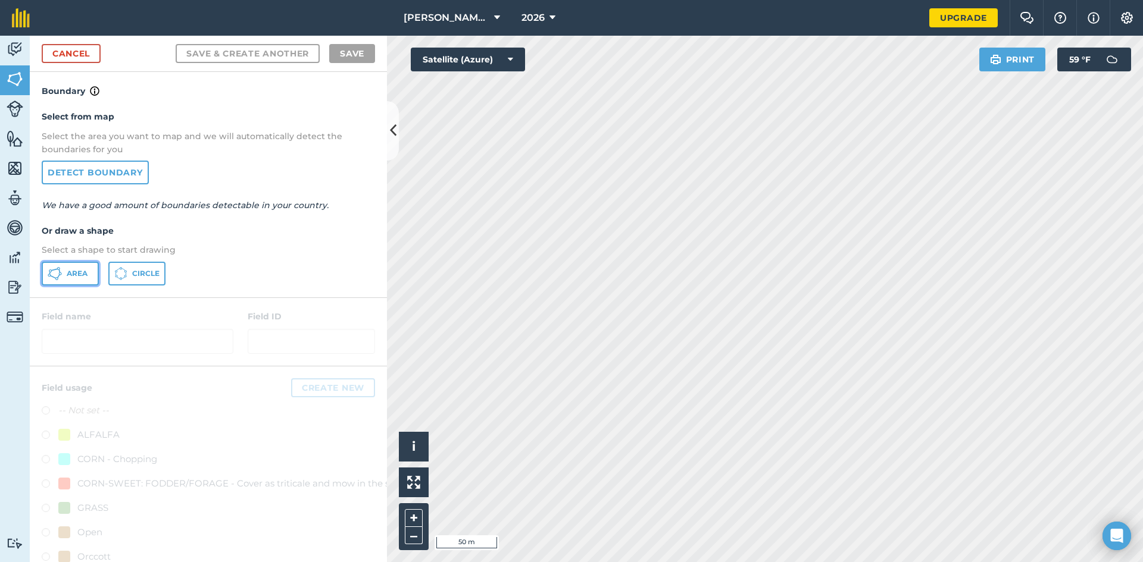
click at [78, 277] on span "Area" at bounding box center [77, 274] width 21 height 10
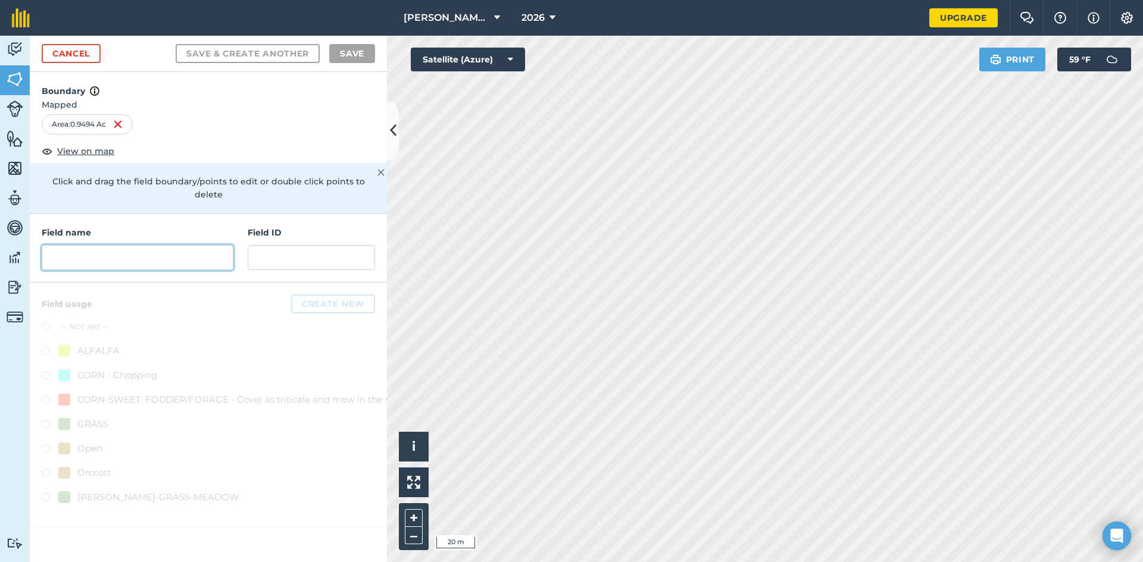
click at [176, 245] on input "text" at bounding box center [138, 257] width 192 height 25
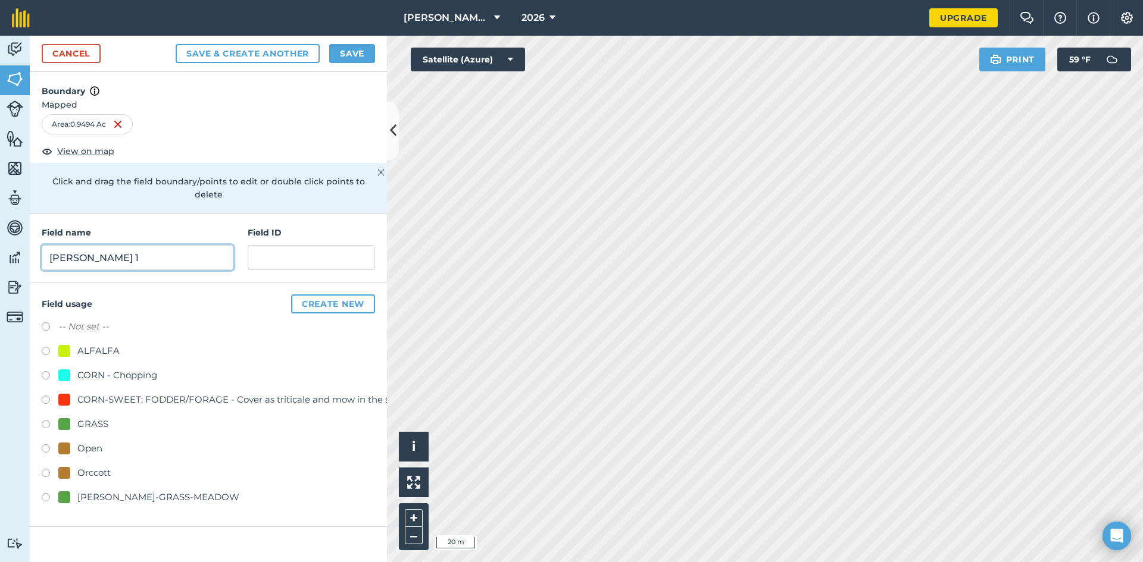
type input "[PERSON_NAME] 1"
click at [335, 295] on button "Create new" at bounding box center [333, 304] width 84 height 19
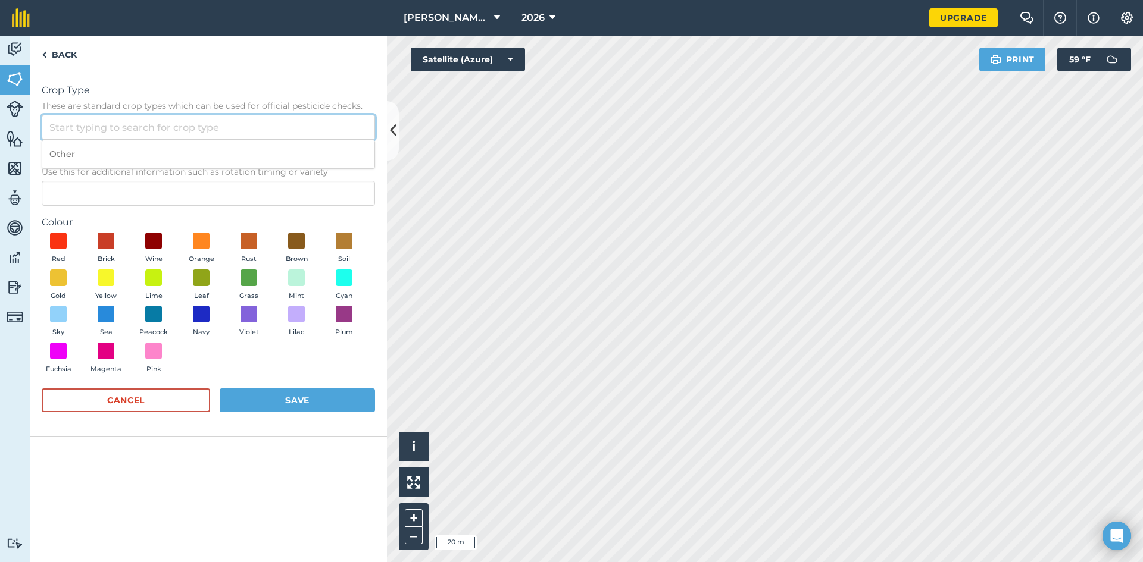
click at [161, 128] on input "Crop Type These are standard crop types which can be used for official pesticid…" at bounding box center [208, 127] width 333 height 25
click at [58, 130] on input "ssoybean" at bounding box center [208, 127] width 333 height 25
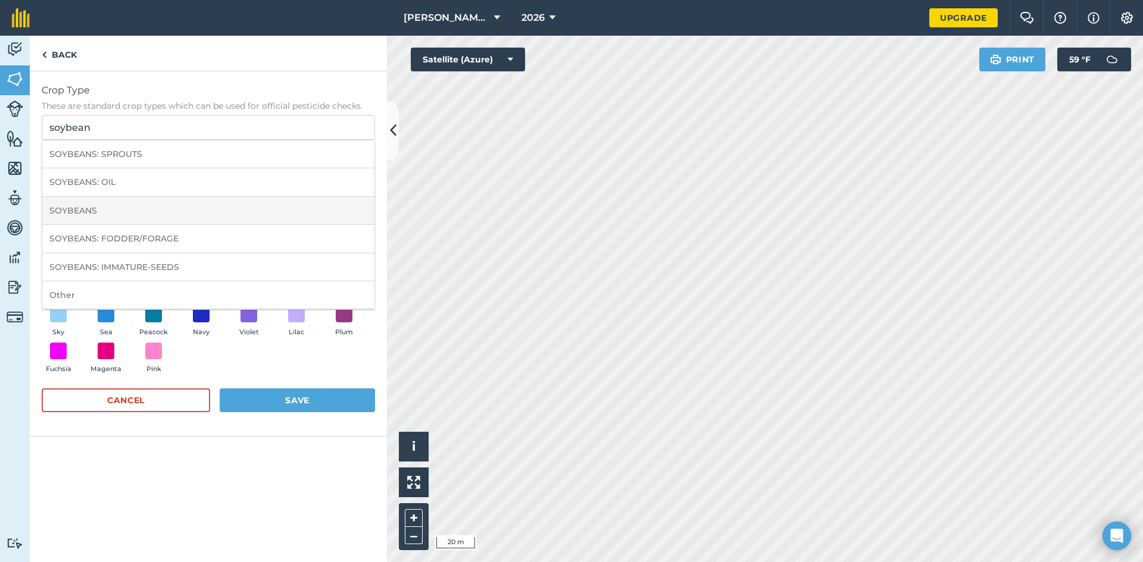
click at [158, 215] on li "SOYBEANS" at bounding box center [208, 211] width 332 height 28
type input "SOYBEANS"
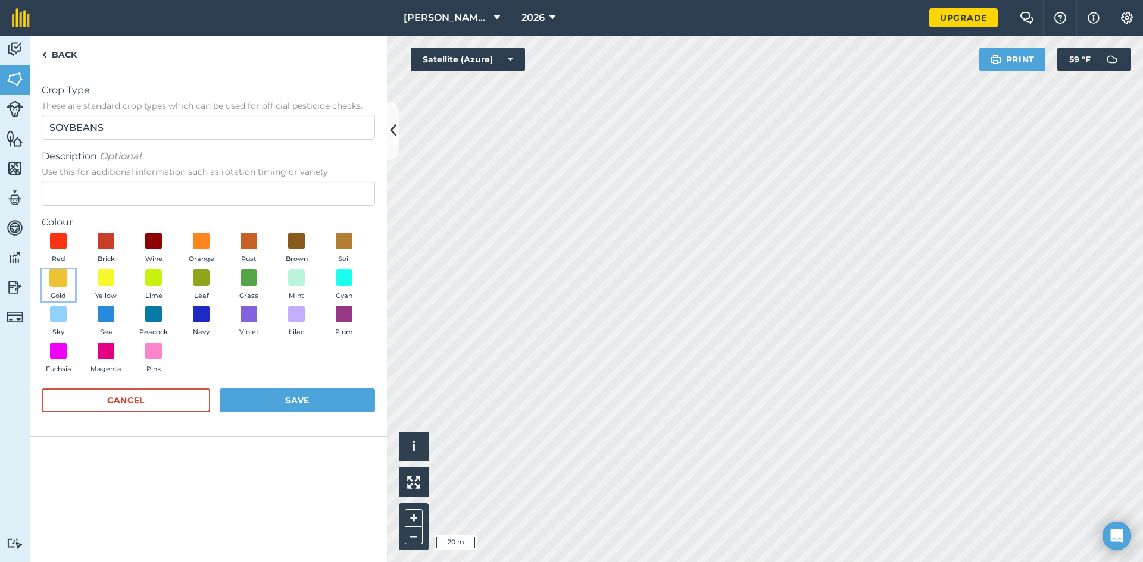
click at [64, 280] on span at bounding box center [58, 277] width 18 height 18
click at [329, 402] on button "Save" at bounding box center [297, 401] width 155 height 24
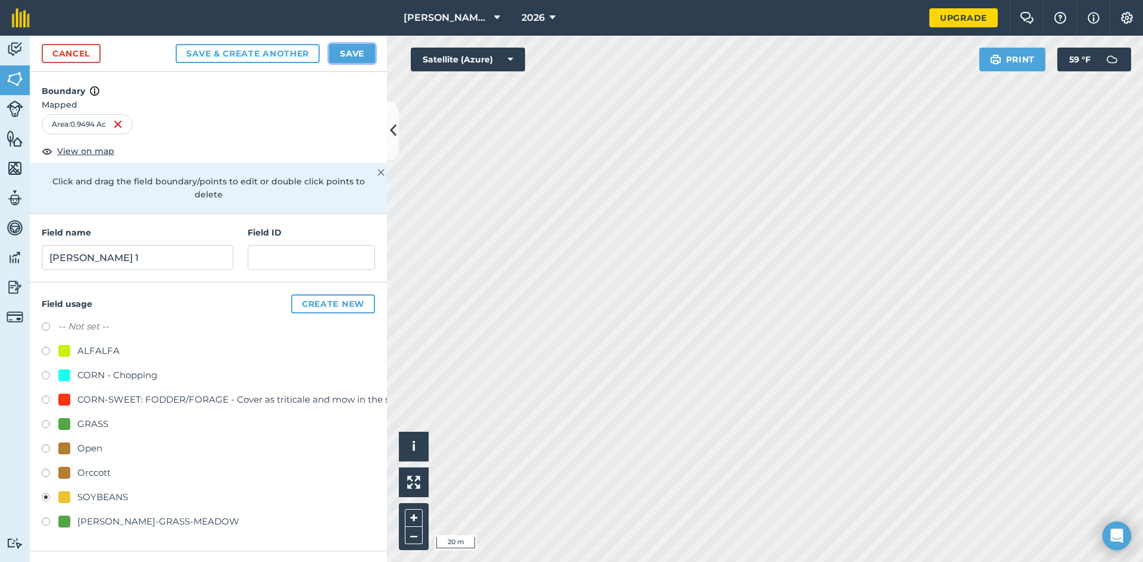
click at [351, 54] on button "Save" at bounding box center [352, 53] width 46 height 19
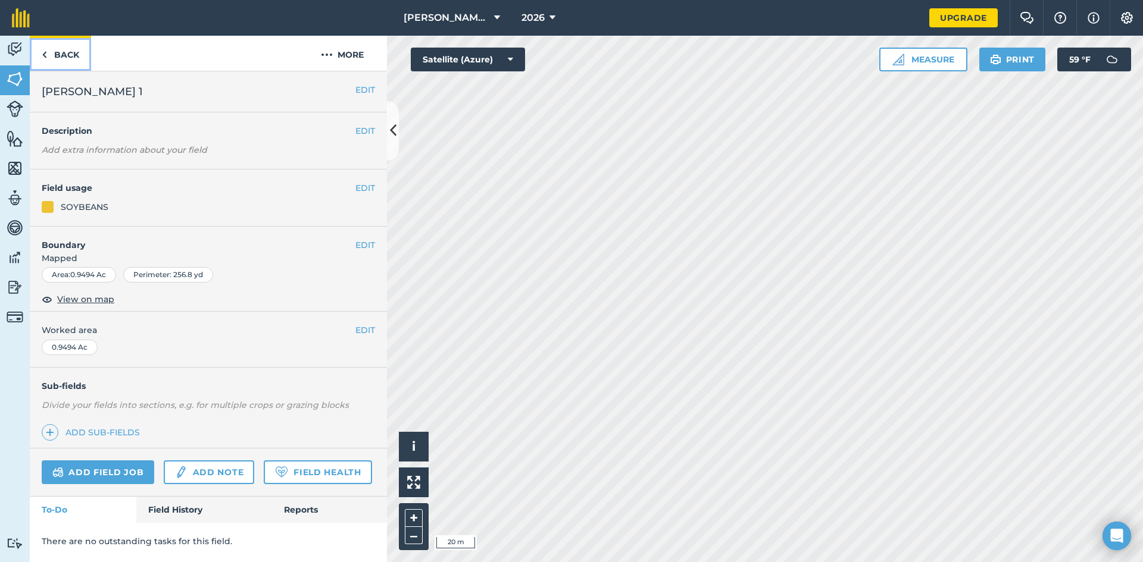
click at [66, 53] on link "Back" at bounding box center [60, 53] width 61 height 35
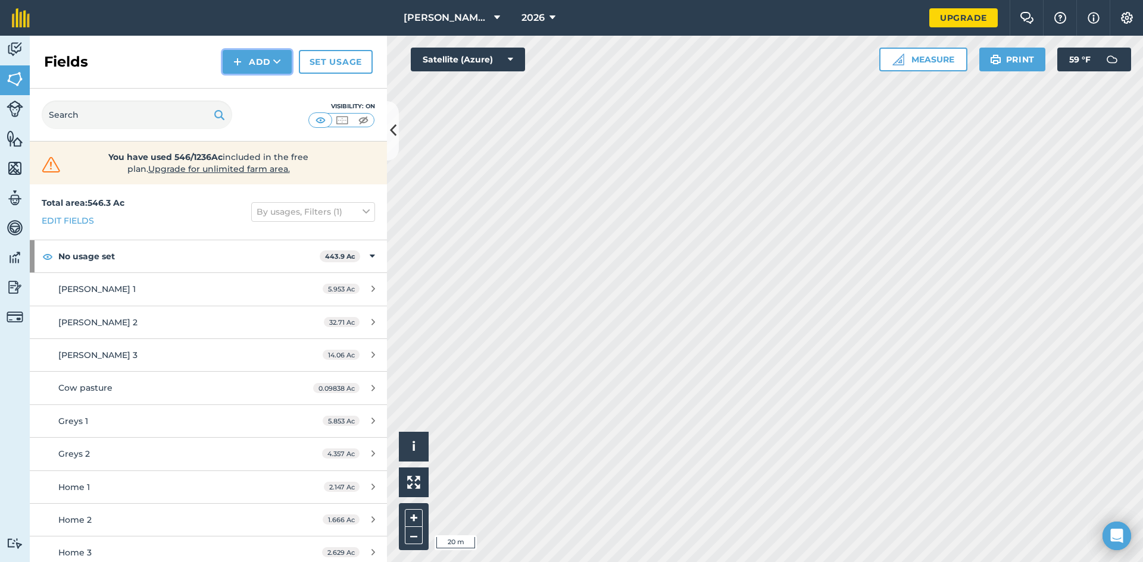
click at [253, 58] on button "Add" at bounding box center [257, 62] width 69 height 24
click at [255, 84] on link "Draw" at bounding box center [256, 89] width 65 height 26
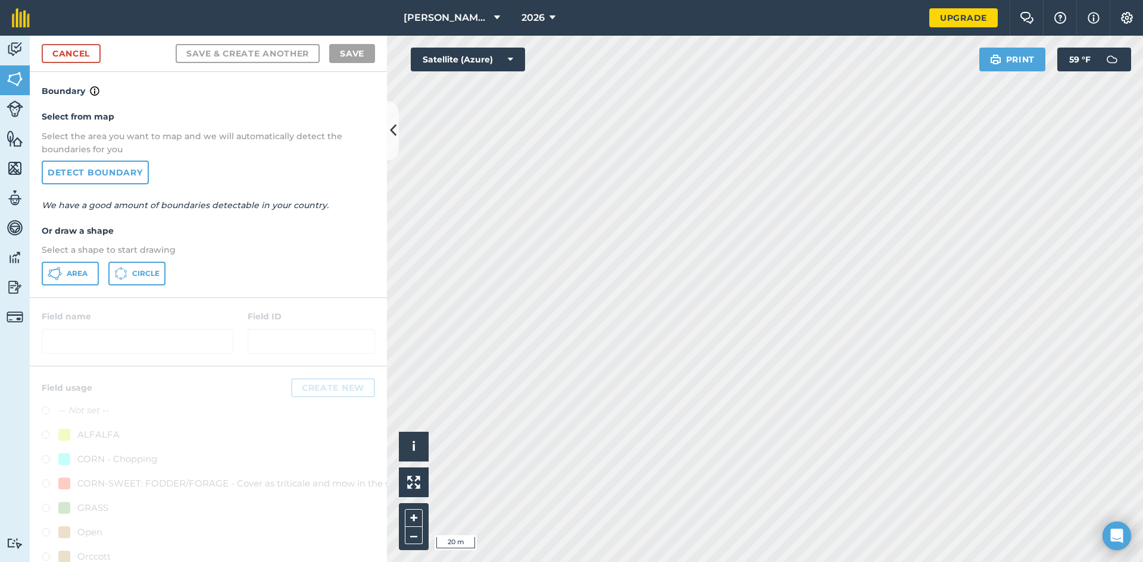
click at [100, 265] on div "Area Circle" at bounding box center [208, 274] width 333 height 24
click at [85, 270] on span "Area" at bounding box center [77, 274] width 21 height 10
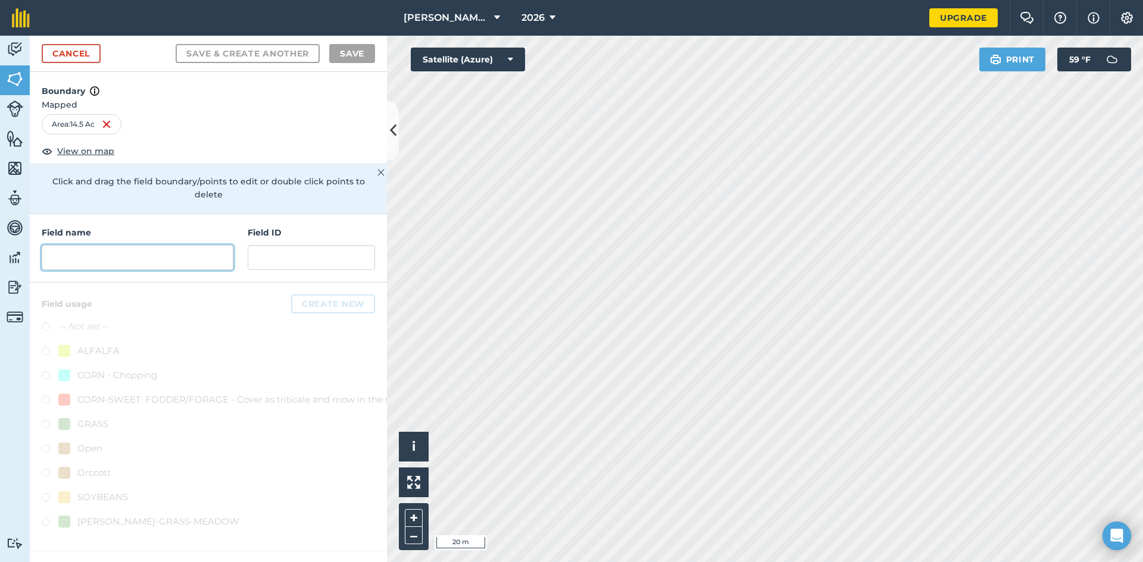
click at [127, 245] on input "text" at bounding box center [138, 257] width 192 height 25
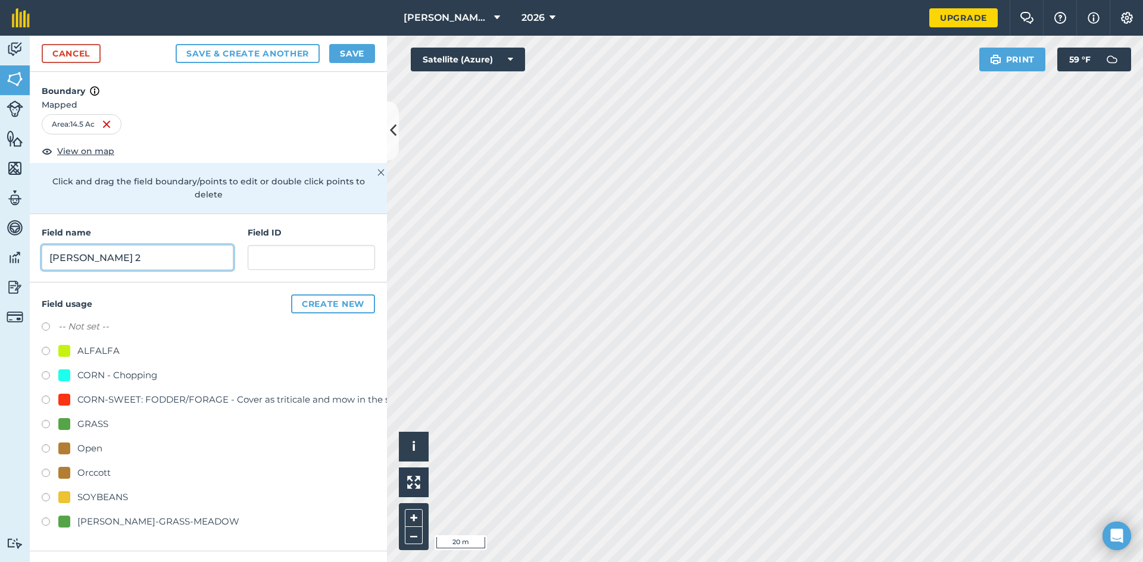
type input "[PERSON_NAME] 2"
click at [47, 493] on label at bounding box center [50, 499] width 17 height 12
radio input "true"
drag, startPoint x: 349, startPoint y: 51, endPoint x: 355, endPoint y: 54, distance: 7.0
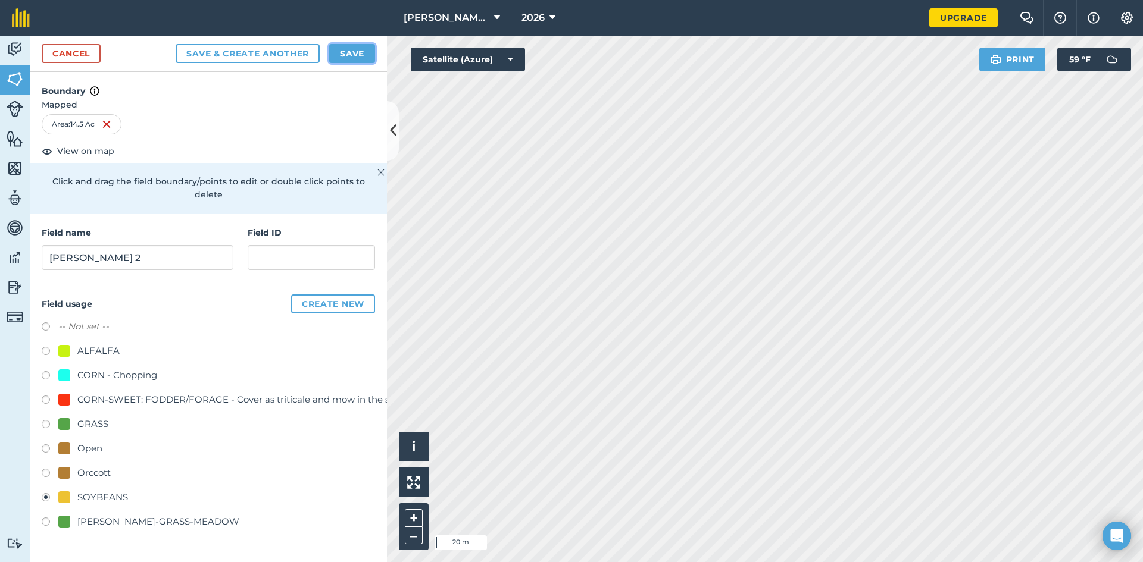
click at [349, 51] on button "Save" at bounding box center [352, 53] width 46 height 19
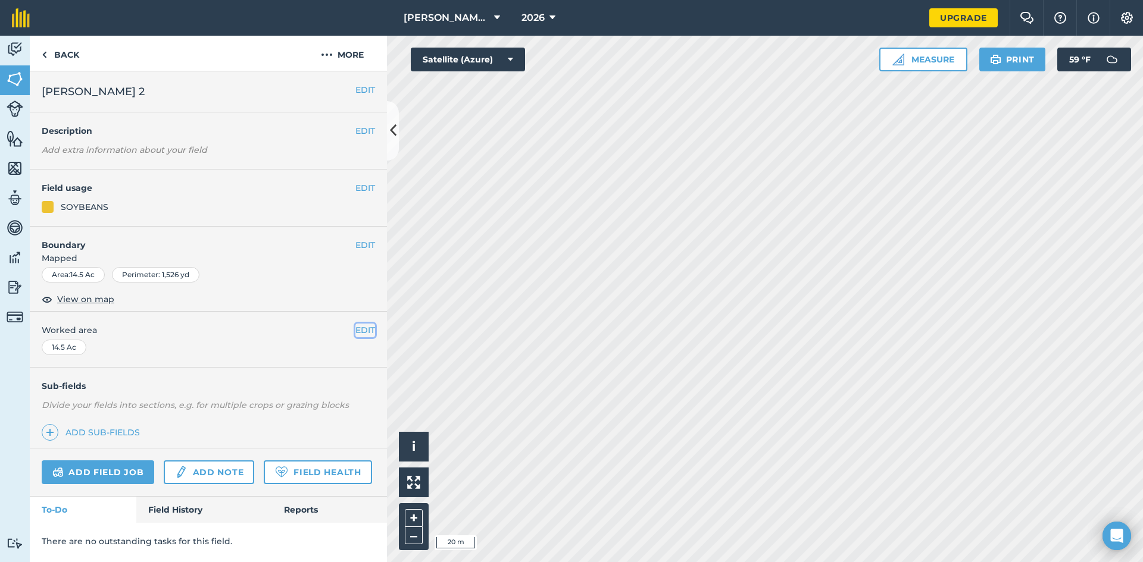
click at [371, 329] on button "EDIT" at bounding box center [365, 330] width 20 height 13
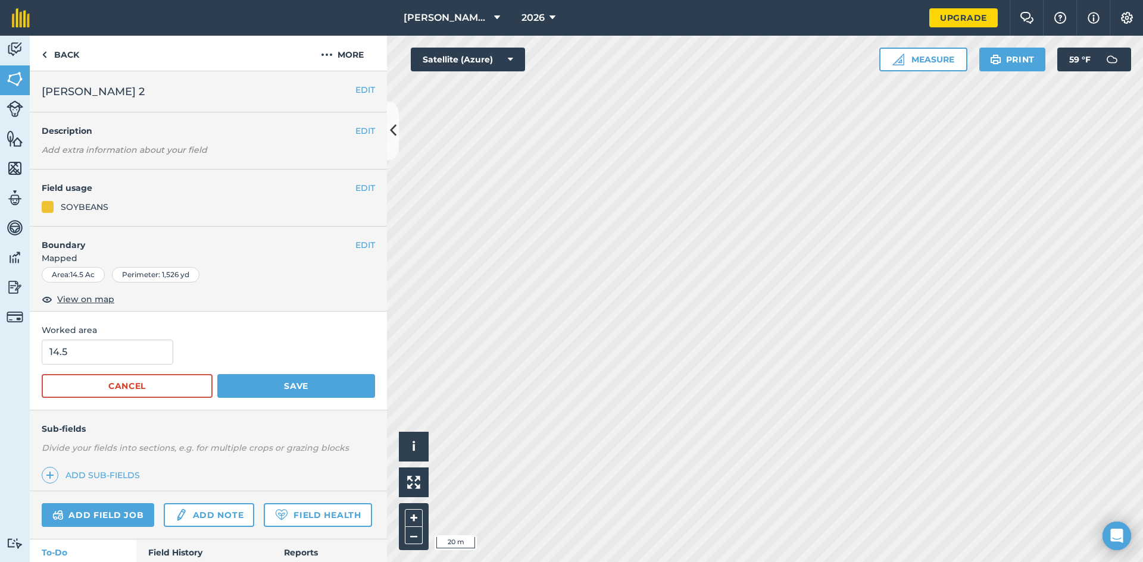
click at [294, 265] on span "Mapped" at bounding box center [208, 258] width 357 height 13
click at [355, 249] on button "EDIT" at bounding box center [365, 245] width 20 height 13
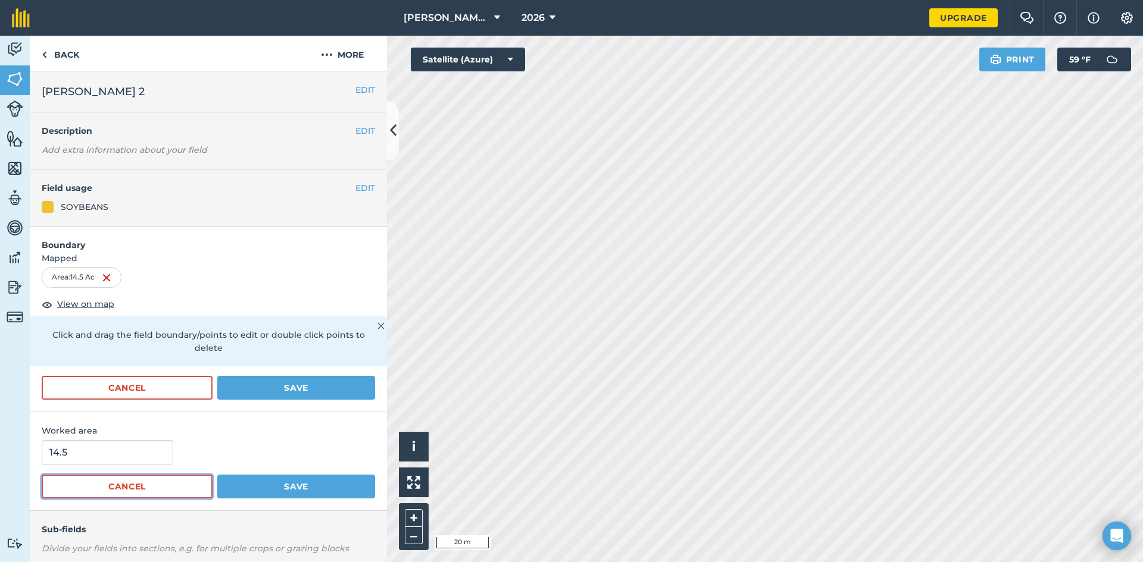
click at [160, 491] on button "Cancel" at bounding box center [127, 487] width 171 height 24
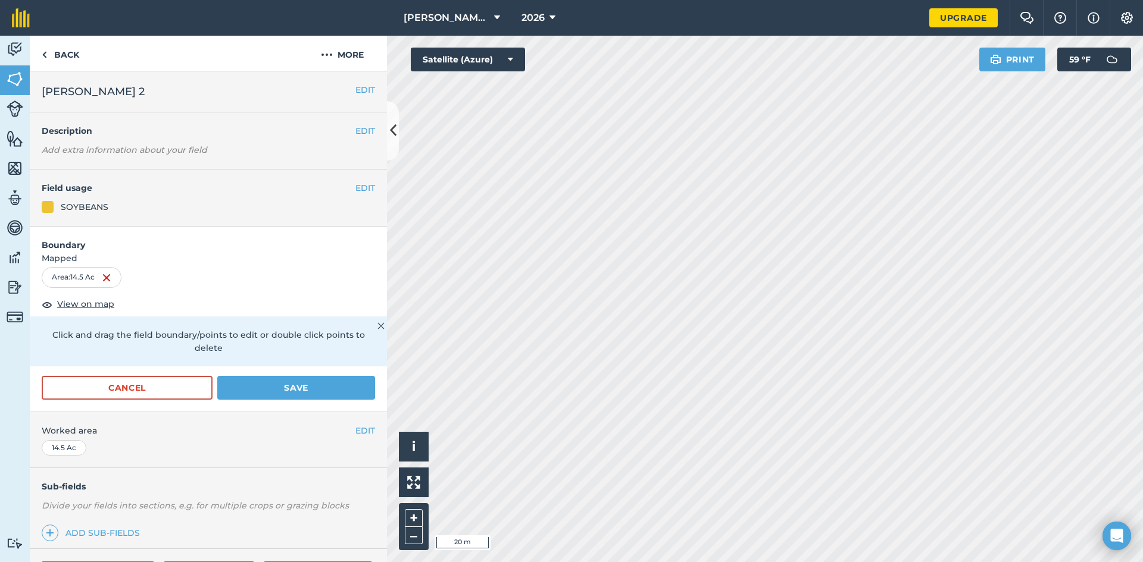
click at [377, 324] on img at bounding box center [380, 326] width 7 height 14
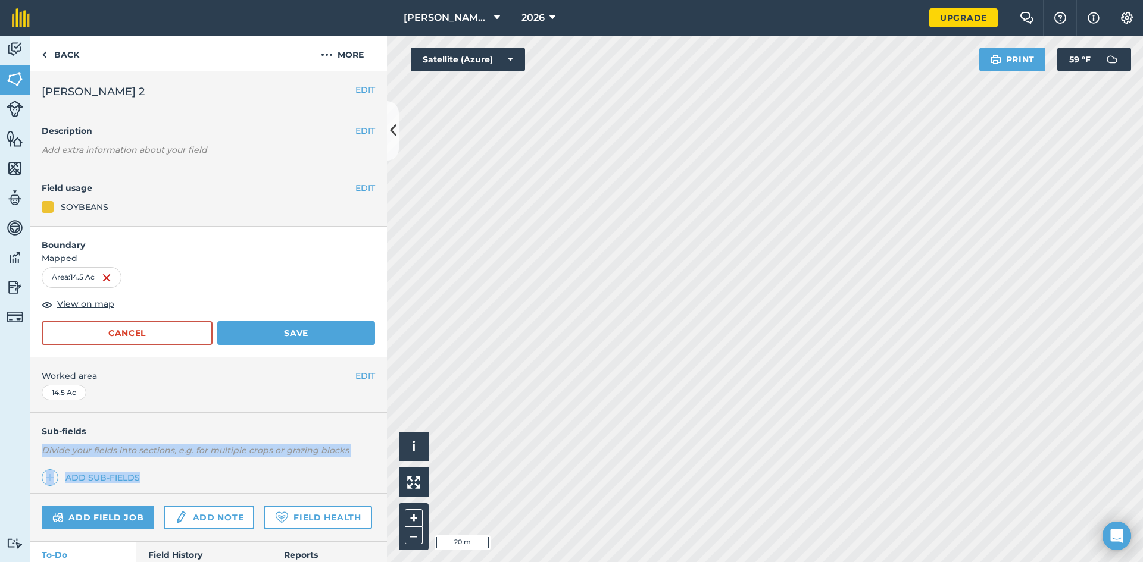
drag, startPoint x: 211, startPoint y: 449, endPoint x: 206, endPoint y: 433, distance: 16.9
click at [208, 429] on div "Sub-fields Divide your fields into sections, e.g. for multiple crops or grazing…" at bounding box center [208, 453] width 357 height 81
click at [206, 431] on h4 "Sub-fields" at bounding box center [208, 431] width 357 height 13
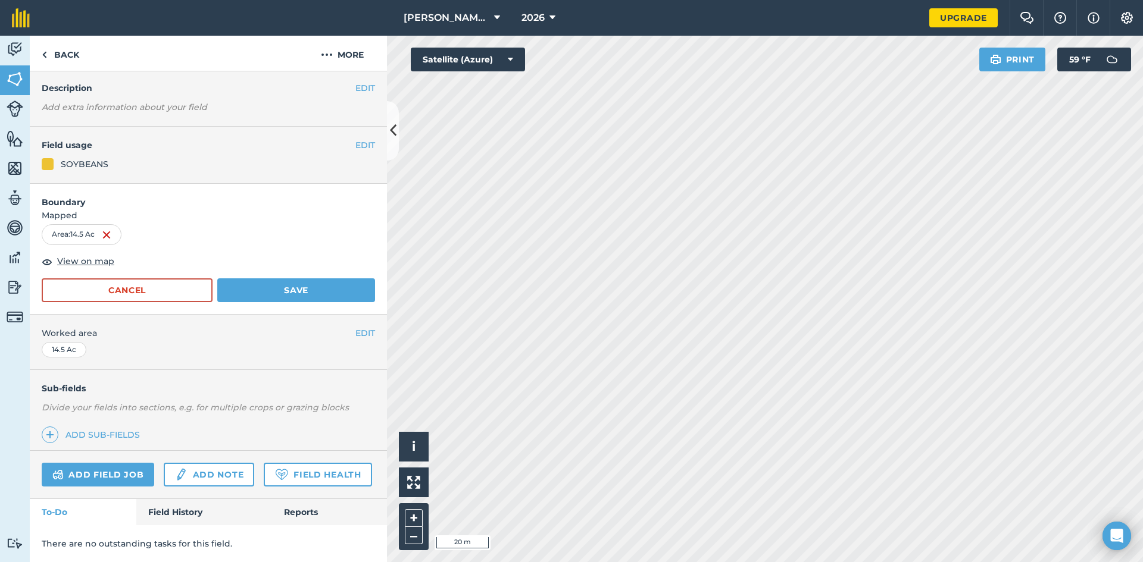
scroll to position [17, 0]
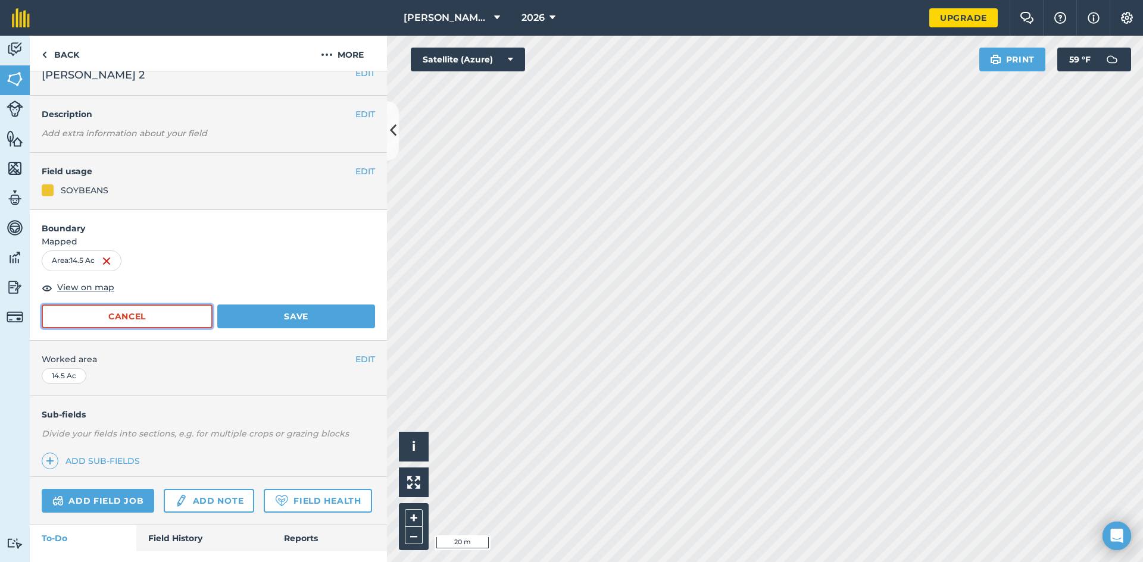
click at [165, 319] on button "Cancel" at bounding box center [127, 317] width 171 height 24
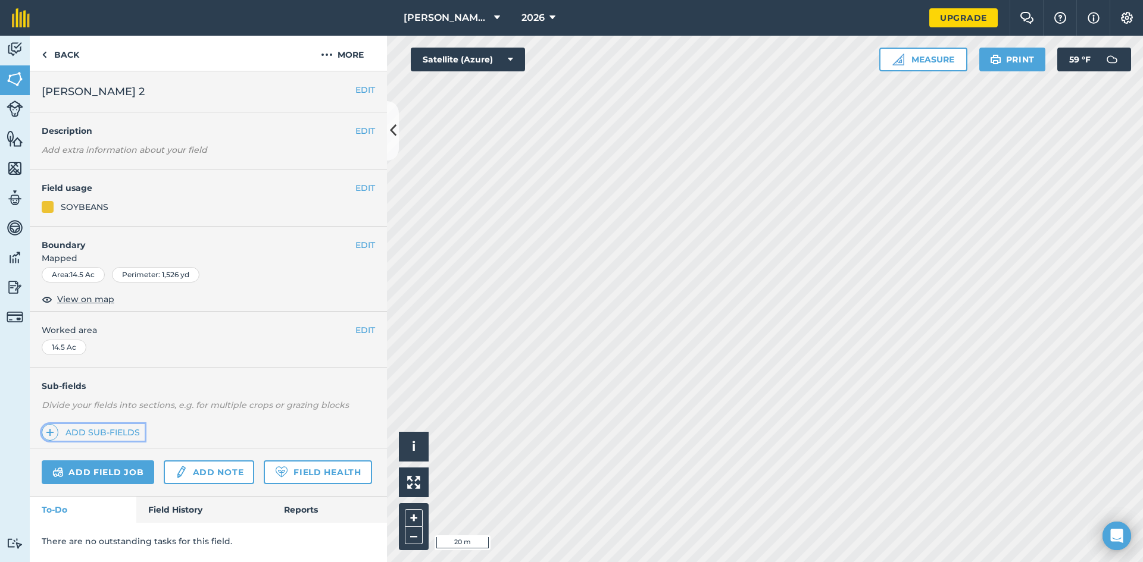
click at [123, 433] on link "Add sub-fields" at bounding box center [93, 432] width 103 height 17
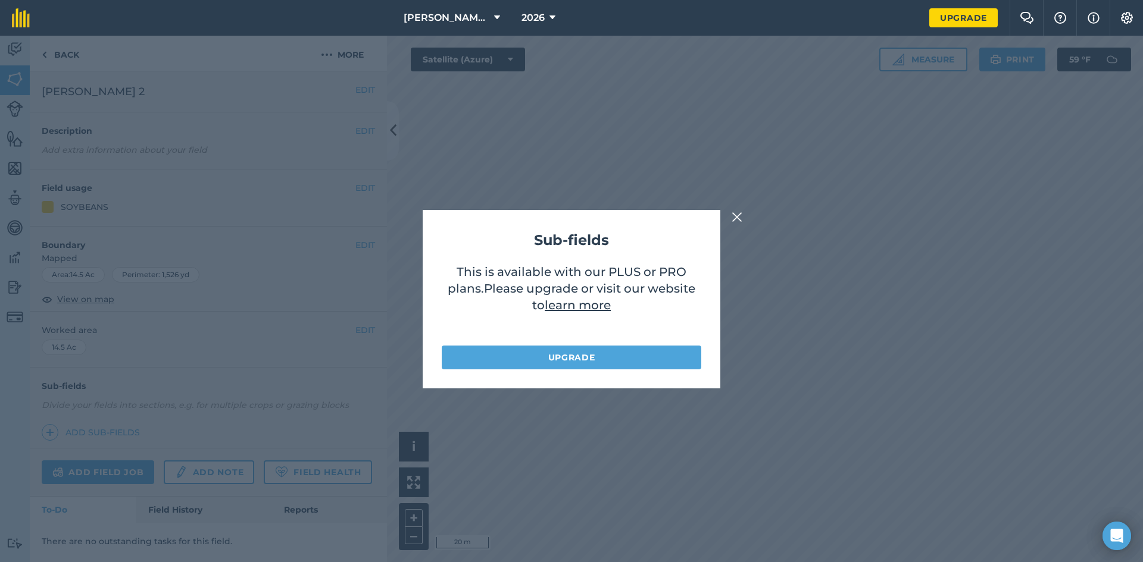
click at [739, 220] on img at bounding box center [736, 217] width 11 height 14
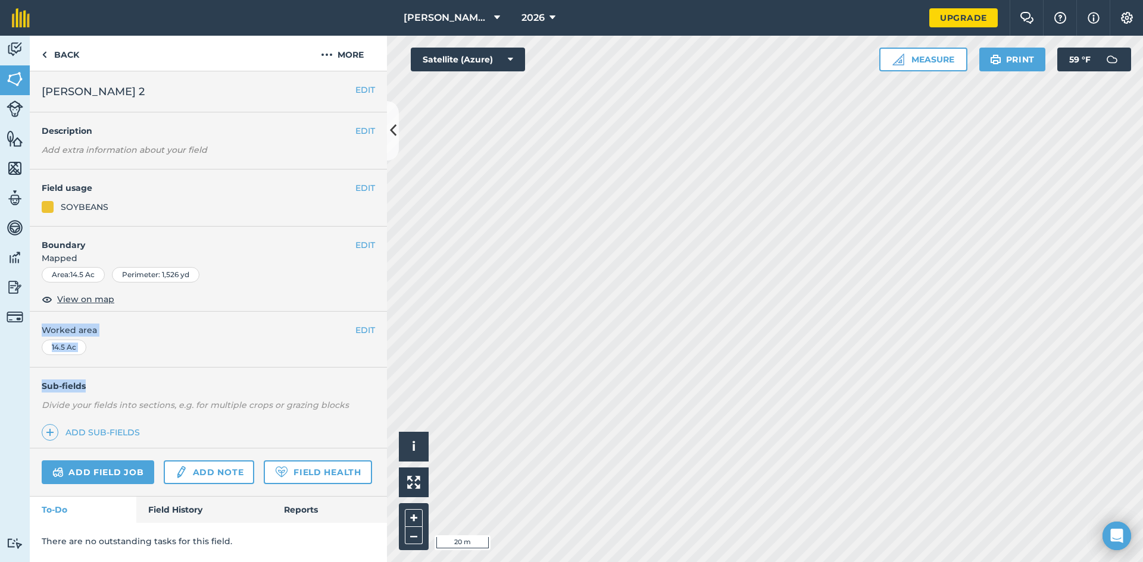
drag, startPoint x: 269, startPoint y: 281, endPoint x: 275, endPoint y: 377, distance: 96.6
click at [274, 379] on div "EDIT [PERSON_NAME] 2 EDIT Description Add extra information about your field ED…" at bounding box center [208, 316] width 357 height 491
click at [287, 307] on div "EDIT Boundary Mapped Area : 14.5 Ac Perimeter : 1,526 yd View on map" at bounding box center [208, 270] width 357 height 86
click at [360, 54] on button "More" at bounding box center [342, 53] width 89 height 35
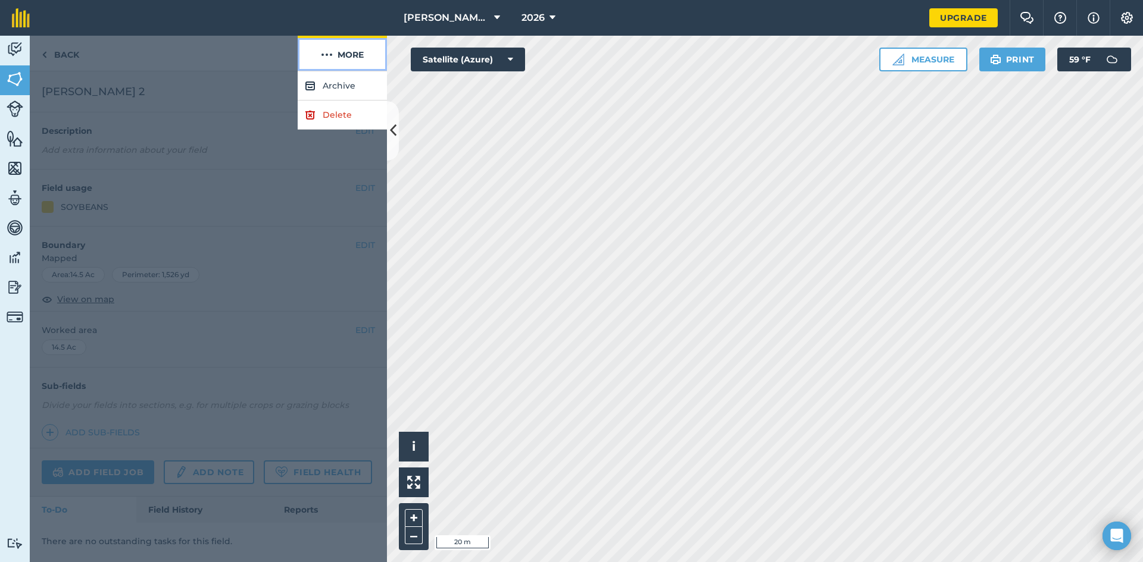
click at [360, 54] on button "More" at bounding box center [342, 53] width 89 height 35
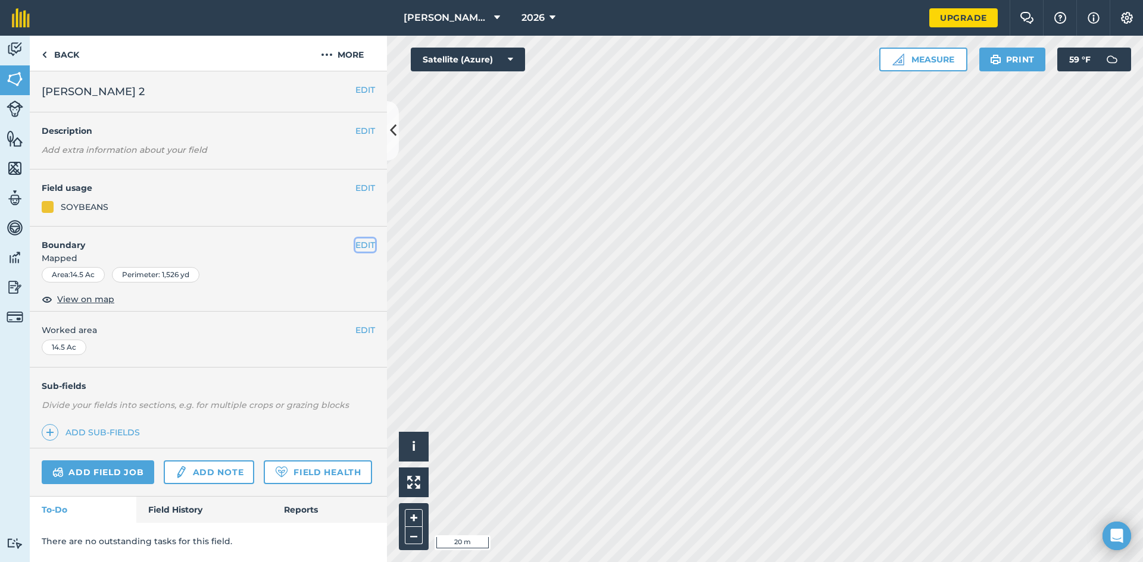
click at [364, 246] on button "EDIT" at bounding box center [365, 245] width 20 height 13
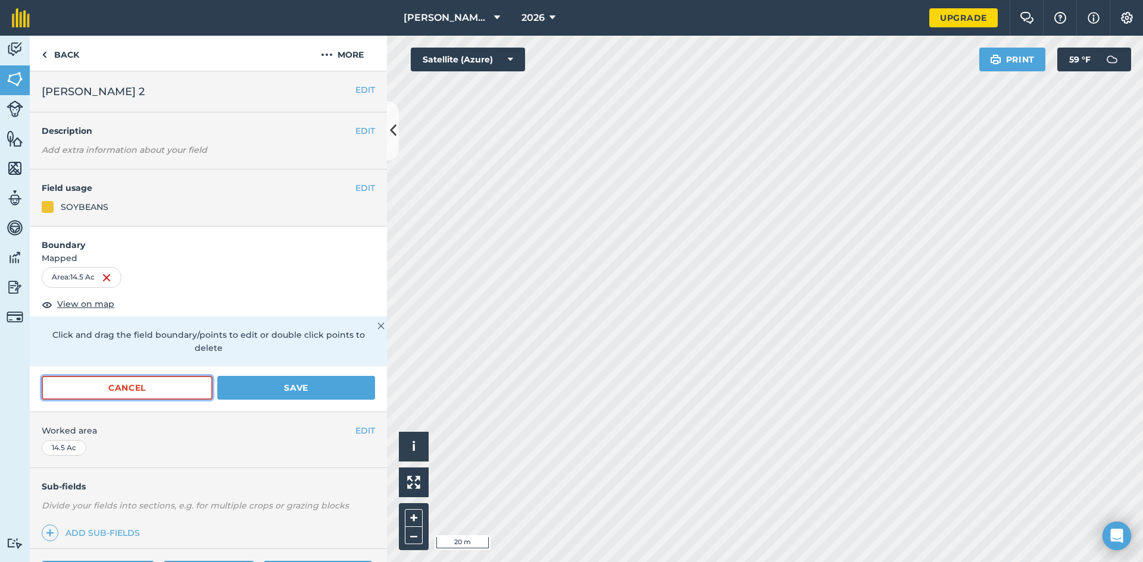
click at [157, 394] on button "Cancel" at bounding box center [127, 388] width 171 height 24
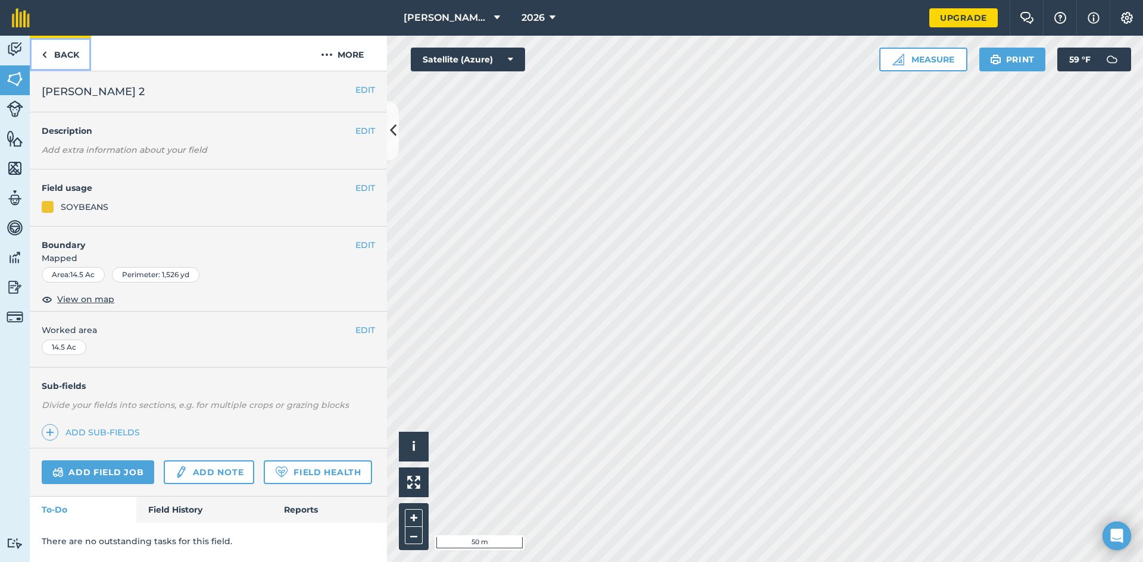
click at [68, 61] on link "Back" at bounding box center [60, 53] width 61 height 35
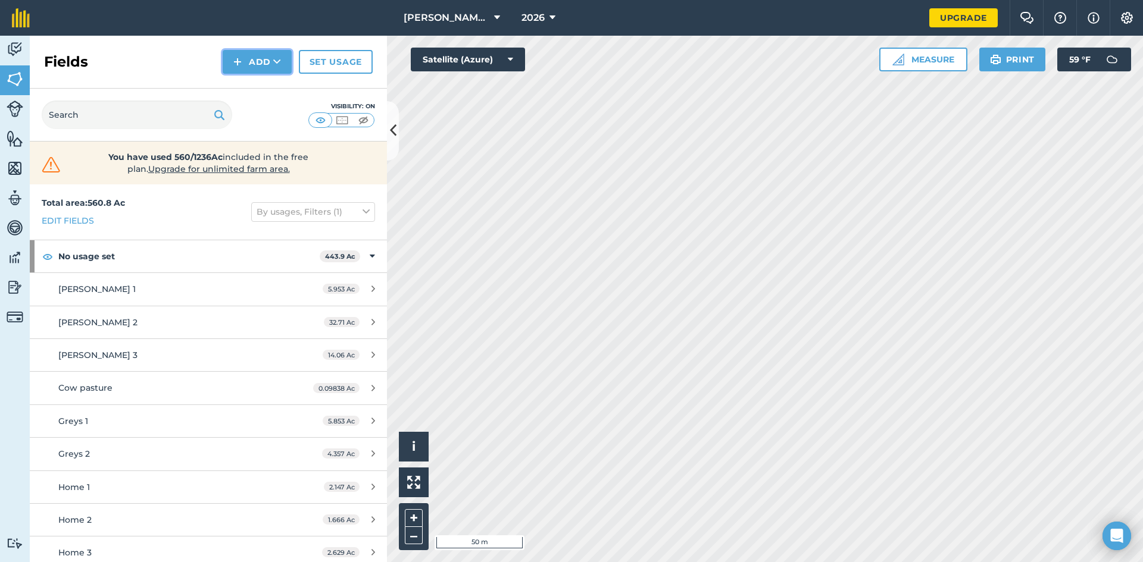
click at [258, 63] on button "Add" at bounding box center [257, 62] width 69 height 24
click at [258, 80] on link "Draw" at bounding box center [256, 89] width 65 height 26
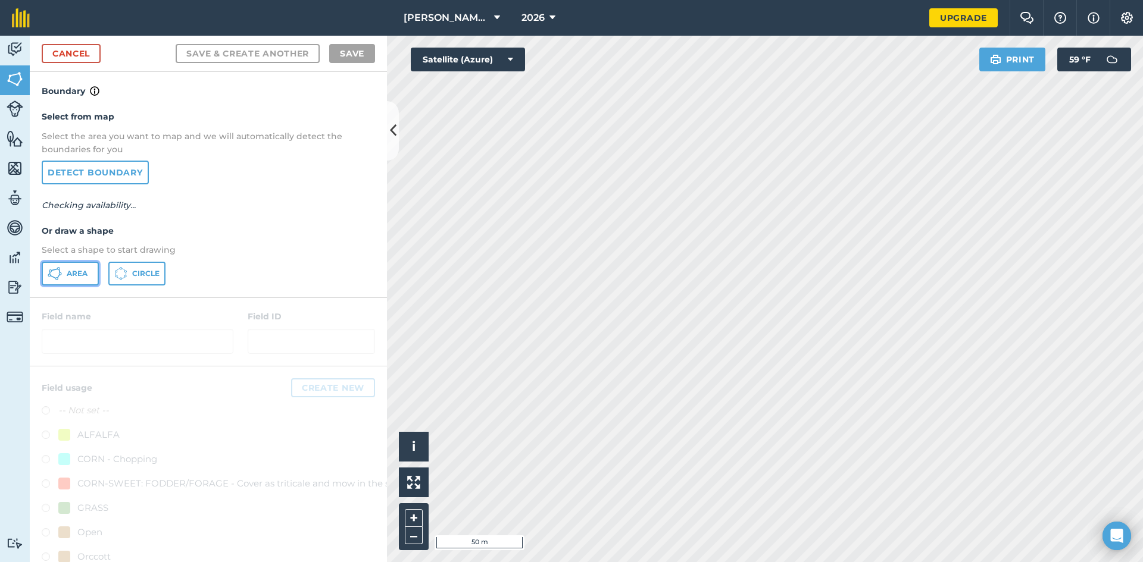
click at [79, 269] on span "Area" at bounding box center [77, 274] width 21 height 10
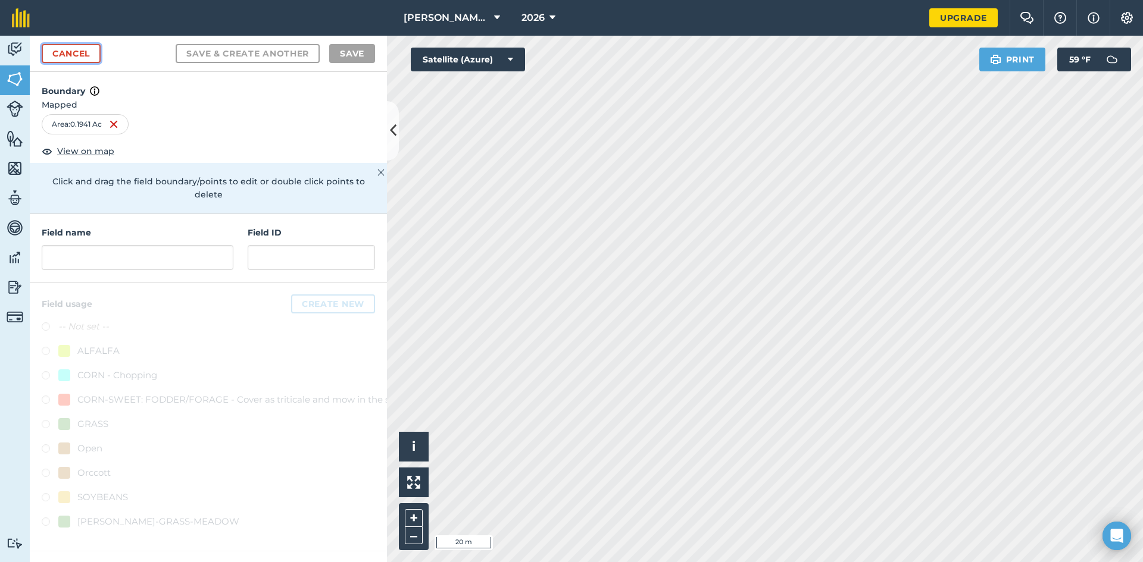
click at [83, 57] on link "Cancel" at bounding box center [71, 53] width 59 height 19
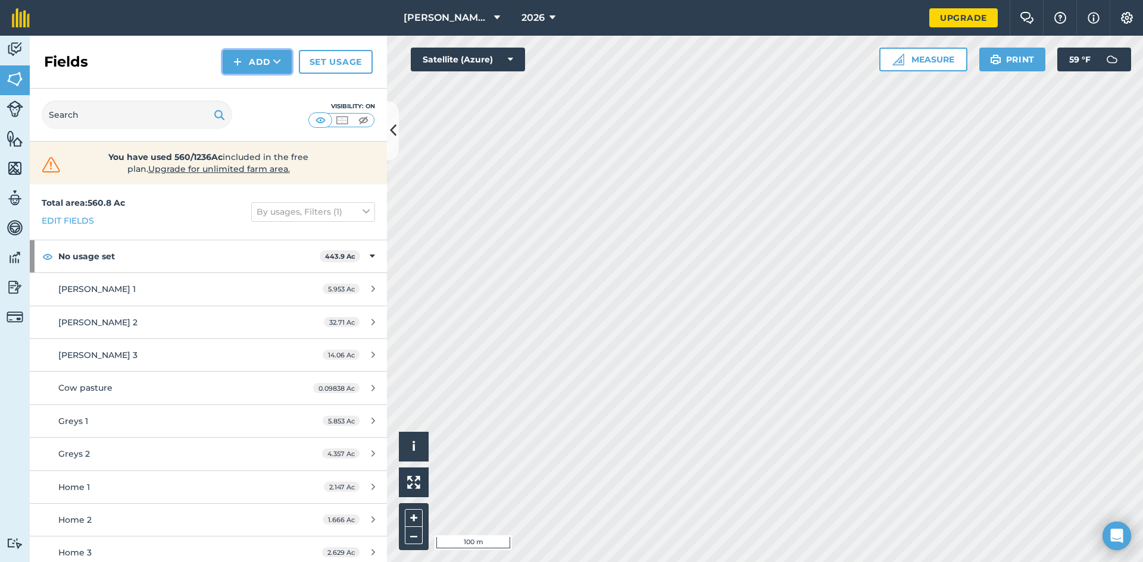
click at [251, 67] on button "Add" at bounding box center [257, 62] width 69 height 24
click at [249, 83] on link "Draw" at bounding box center [256, 89] width 65 height 26
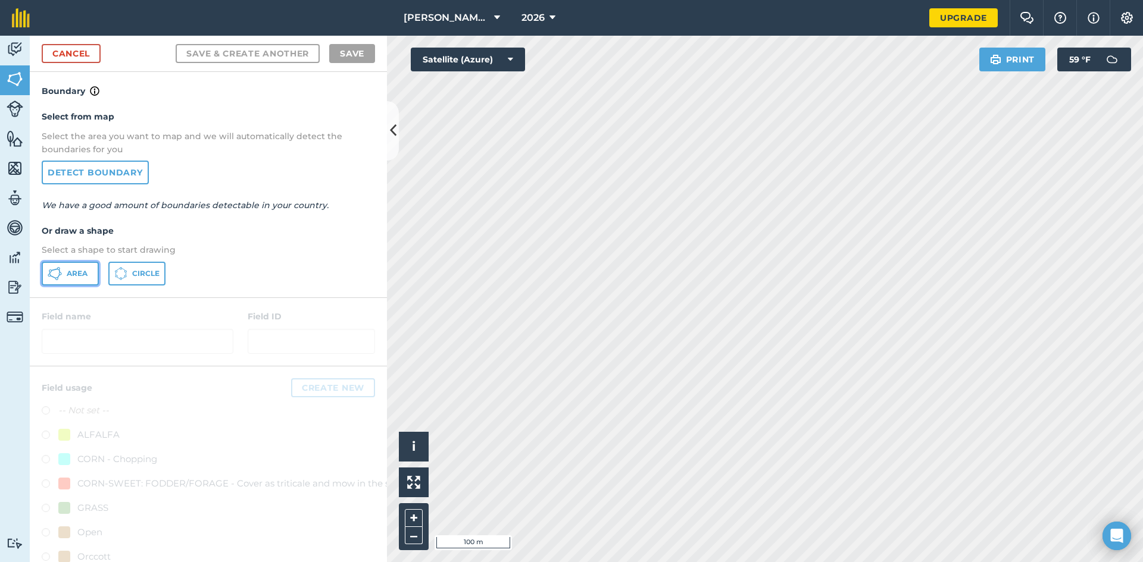
click at [77, 271] on span "Area" at bounding box center [77, 274] width 21 height 10
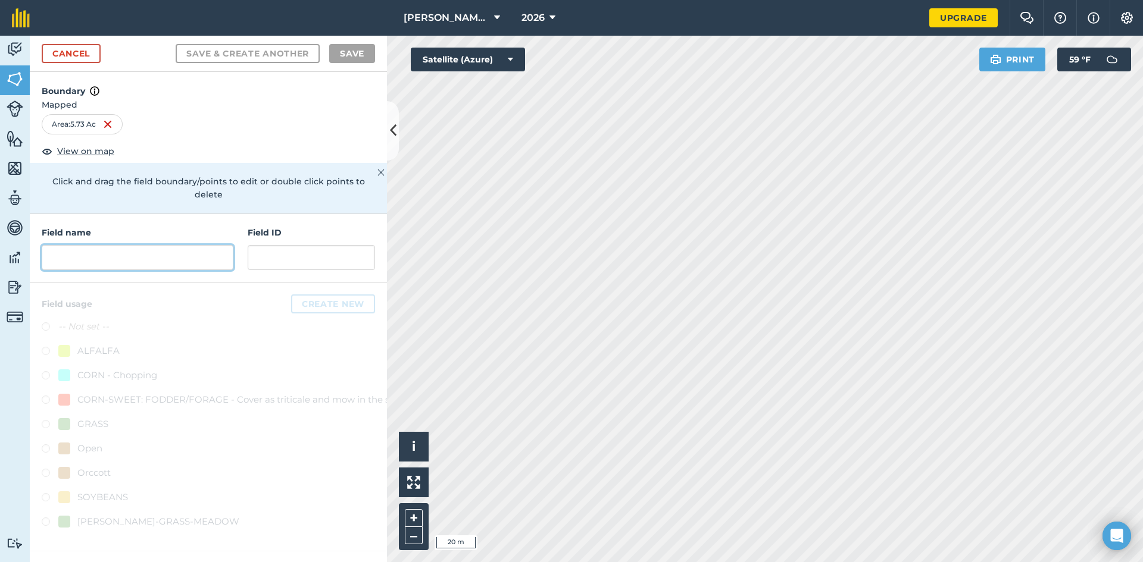
click at [142, 245] on input "text" at bounding box center [138, 257] width 192 height 25
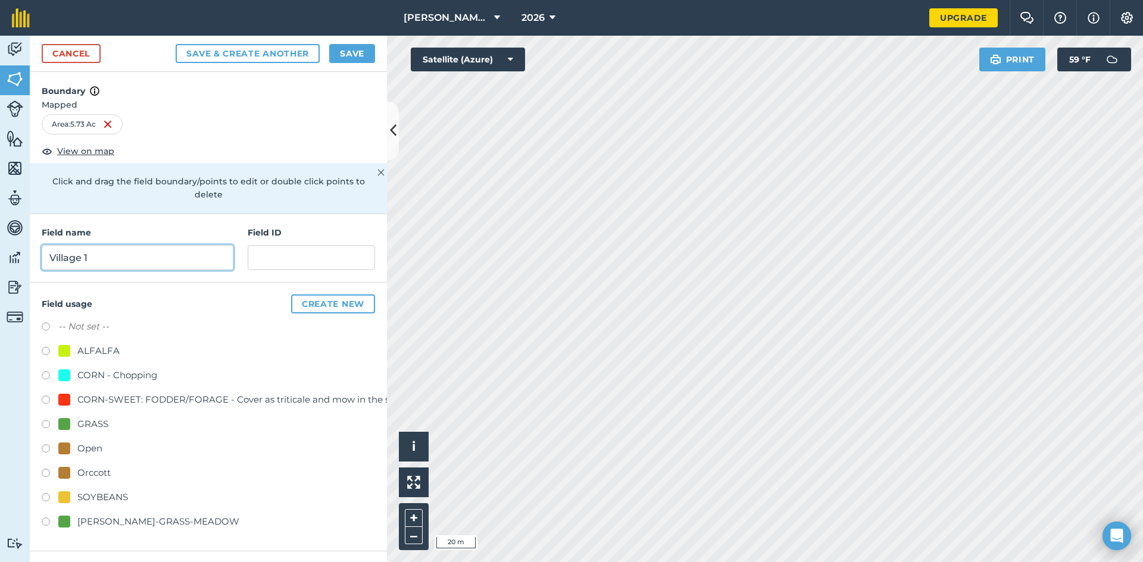
type input "Village 1"
click at [44, 493] on label at bounding box center [50, 499] width 17 height 12
click at [282, 55] on button "Save & Create Another" at bounding box center [248, 53] width 144 height 19
radio input "false"
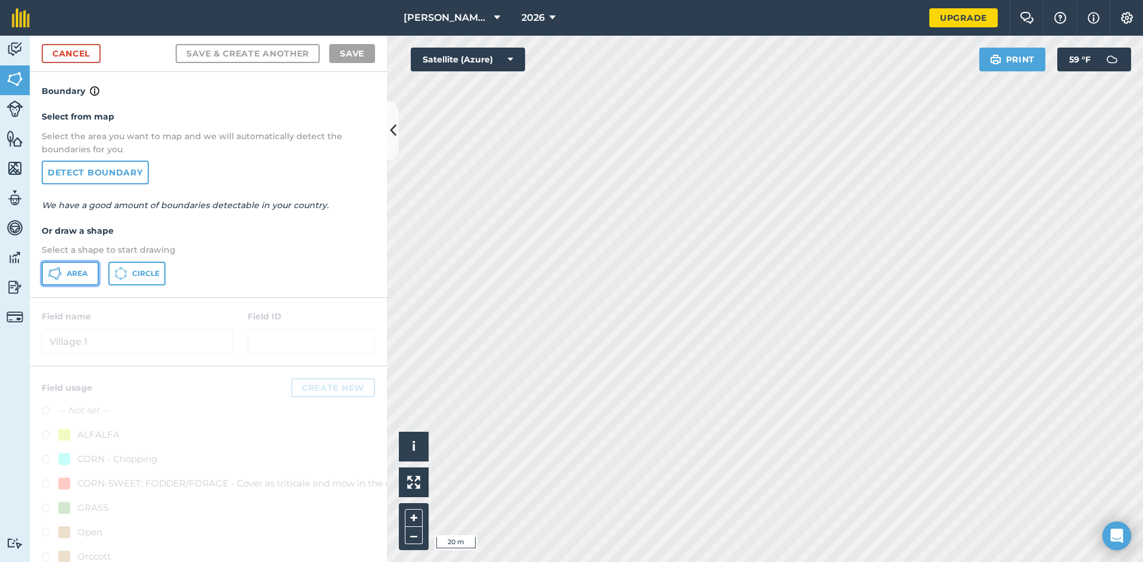
click at [82, 279] on button "Area" at bounding box center [70, 274] width 57 height 24
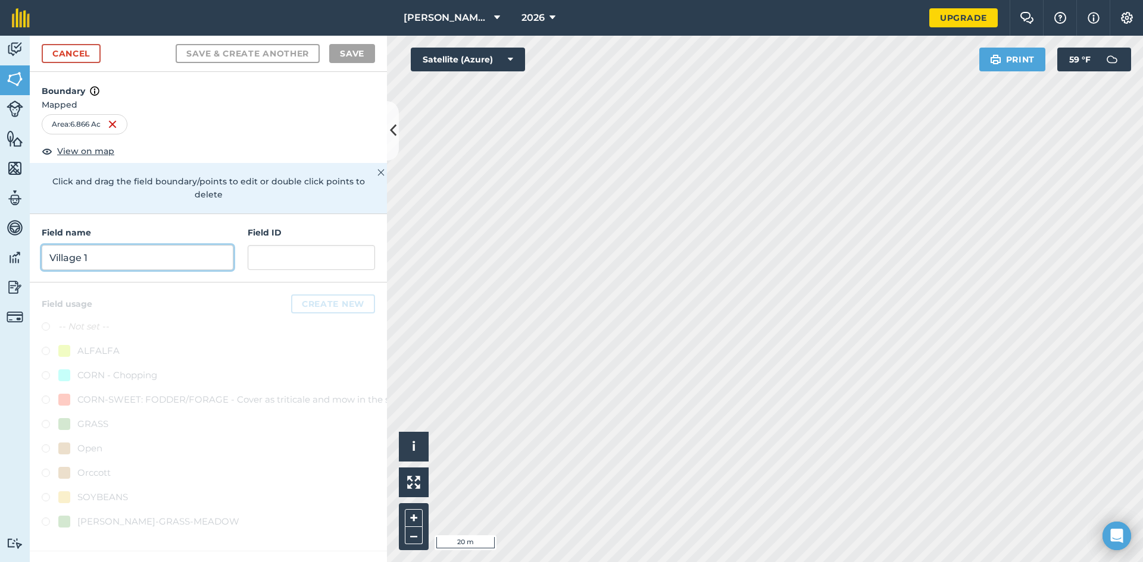
click at [170, 253] on input "Village 1" at bounding box center [138, 257] width 192 height 25
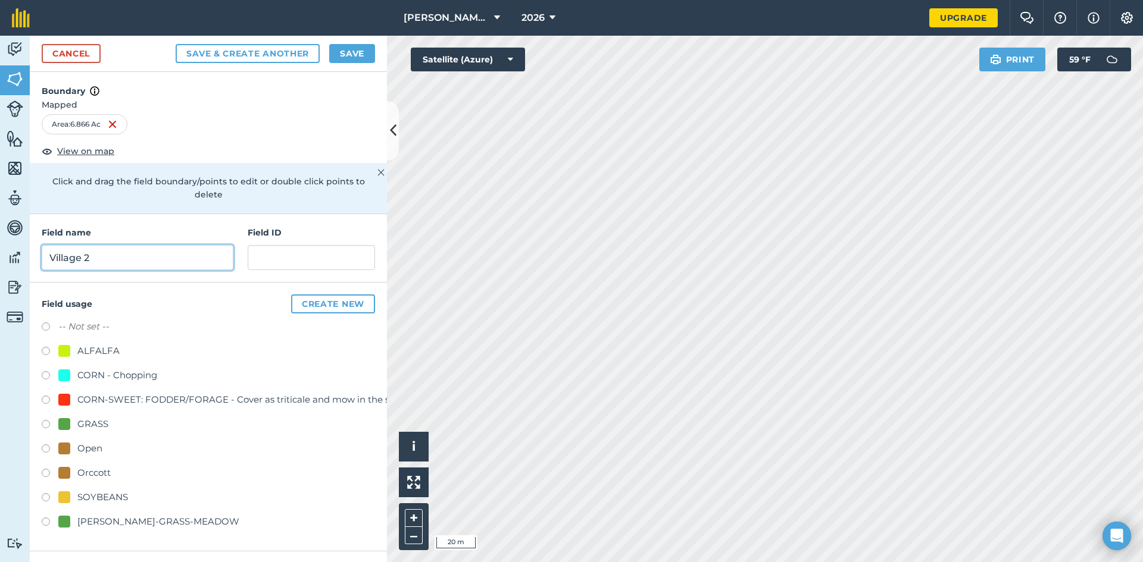
type input "Village 2"
click at [69, 492] on div at bounding box center [64, 498] width 12 height 12
click at [294, 48] on button "Save & Create Another" at bounding box center [248, 53] width 144 height 19
radio input "false"
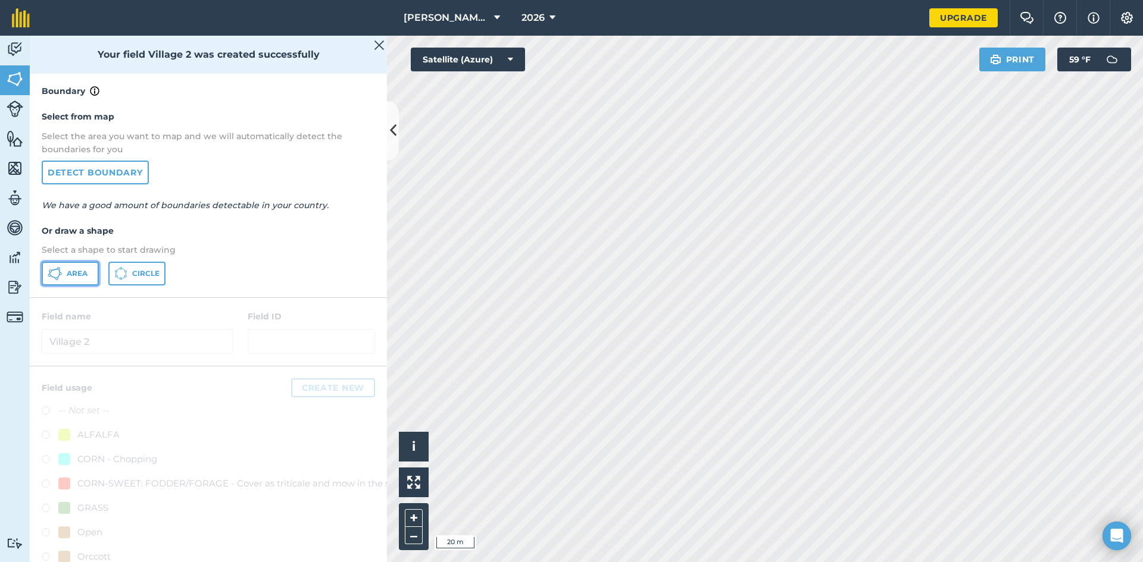
click at [66, 276] on button "Area" at bounding box center [70, 274] width 57 height 24
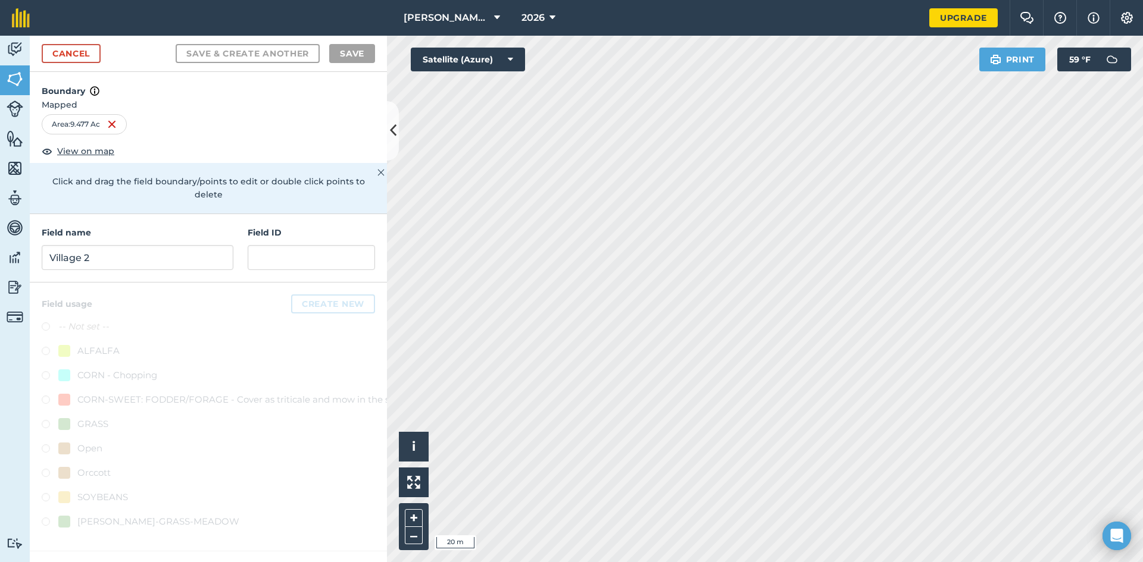
click at [776, 562] on html "[PERSON_NAME] Family Farm 2026 Upgrade Farm Chat Help Info Settings Map printin…" at bounding box center [571, 281] width 1143 height 562
click at [162, 245] on input "Village 2" at bounding box center [138, 257] width 192 height 25
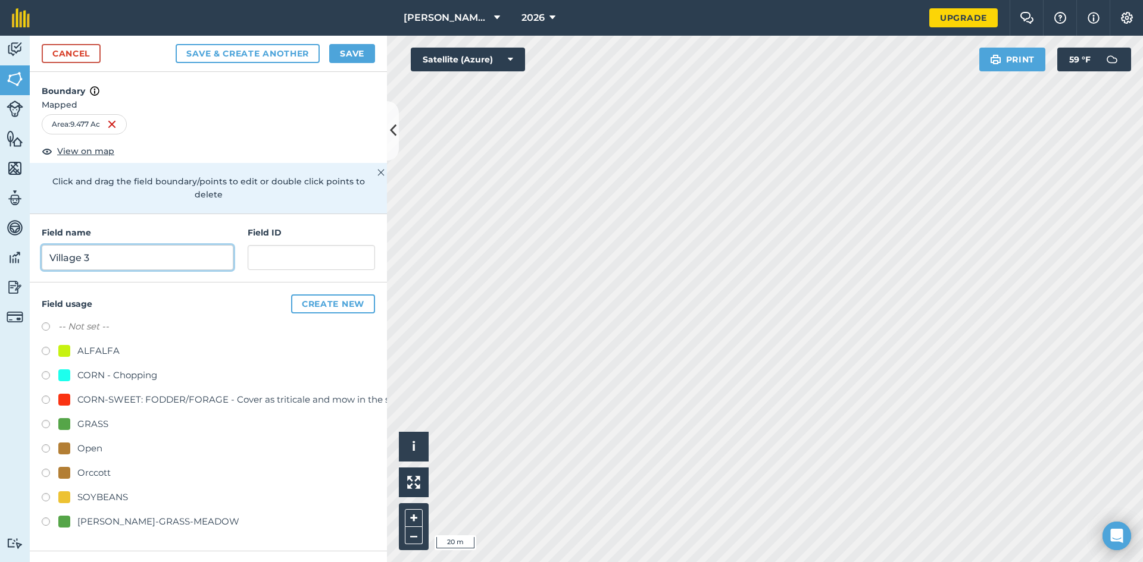
type input "Village 3"
click at [115, 490] on div "SOYBEANS" at bounding box center [102, 497] width 51 height 14
click at [264, 48] on button "Save & Create Another" at bounding box center [248, 53] width 144 height 19
radio input "false"
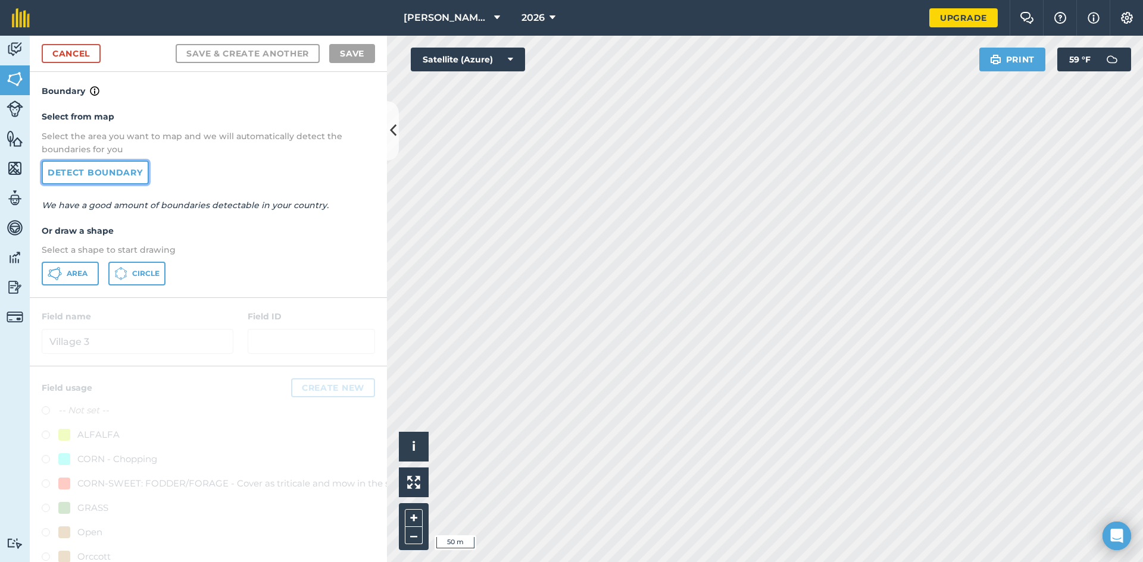
click at [123, 161] on link "Detect boundary" at bounding box center [95, 173] width 107 height 24
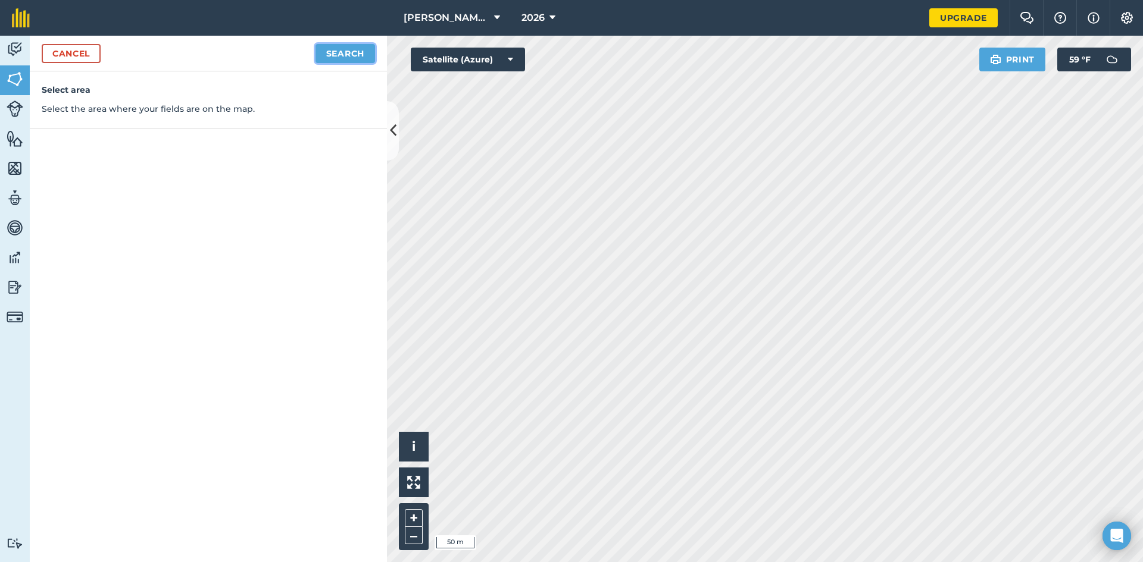
click at [348, 53] on button "Search" at bounding box center [345, 53] width 60 height 19
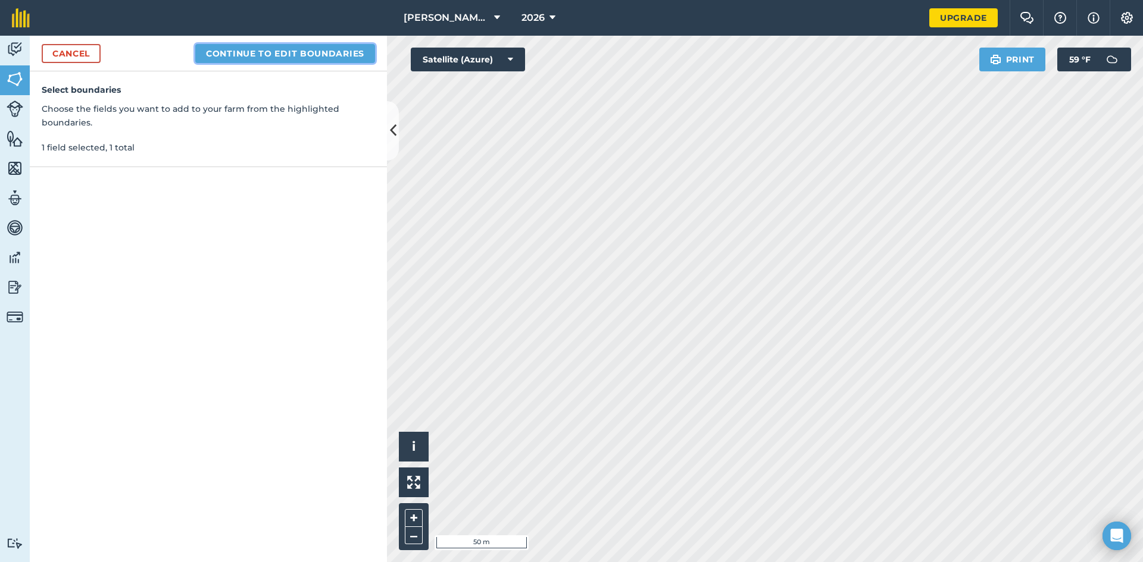
click at [365, 50] on button "Continue to edit boundaries" at bounding box center [285, 53] width 180 height 19
click at [291, 56] on button "Continue to name fields" at bounding box center [298, 53] width 154 height 19
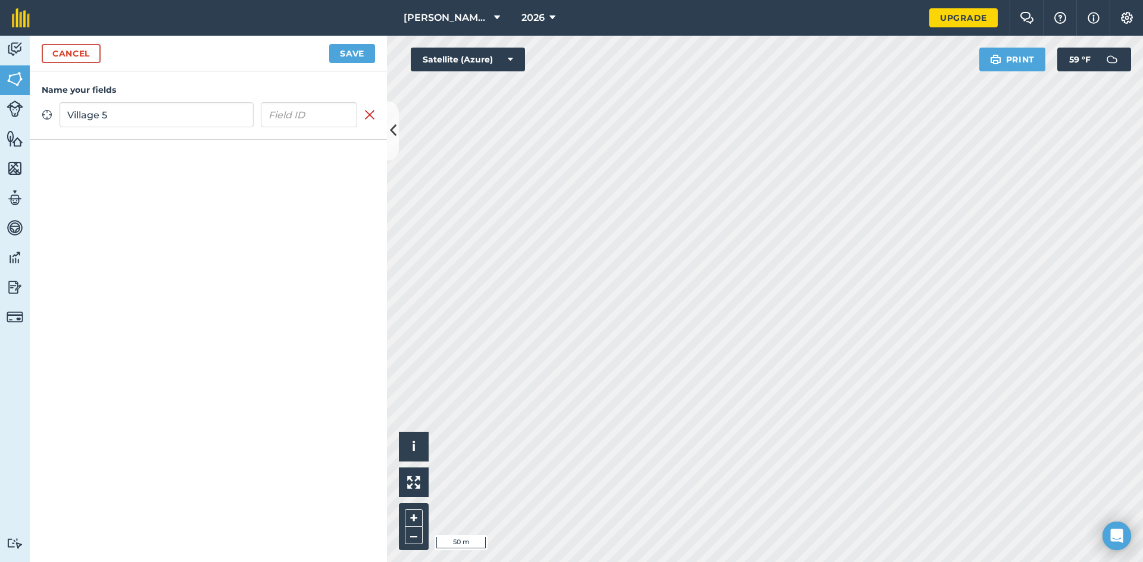
type input "Village 5"
click at [352, 60] on button "Save" at bounding box center [352, 53] width 46 height 19
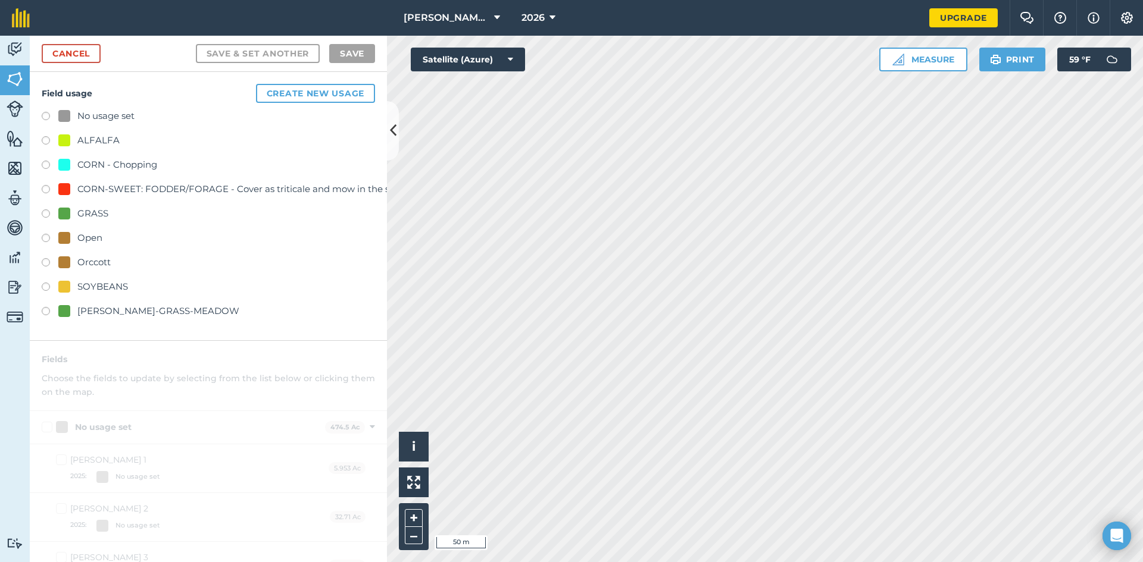
click at [46, 287] on label at bounding box center [50, 289] width 17 height 12
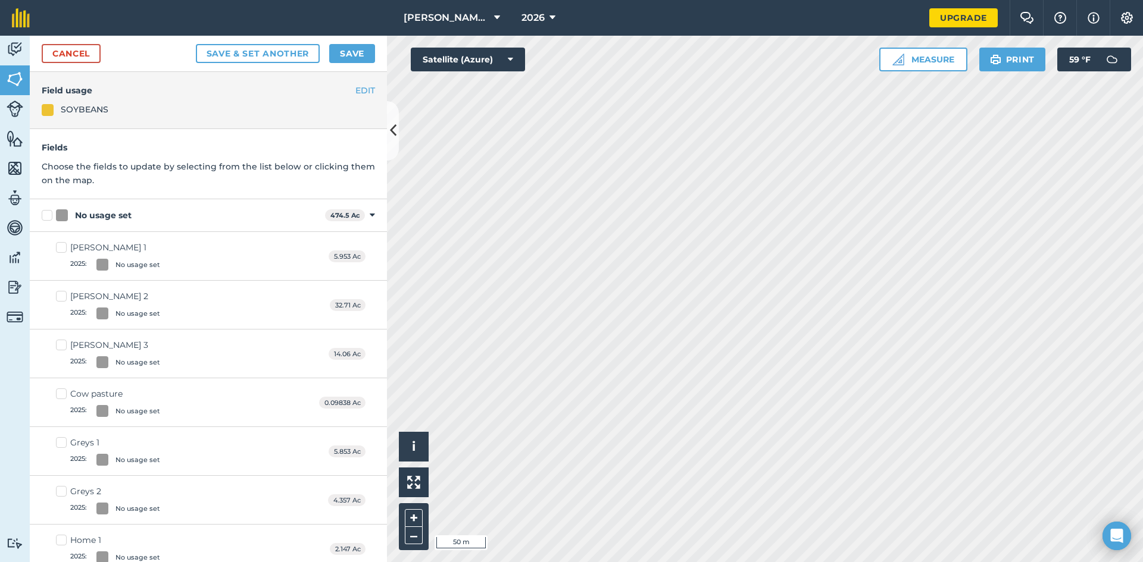
checkbox input "true"
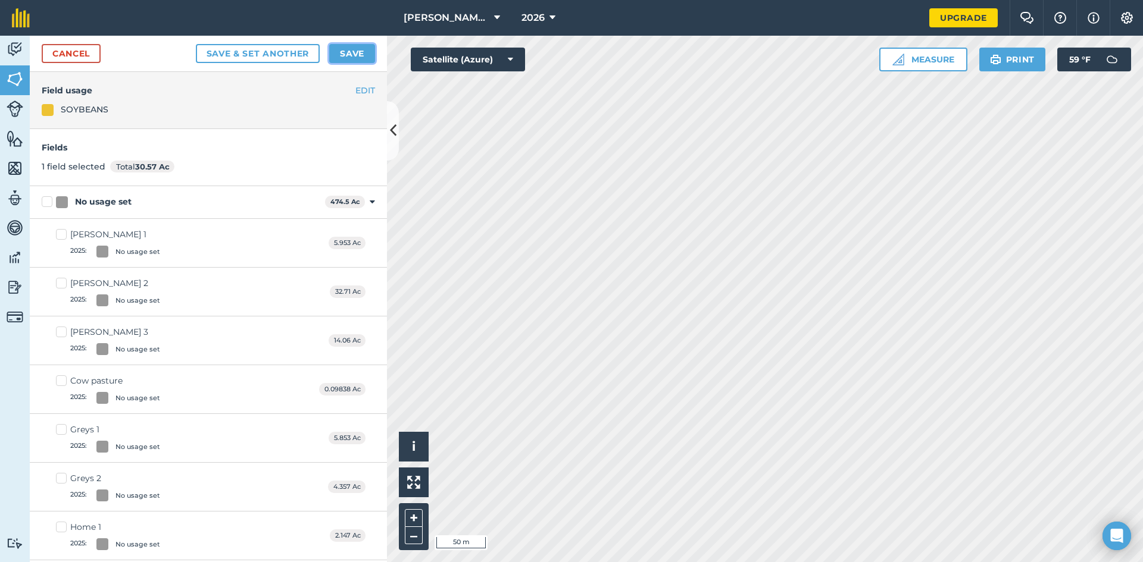
click at [348, 54] on button "Save" at bounding box center [352, 53] width 46 height 19
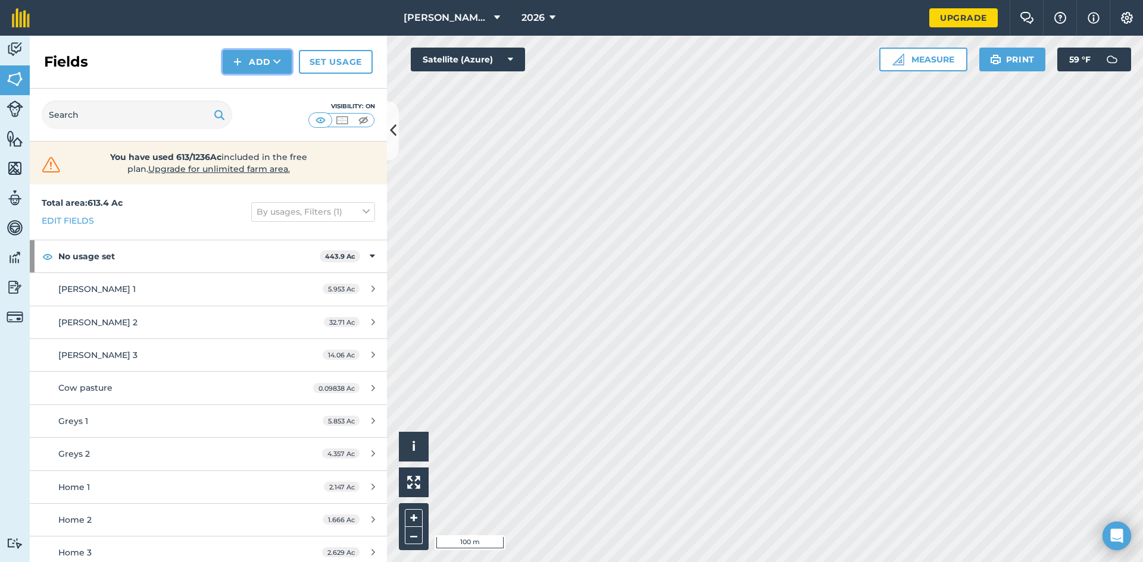
click at [256, 70] on button "Add" at bounding box center [257, 62] width 69 height 24
click at [246, 89] on link "Draw" at bounding box center [256, 89] width 65 height 26
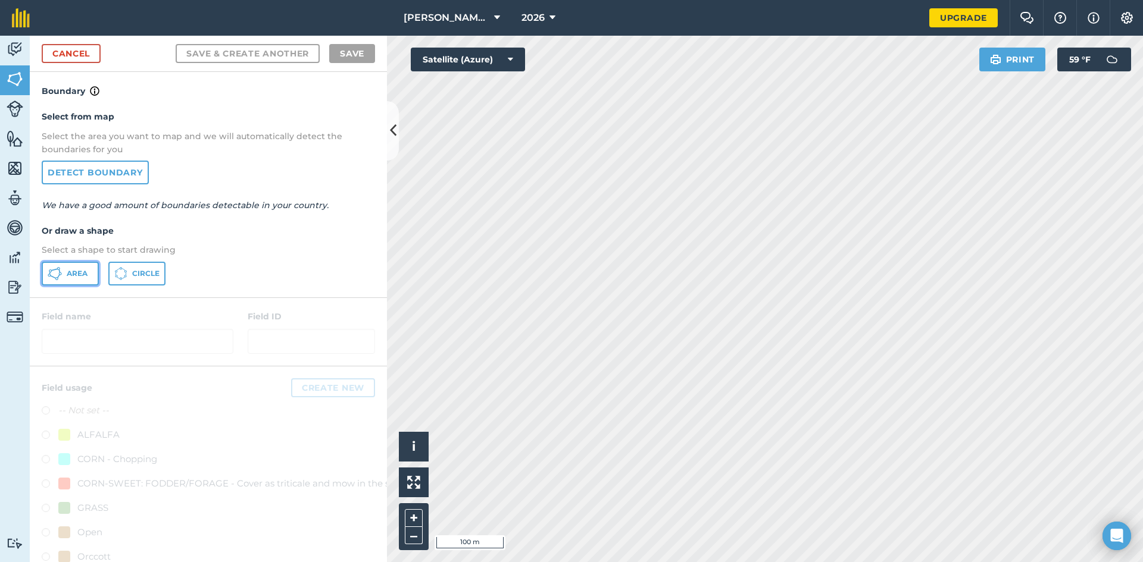
click at [71, 263] on button "Area" at bounding box center [70, 274] width 57 height 24
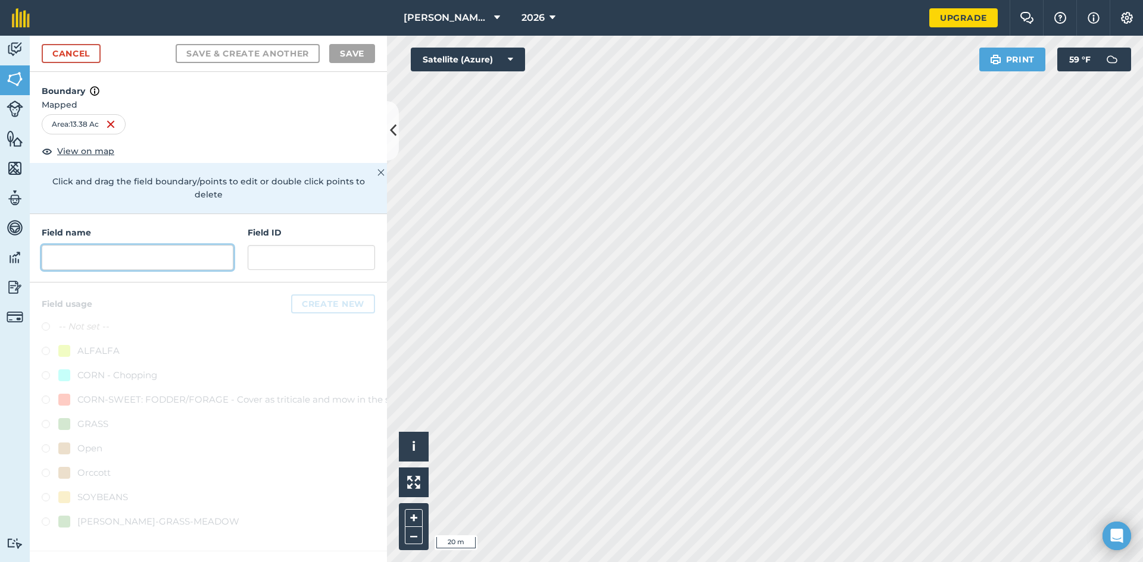
click at [137, 245] on input "text" at bounding box center [138, 257] width 192 height 25
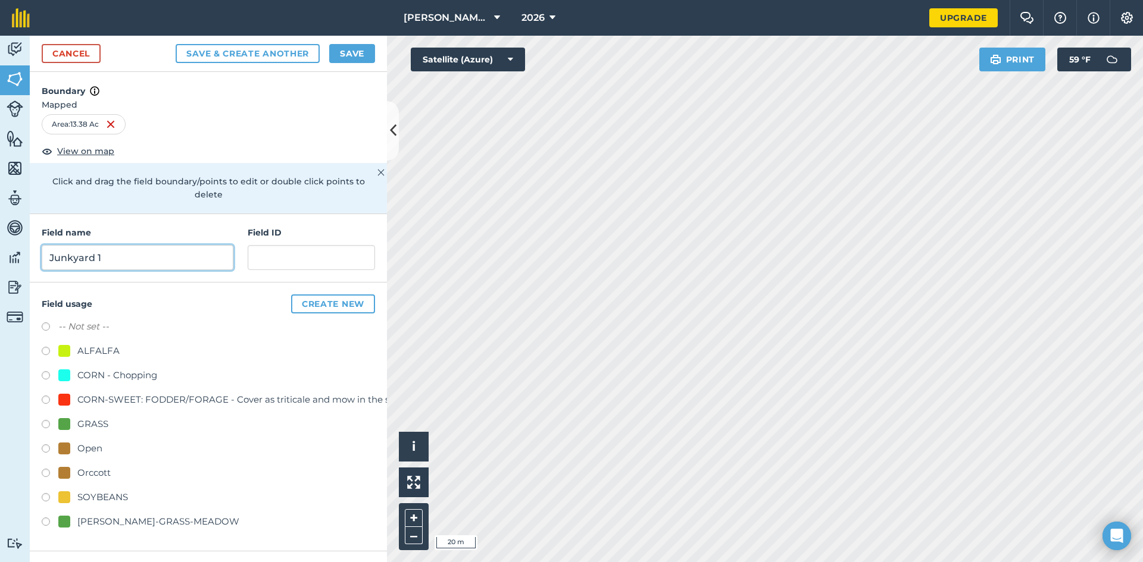
type input "Junkyard 1"
click at [87, 490] on div "SOYBEANS" at bounding box center [102, 497] width 51 height 14
click at [46, 493] on label at bounding box center [50, 499] width 17 height 12
radio input "true"
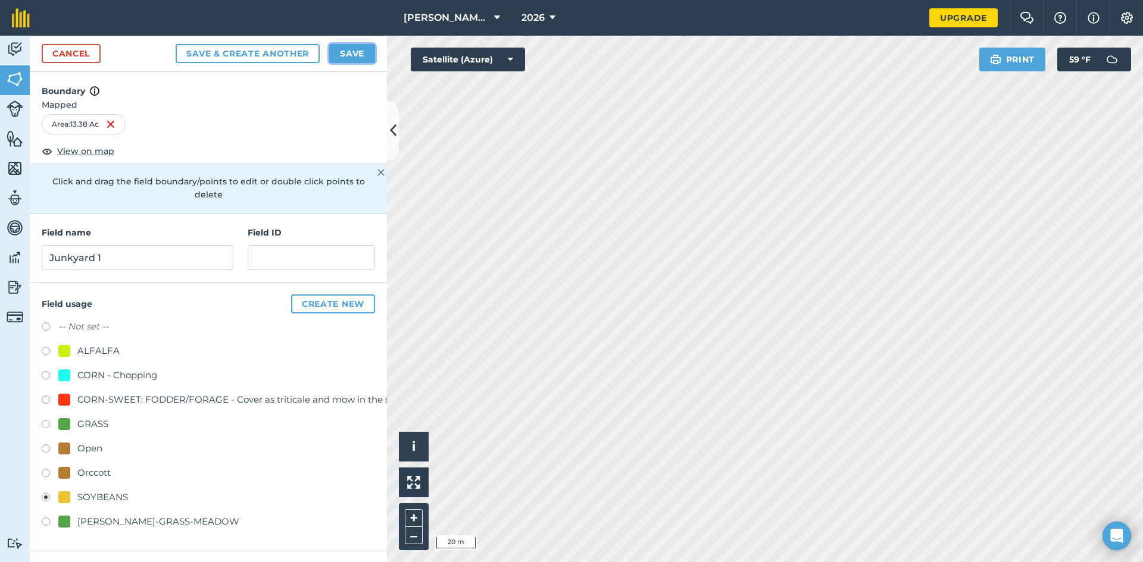
click at [356, 54] on button "Save" at bounding box center [352, 53] width 46 height 19
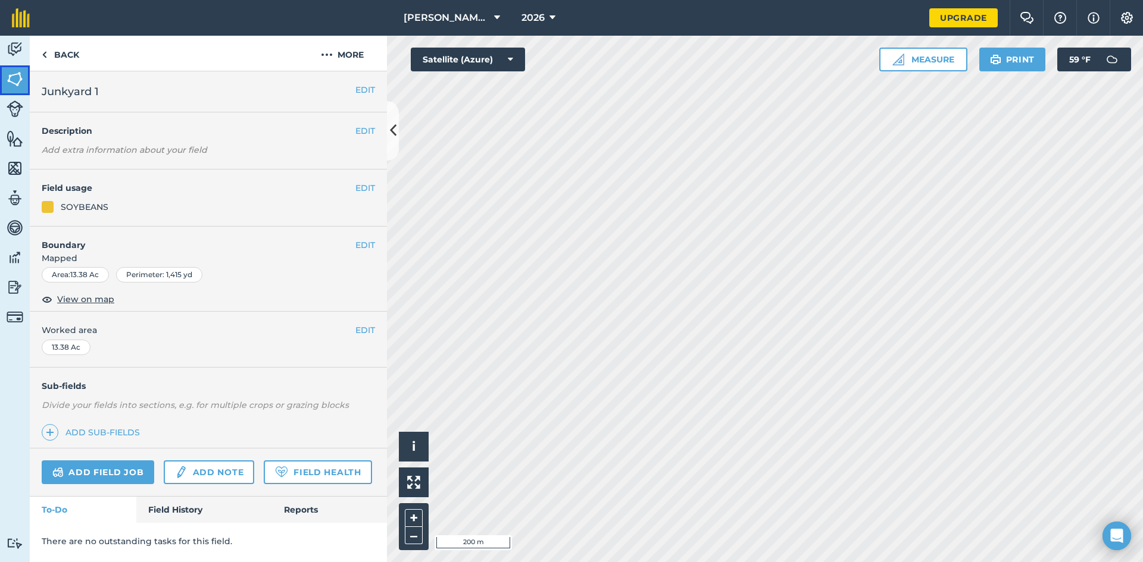
click at [15, 73] on img at bounding box center [15, 79] width 17 height 18
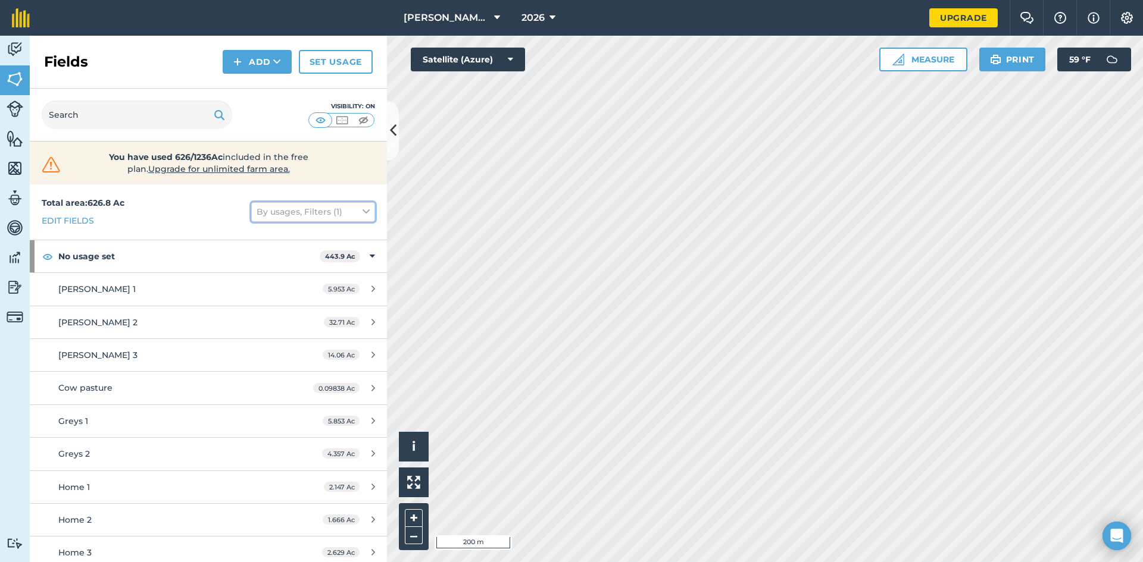
click at [351, 205] on button "By usages, Filters (1)" at bounding box center [313, 211] width 124 height 19
click at [305, 209] on button "By usages, Filters (1)" at bounding box center [313, 211] width 124 height 19
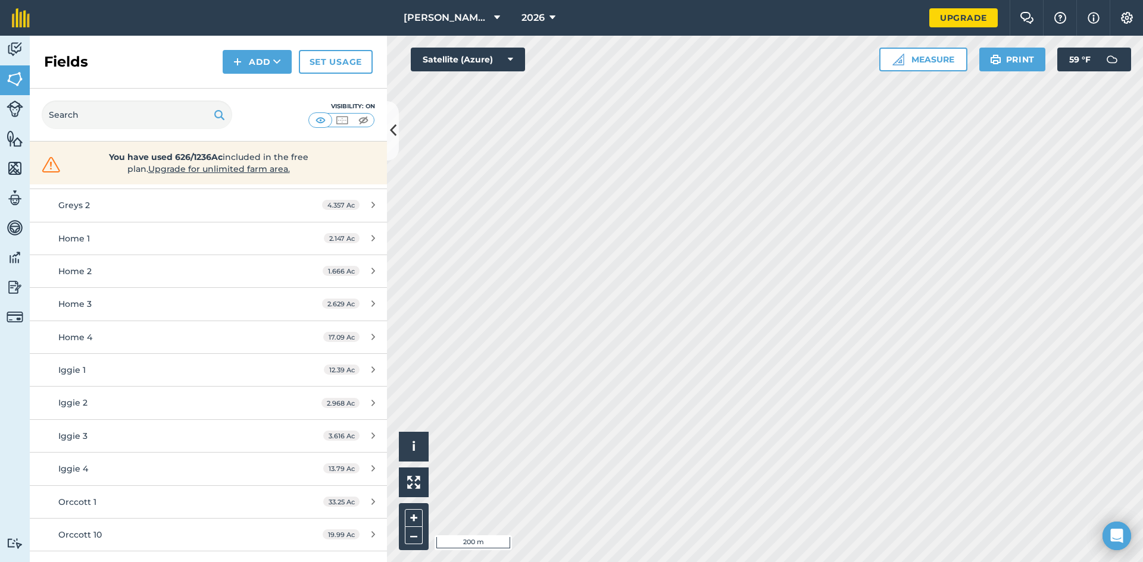
scroll to position [60, 0]
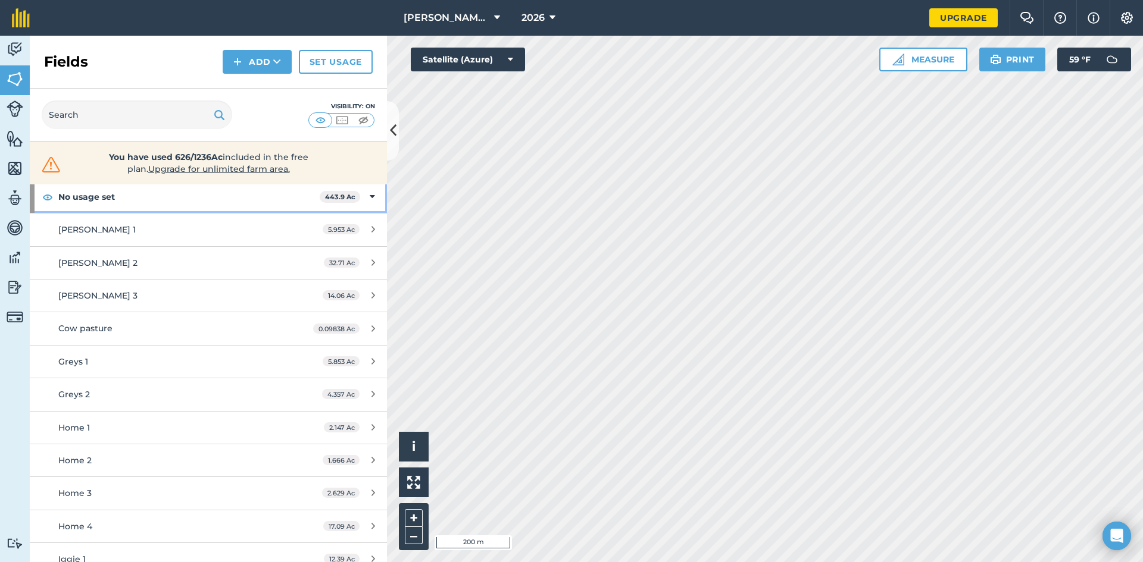
click at [370, 196] on icon at bounding box center [372, 196] width 5 height 13
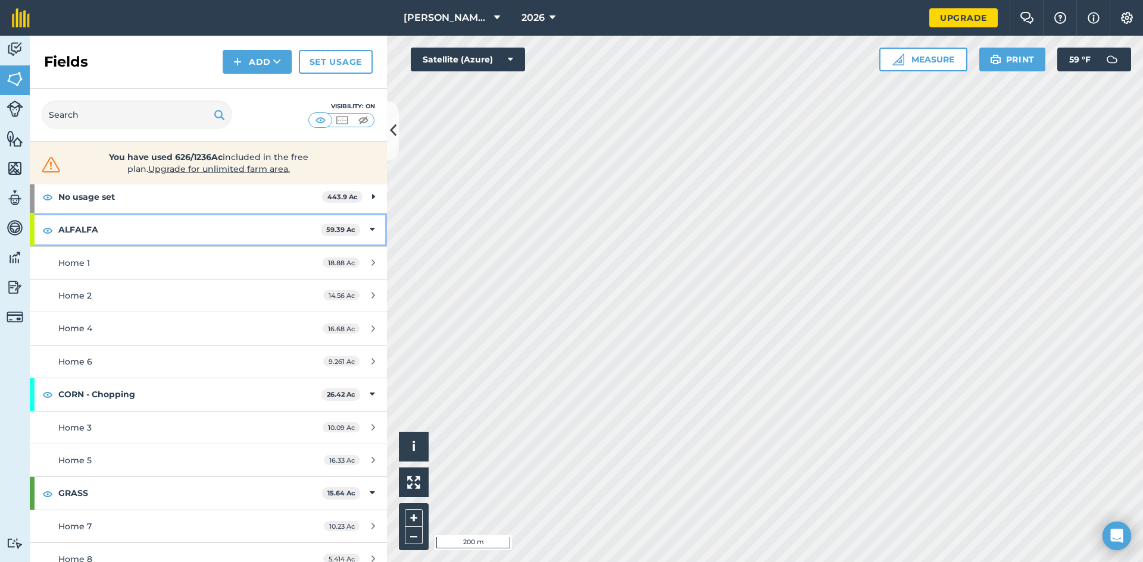
click at [359, 230] on div "ALFALFA 59.39 Ac" at bounding box center [208, 230] width 357 height 32
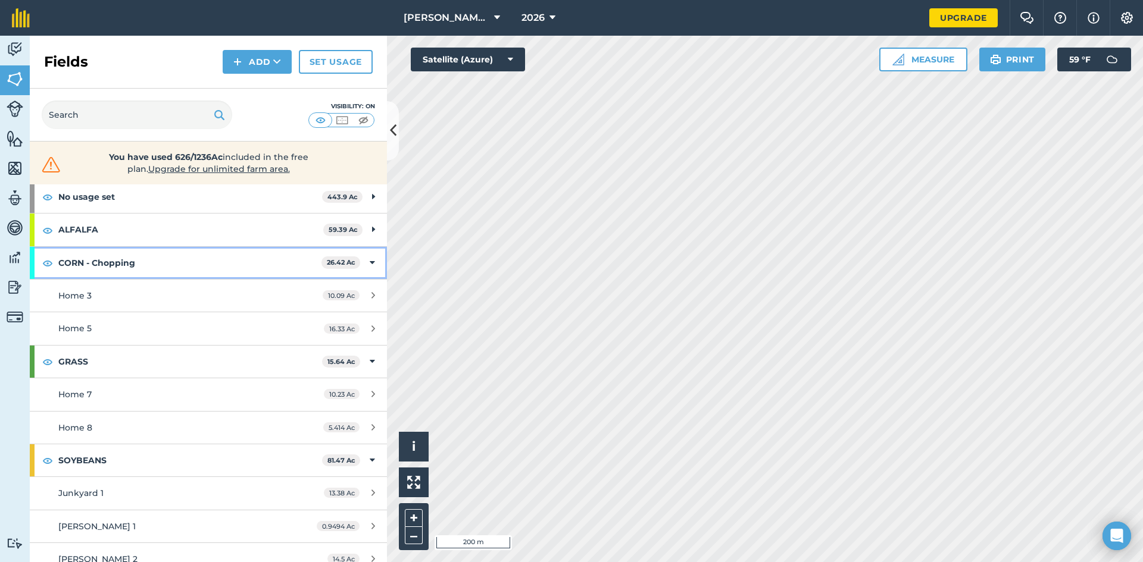
click at [370, 261] on icon at bounding box center [372, 263] width 5 height 13
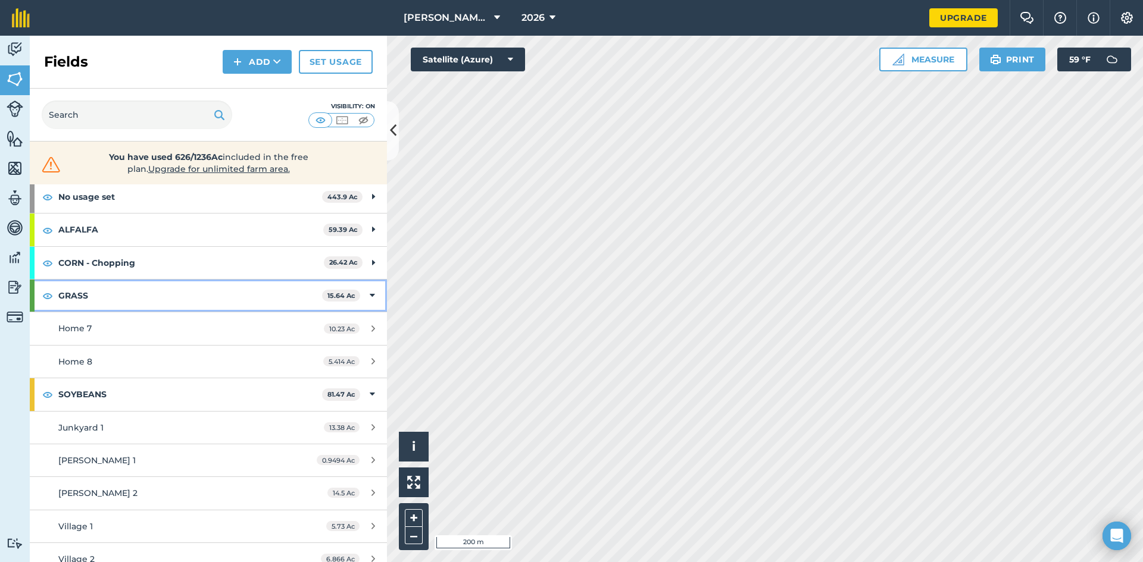
click at [370, 295] on icon at bounding box center [372, 295] width 5 height 13
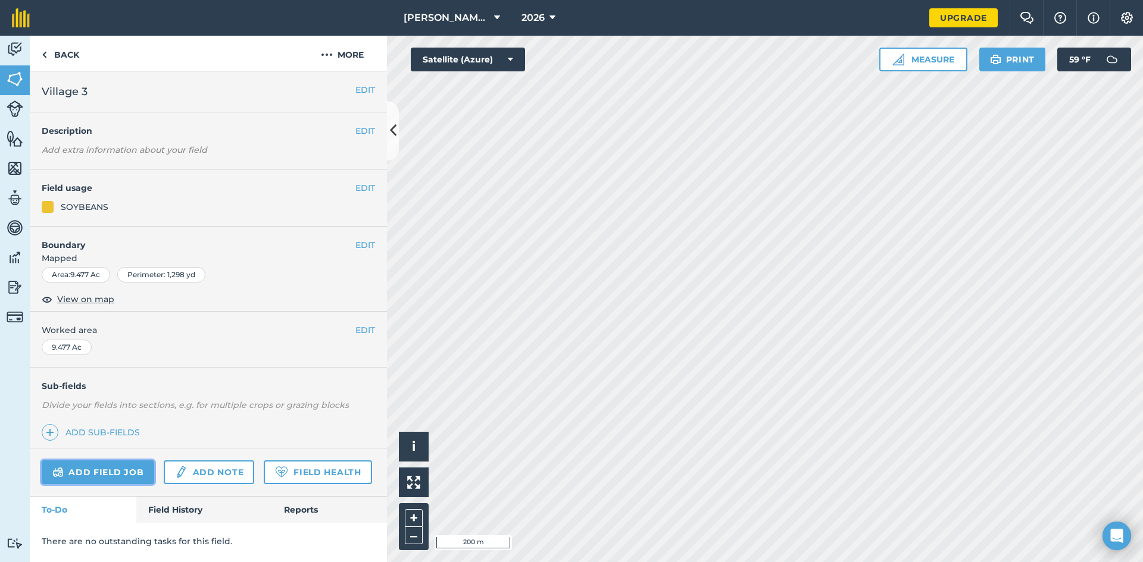
click at [55, 470] on img at bounding box center [57, 472] width 11 height 14
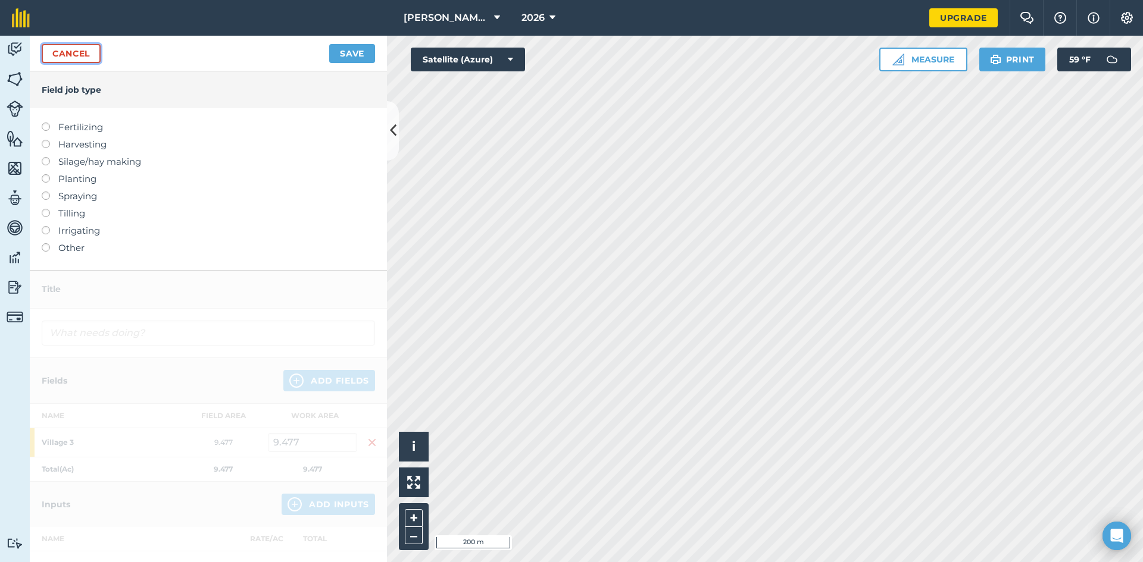
click at [78, 48] on link "Cancel" at bounding box center [71, 53] width 59 height 19
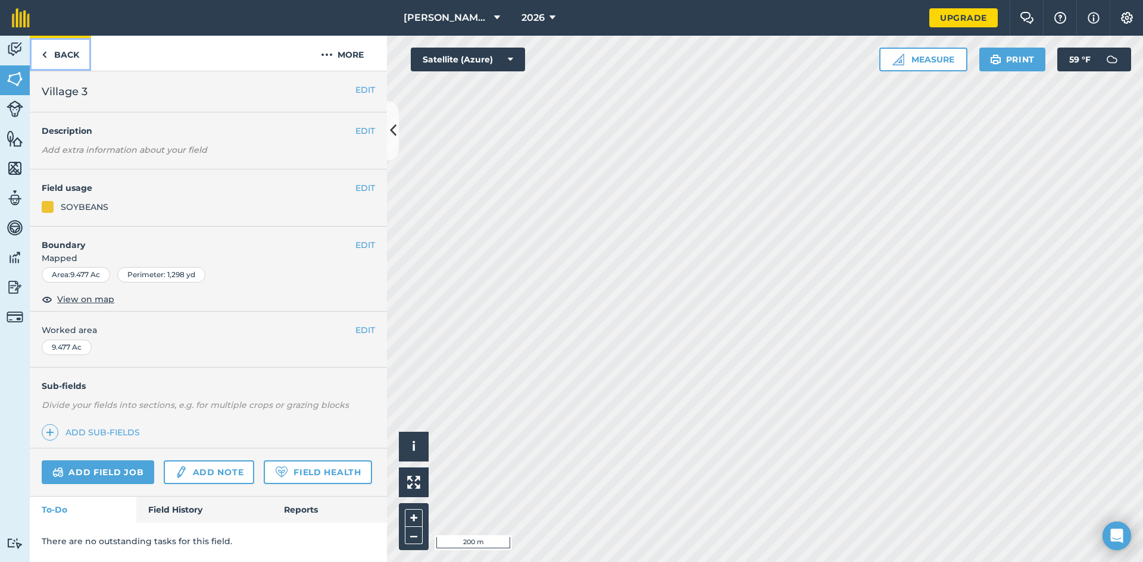
click at [42, 52] on img at bounding box center [44, 55] width 5 height 14
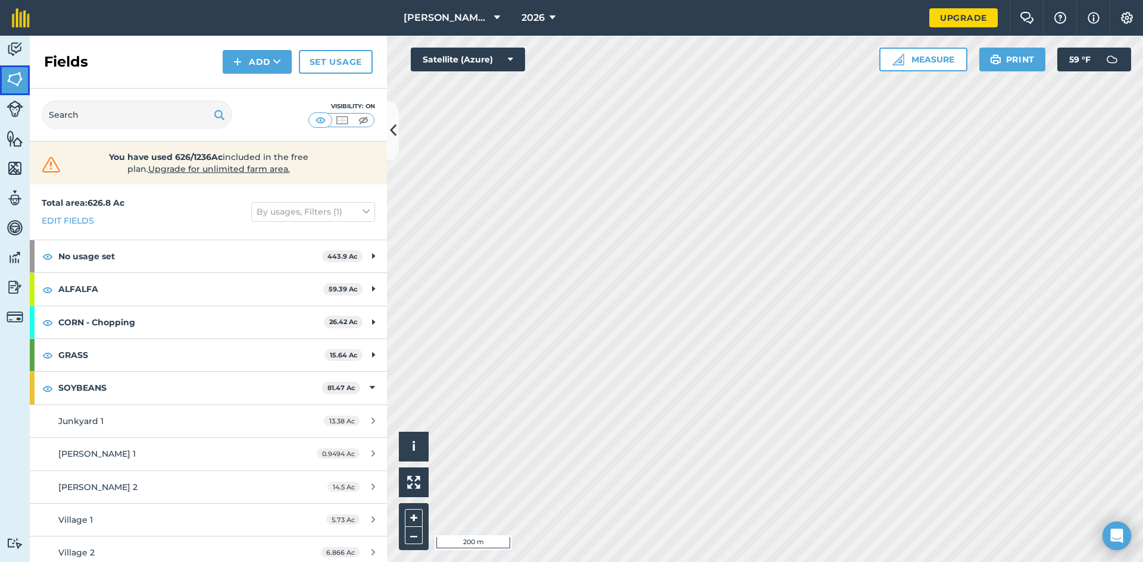
click at [19, 80] on img at bounding box center [15, 79] width 17 height 18
click at [392, 136] on icon at bounding box center [393, 130] width 7 height 21
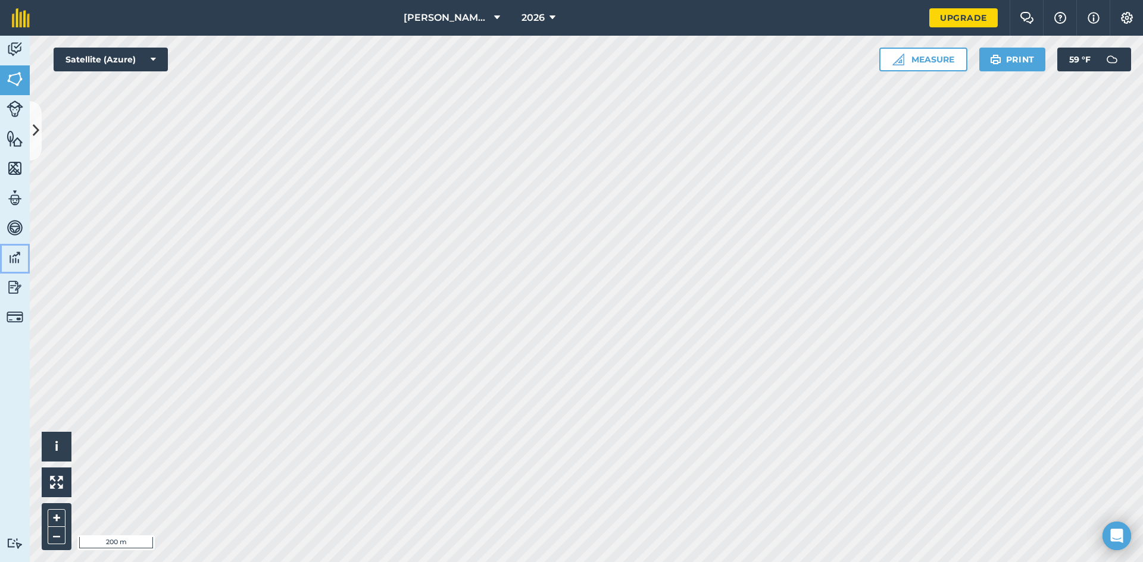
click at [17, 263] on img at bounding box center [15, 258] width 17 height 18
click at [35, 130] on icon at bounding box center [36, 130] width 7 height 21
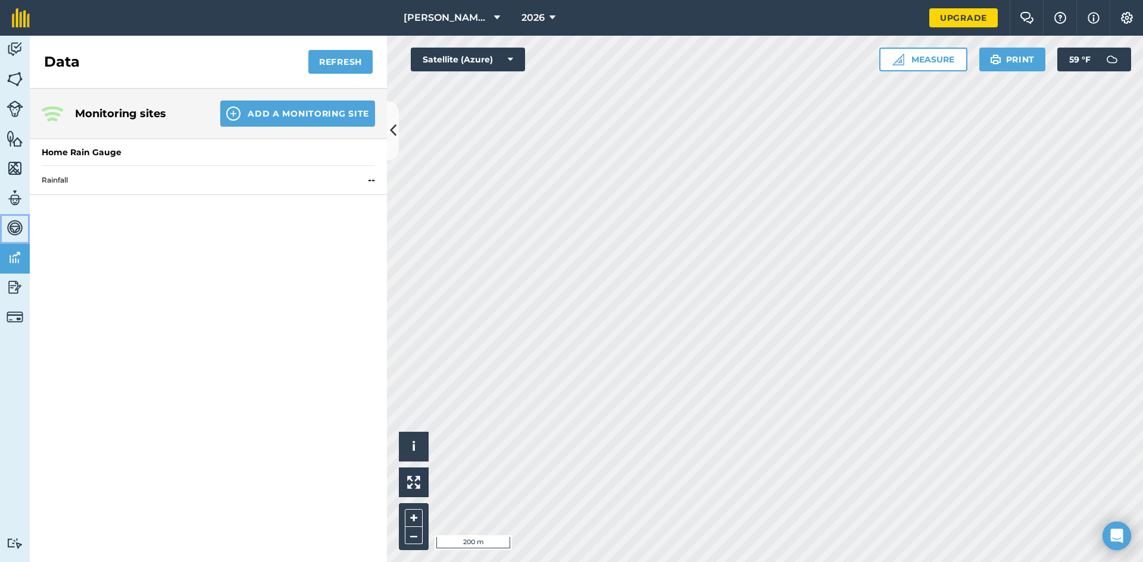
click at [15, 223] on img at bounding box center [15, 228] width 17 height 18
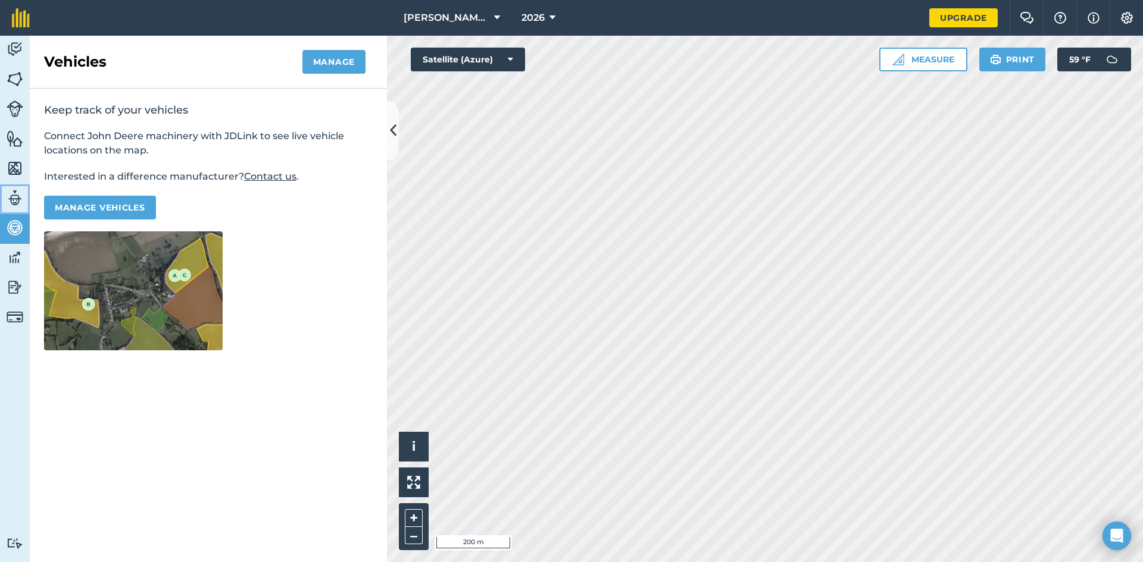
click at [18, 196] on img at bounding box center [15, 198] width 17 height 18
select select "MEMBER"
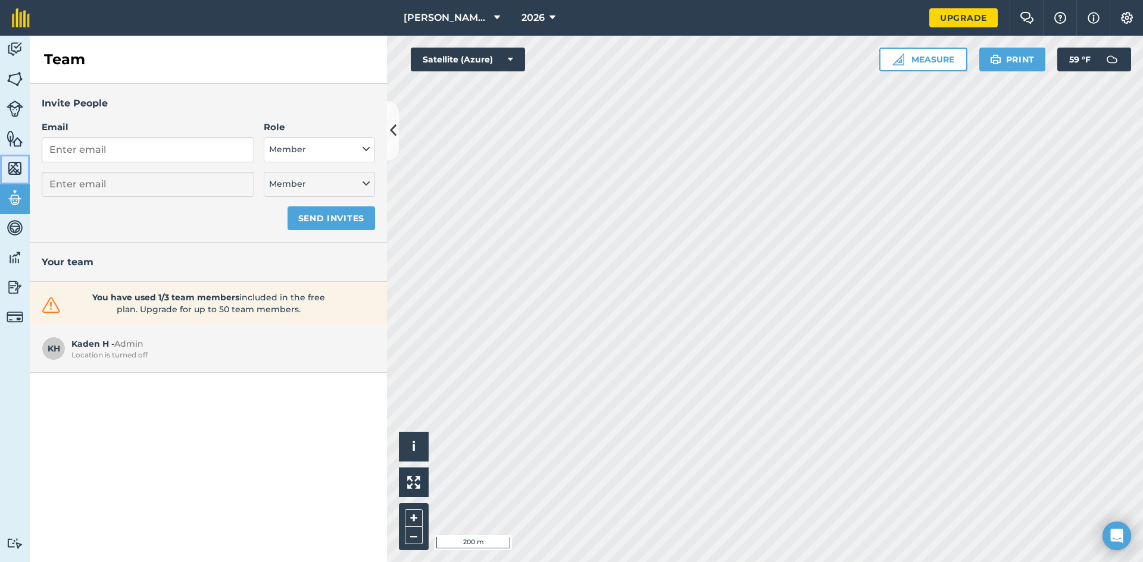
click at [21, 169] on img at bounding box center [15, 169] width 17 height 18
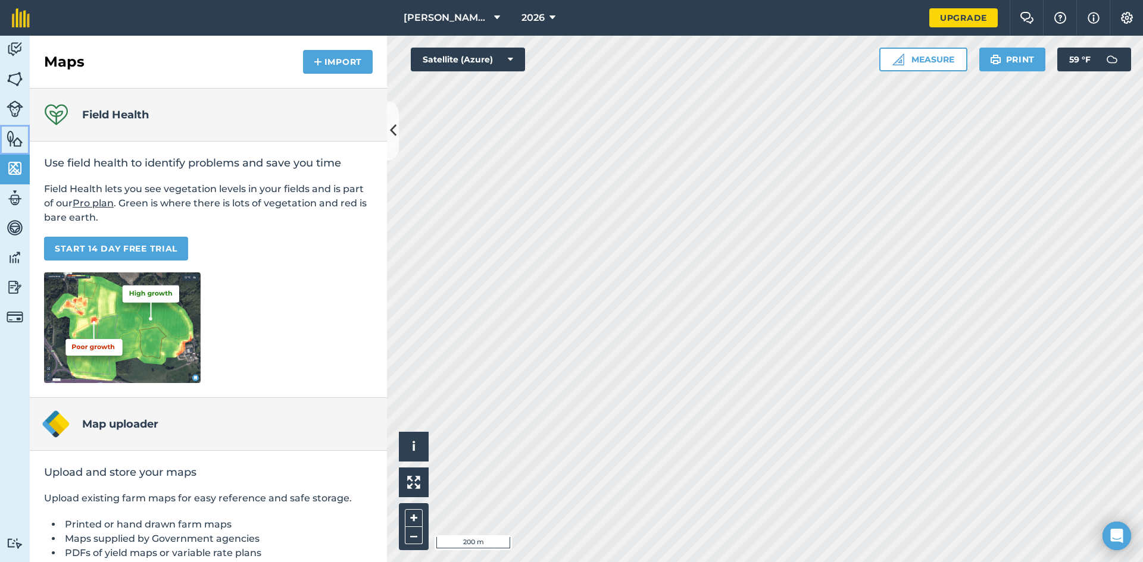
click at [20, 149] on link "Features" at bounding box center [15, 140] width 30 height 30
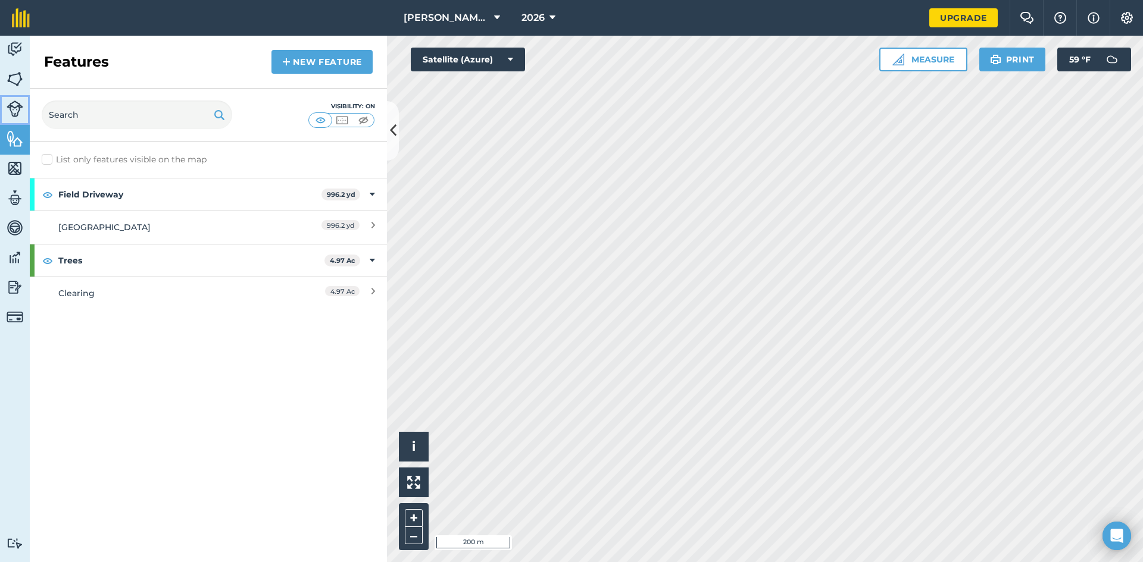
click at [15, 104] on img at bounding box center [15, 109] width 17 height 17
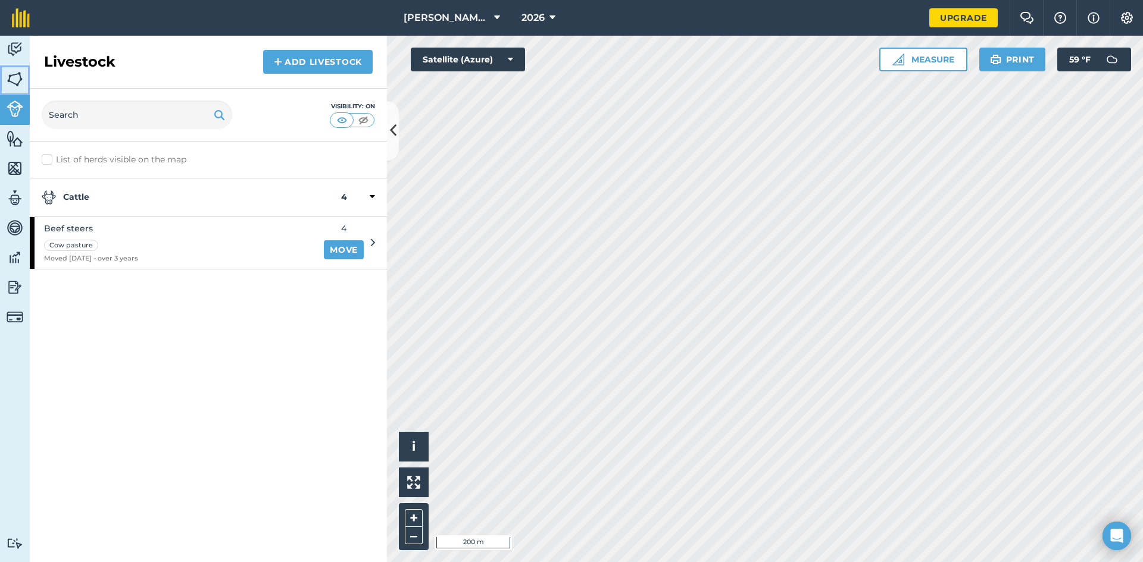
click at [10, 67] on link "Fields" at bounding box center [15, 80] width 30 height 30
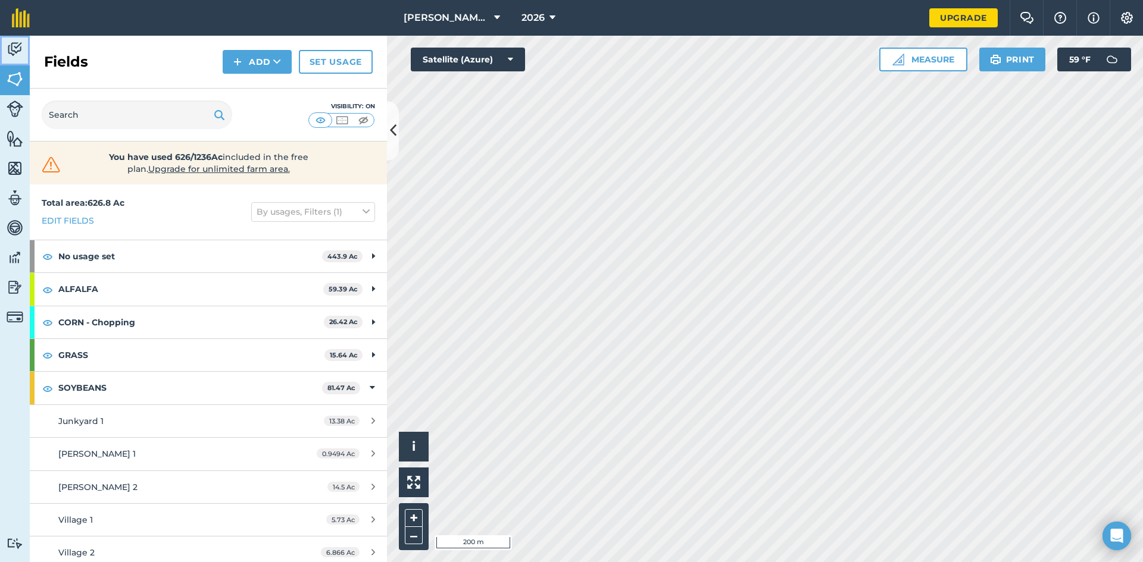
click at [7, 47] on img at bounding box center [15, 49] width 17 height 18
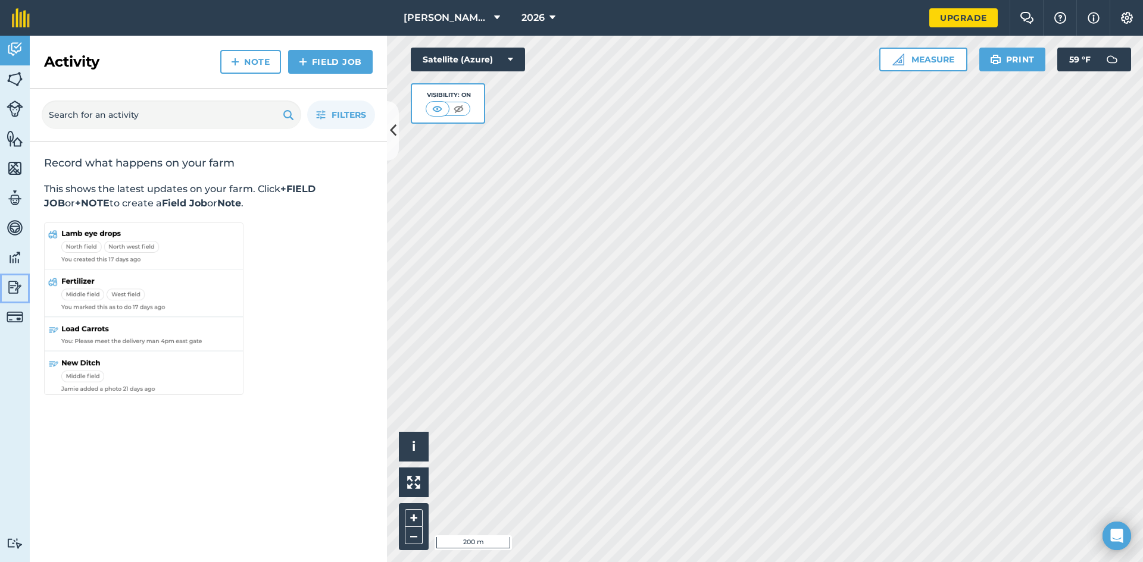
click at [14, 292] on img at bounding box center [15, 288] width 17 height 18
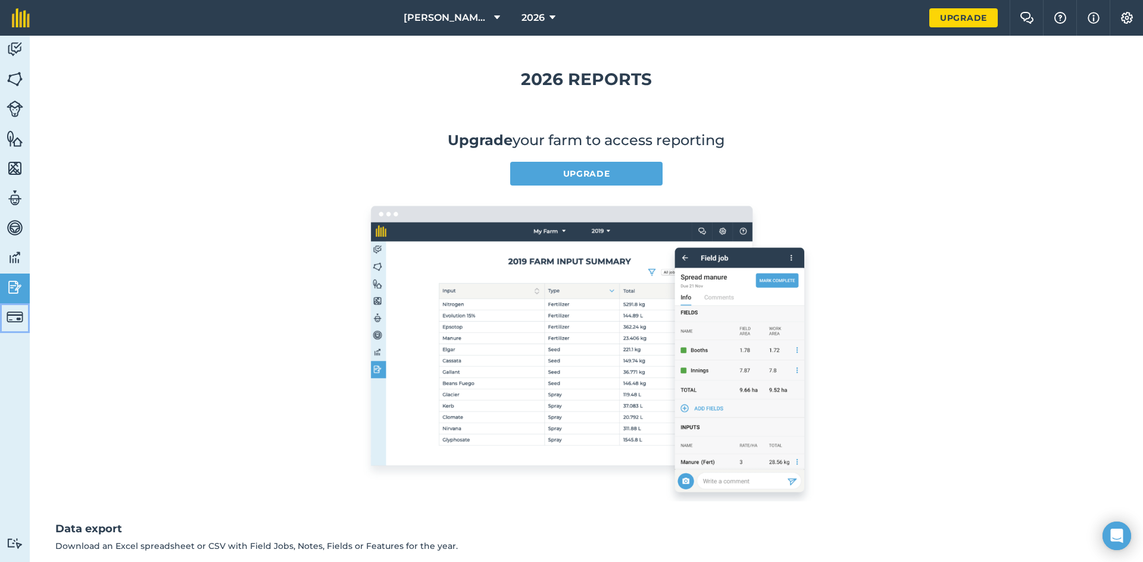
click at [22, 314] on img at bounding box center [15, 317] width 17 height 17
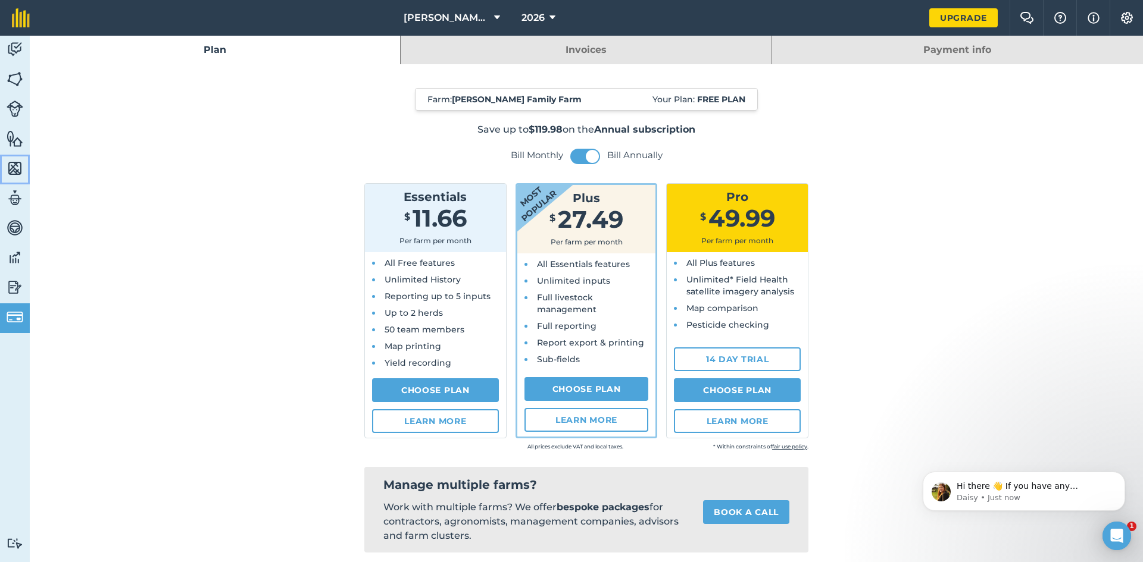
click at [12, 175] on img at bounding box center [15, 169] width 17 height 18
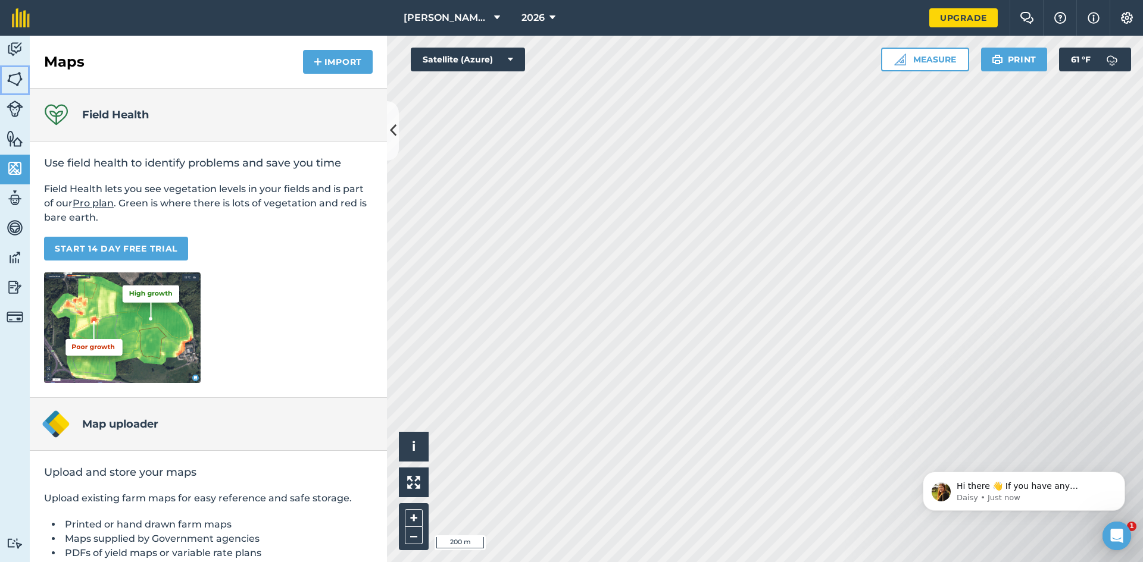
click at [15, 76] on img at bounding box center [15, 79] width 17 height 18
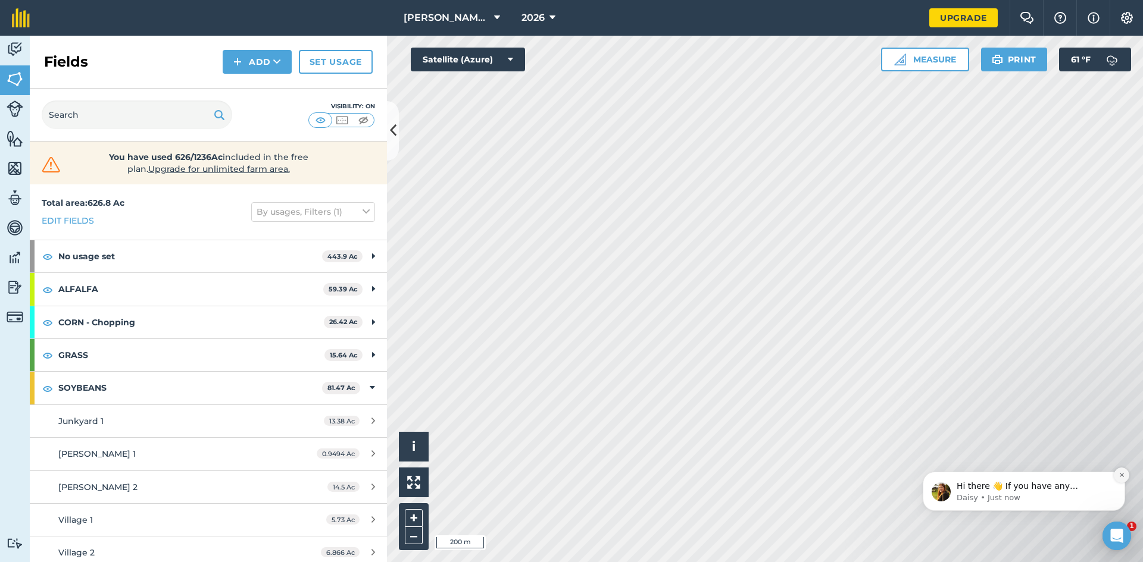
click at [1120, 472] on icon "Dismiss notification" at bounding box center [1121, 475] width 7 height 7
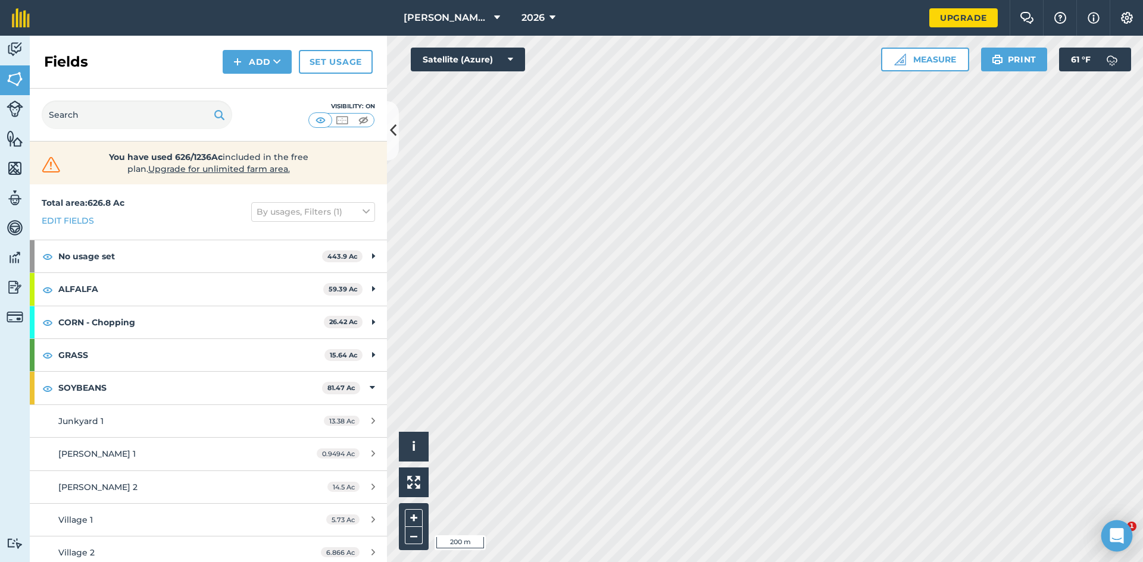
click at [1122, 535] on icon "Open Intercom Messenger" at bounding box center [1116, 535] width 14 height 15
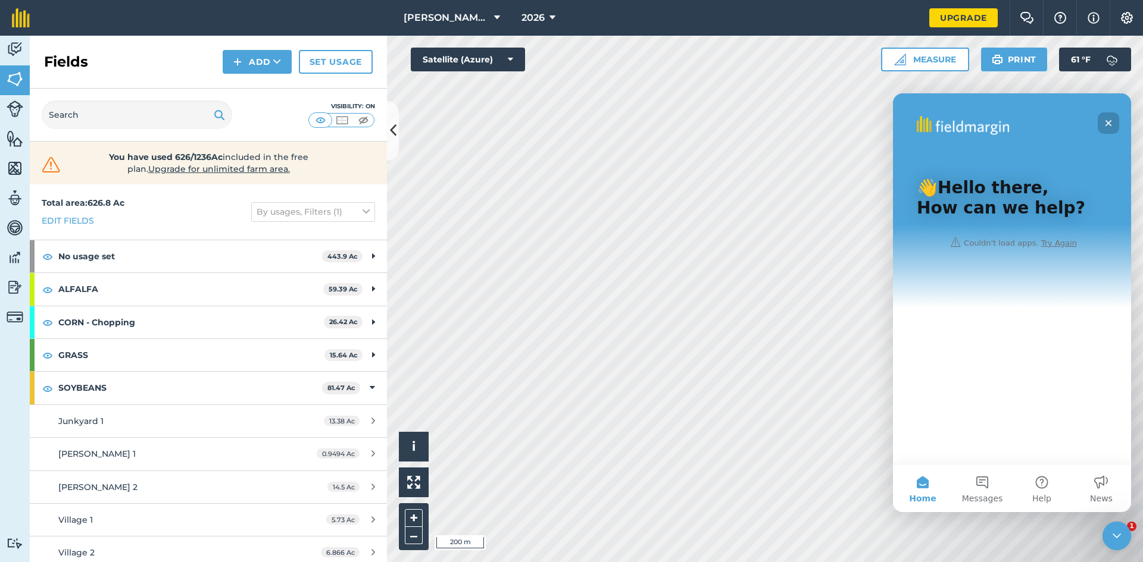
click at [1102, 120] on div "Close" at bounding box center [1107, 122] width 21 height 21
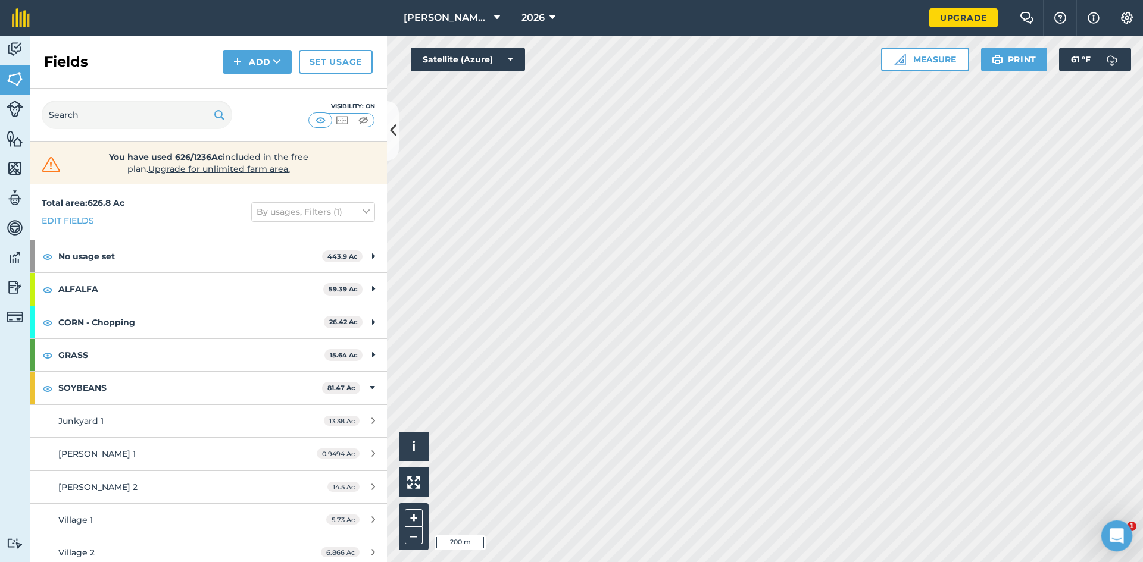
click at [1112, 535] on icon "Open Intercom Messenger" at bounding box center [1115, 535] width 20 height 20
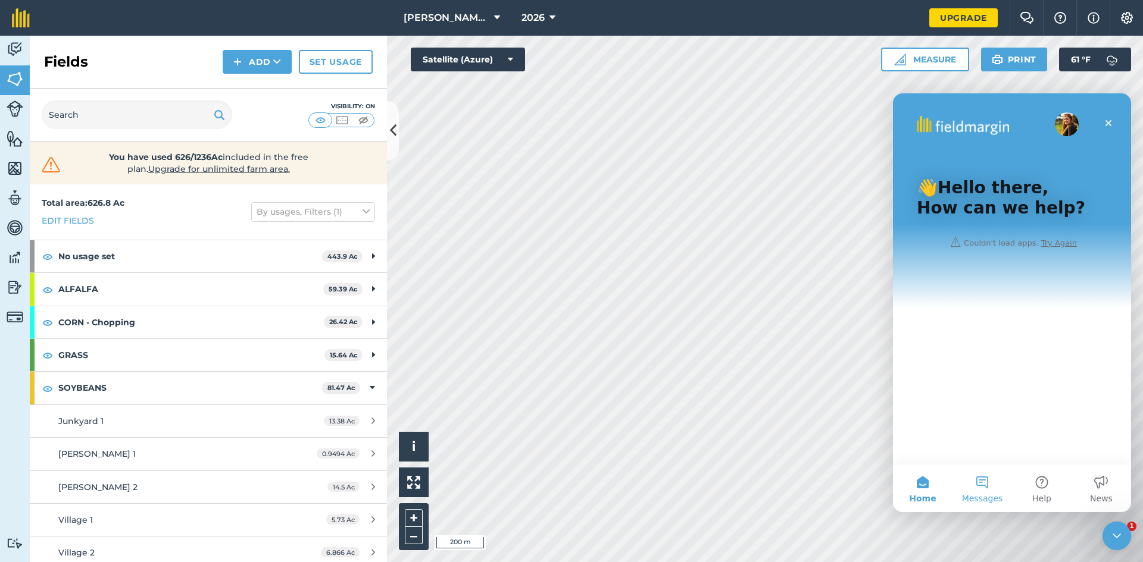
click at [977, 490] on button "Messages" at bounding box center [982, 489] width 60 height 48
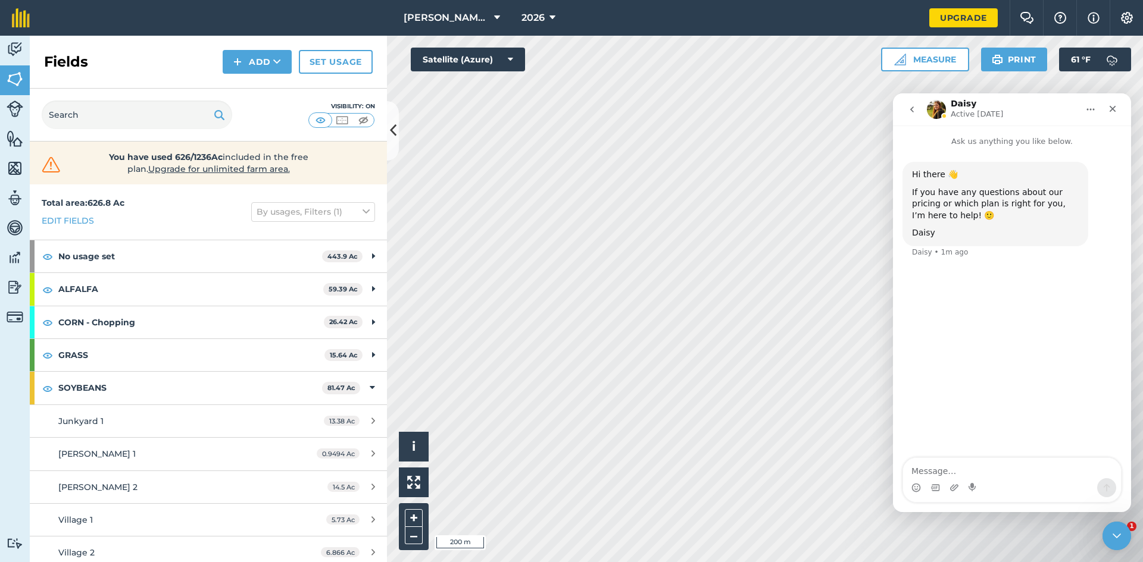
click at [912, 111] on icon "go back" at bounding box center [912, 110] width 4 height 6
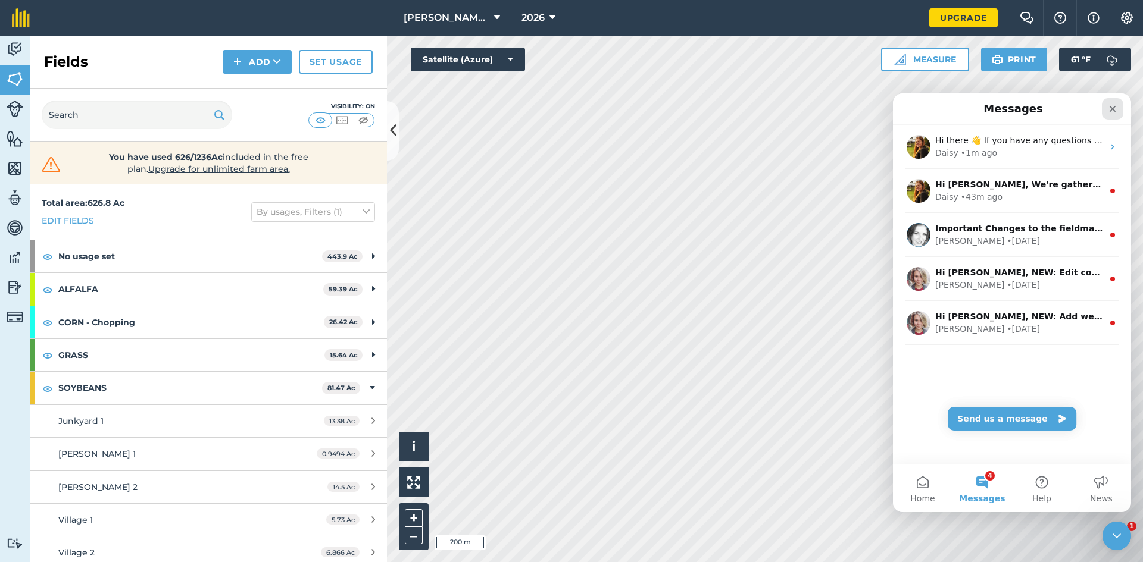
click at [1105, 108] on div "Close" at bounding box center [1112, 108] width 21 height 21
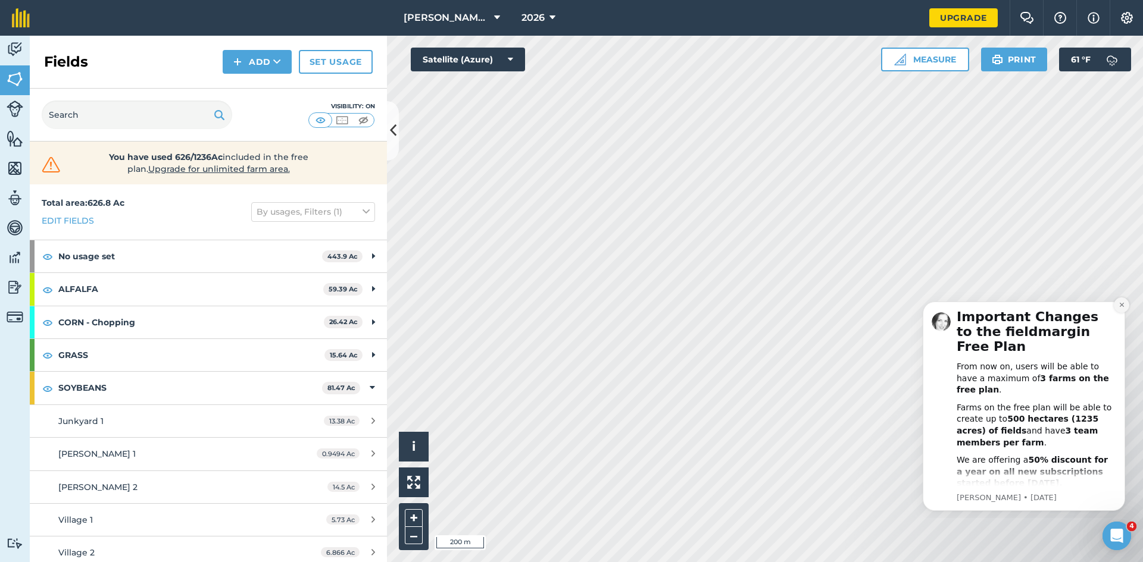
click at [1120, 303] on icon "Dismiss notification" at bounding box center [1121, 305] width 7 height 7
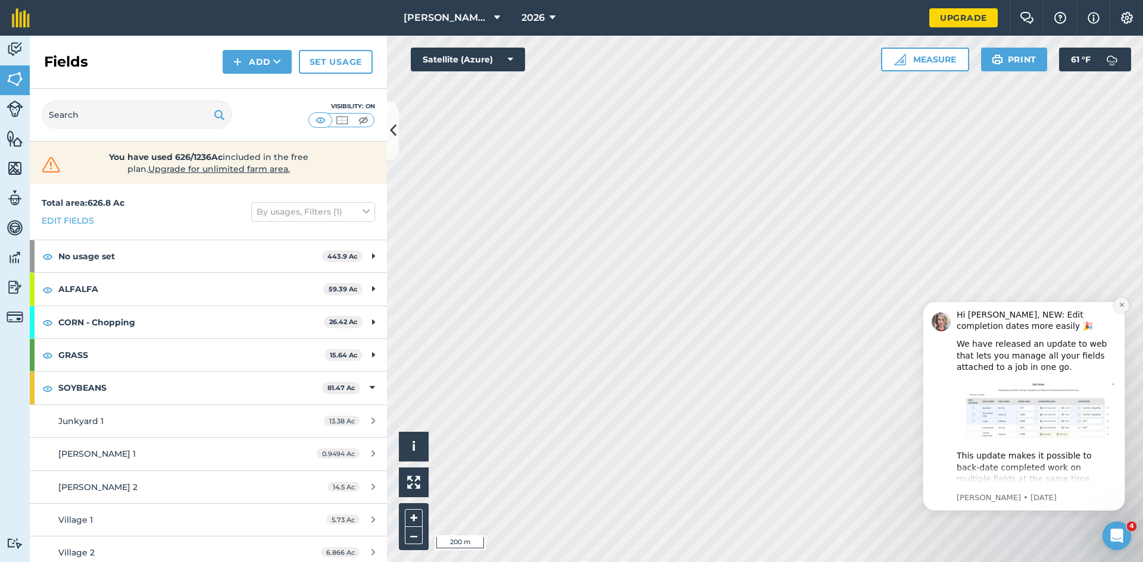
click at [1117, 303] on button "Dismiss notification" at bounding box center [1121, 305] width 15 height 15
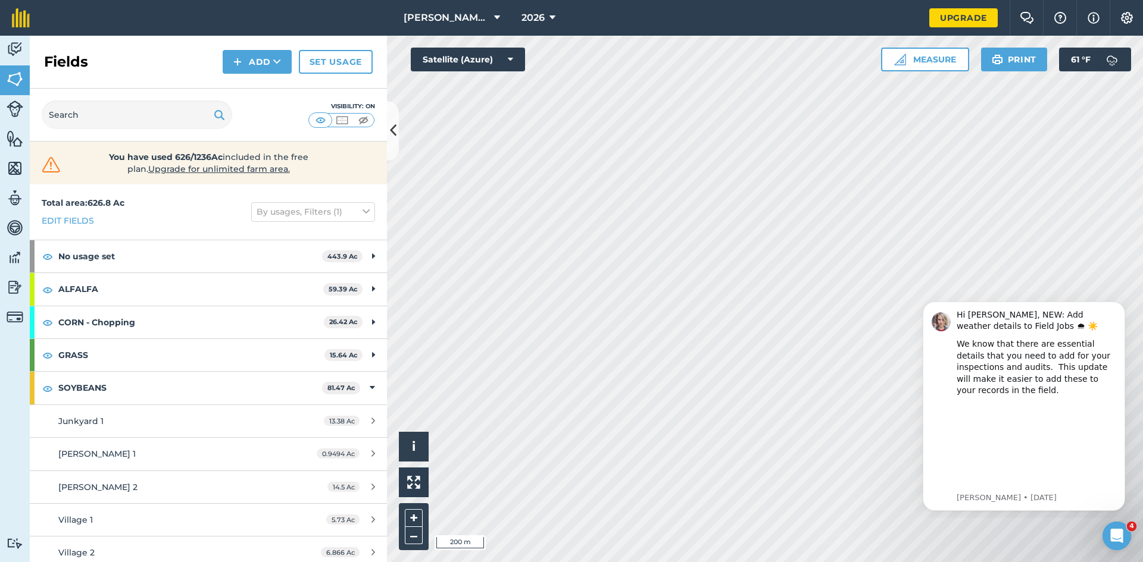
click at [1117, 303] on button "Dismiss notification" at bounding box center [1121, 305] width 12 height 12
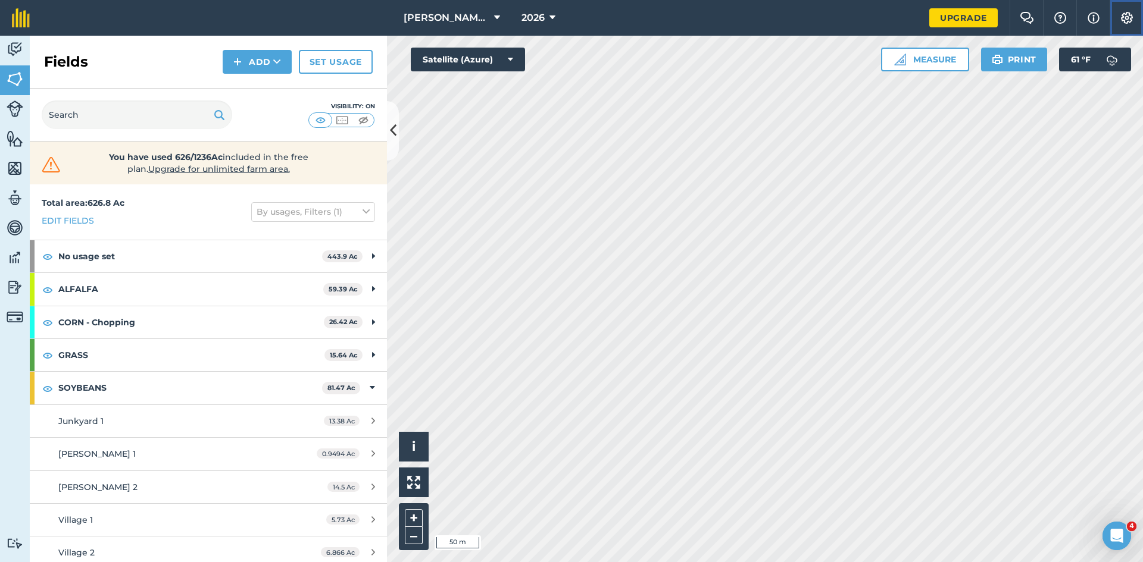
click at [1138, 17] on button "Settings" at bounding box center [1125, 18] width 33 height 36
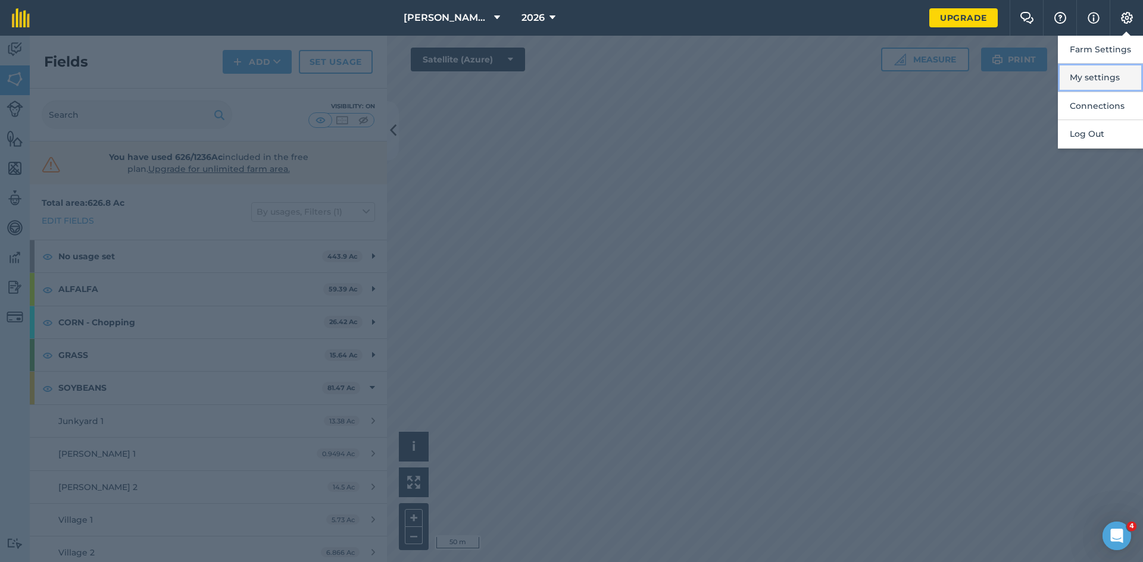
click at [1081, 73] on button "My settings" at bounding box center [1100, 78] width 85 height 28
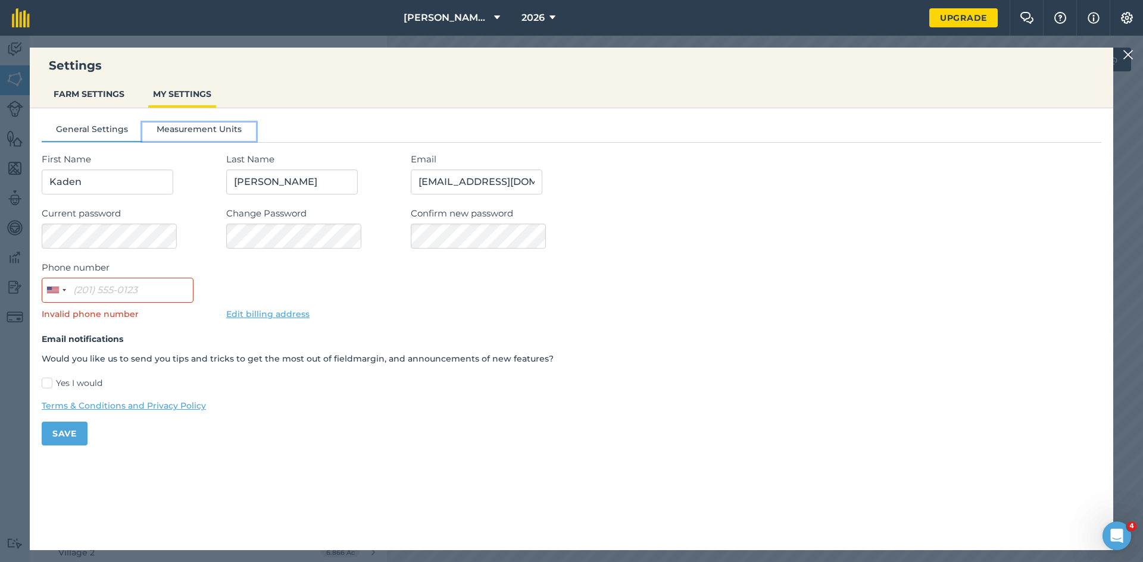
click at [160, 126] on button "Measurement Units" at bounding box center [199, 132] width 114 height 18
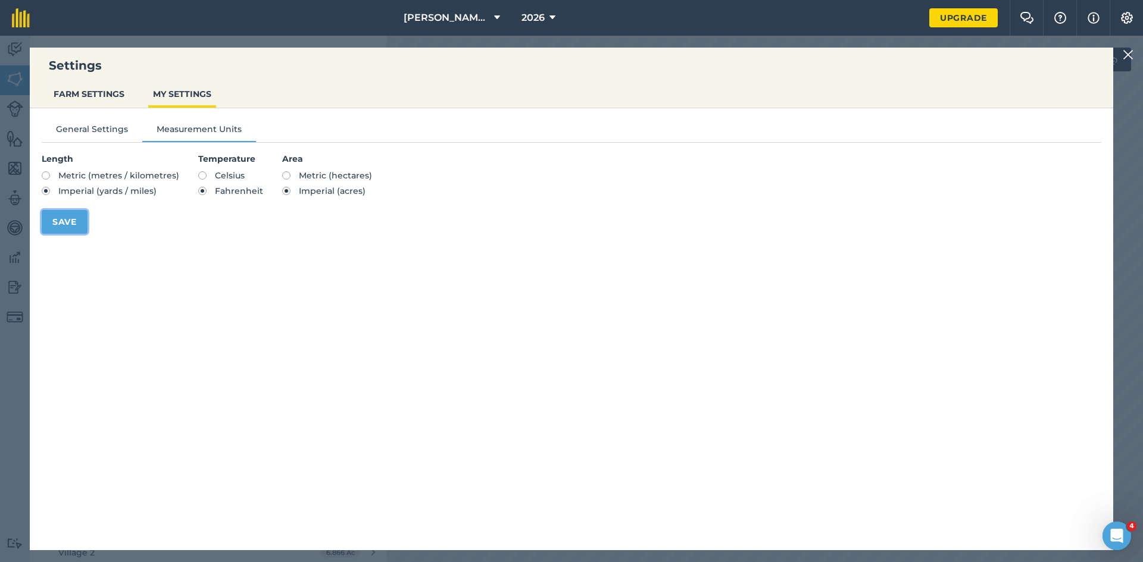
click at [66, 224] on button "Save" at bounding box center [65, 222] width 46 height 24
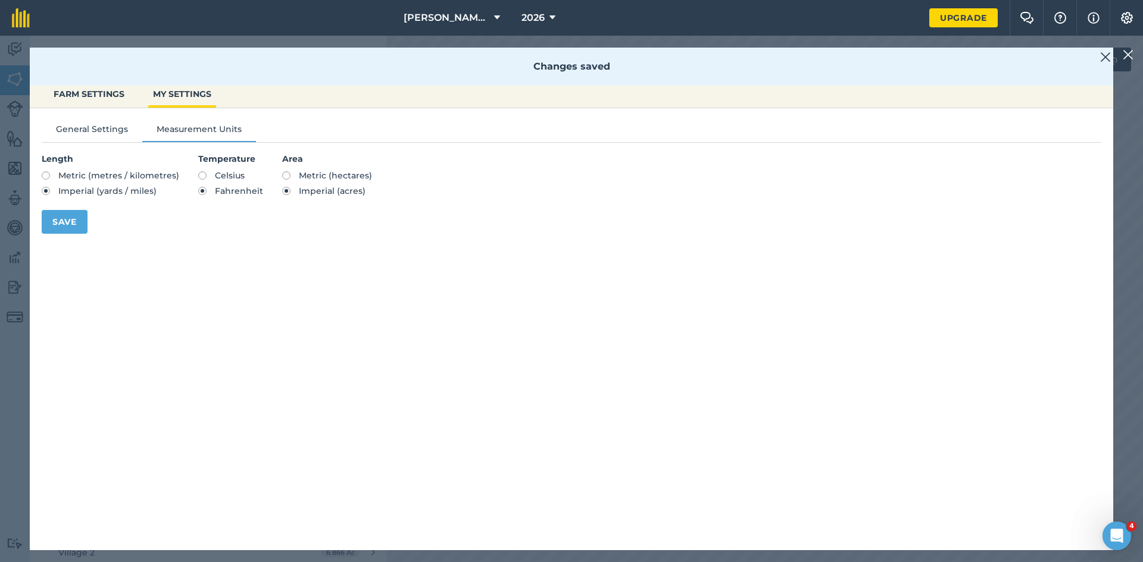
click at [1128, 54] on img at bounding box center [1127, 55] width 11 height 14
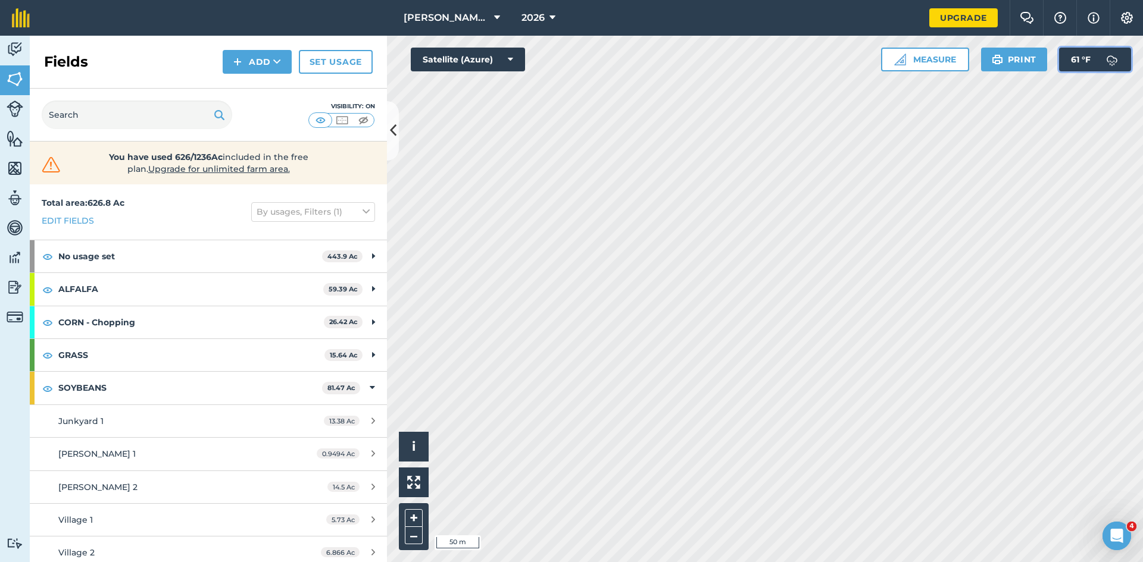
click at [1112, 56] on img at bounding box center [1112, 60] width 24 height 24
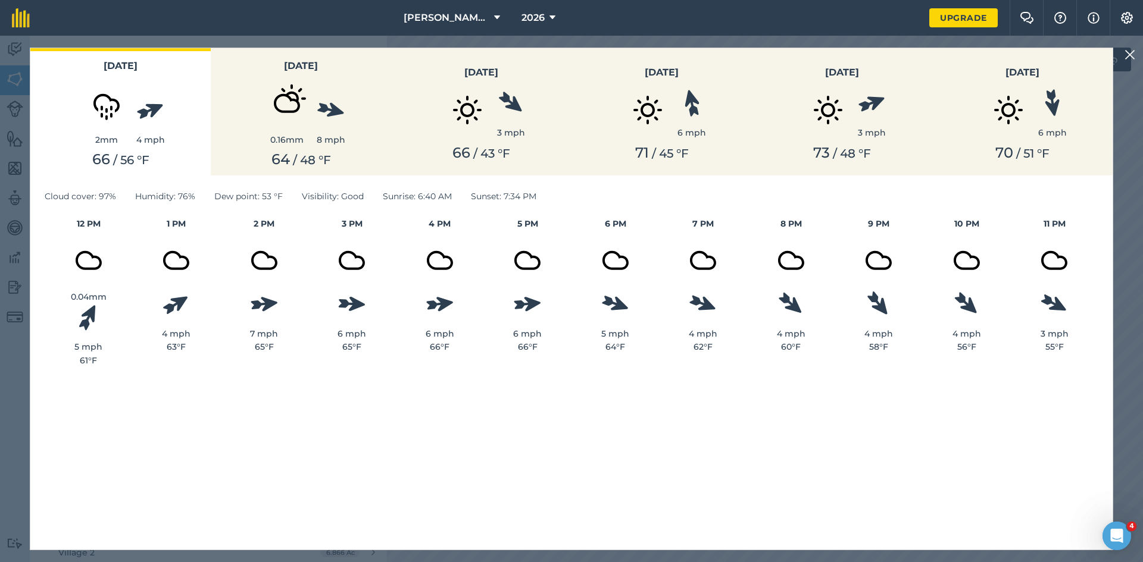
click at [1134, 46] on div "[DATE] 2 mm 4 mph 66 / 56 ° F [DATE] 0.16 mm 8 mph 64 / 48 ° F [DATE] 3 mph 66 …" at bounding box center [571, 299] width 1143 height 527
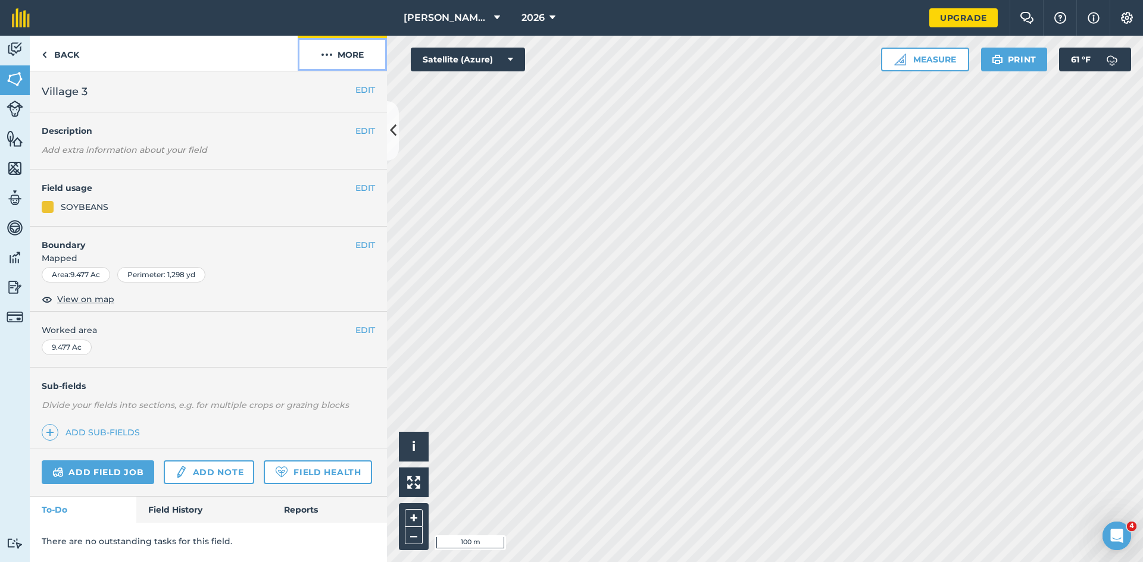
click at [343, 52] on button "More" at bounding box center [342, 53] width 89 height 35
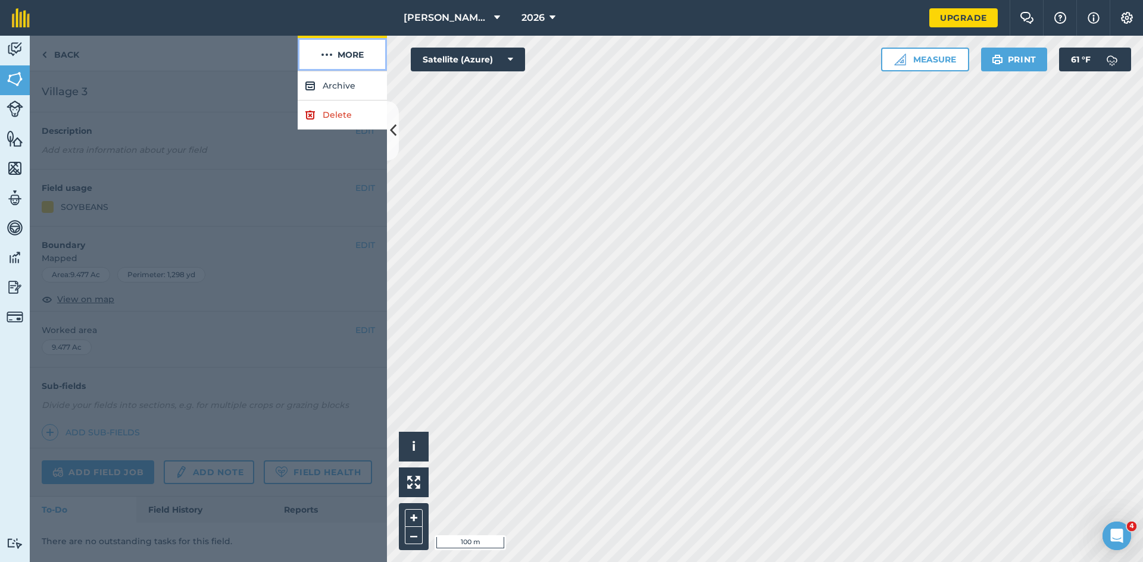
click at [343, 52] on button "More" at bounding box center [342, 53] width 89 height 35
